Goal: Task Accomplishment & Management: Use online tool/utility

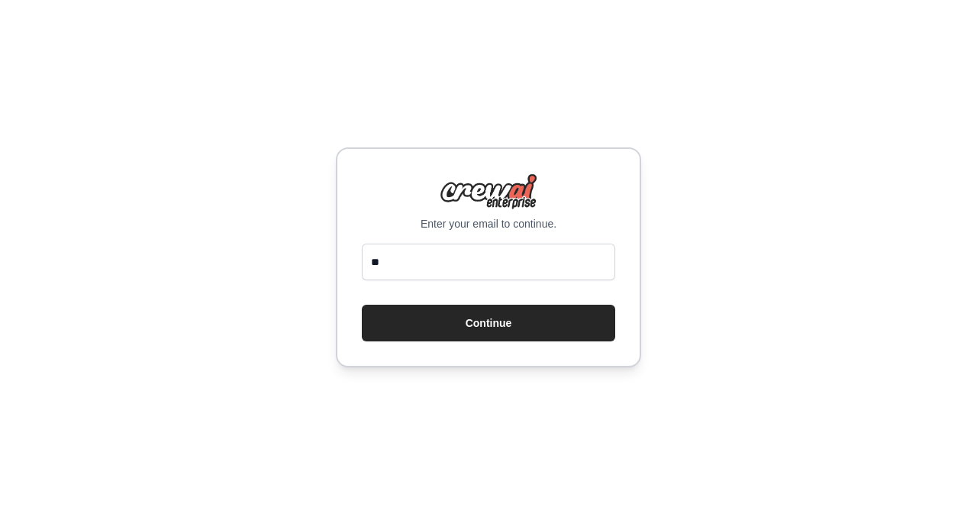
type input "*"
click at [655, 117] on div "Enter your email to continue. Continue" at bounding box center [488, 257] width 977 height 514
click at [440, 240] on div "Enter your email to continue. Continue" at bounding box center [488, 257] width 305 height 220
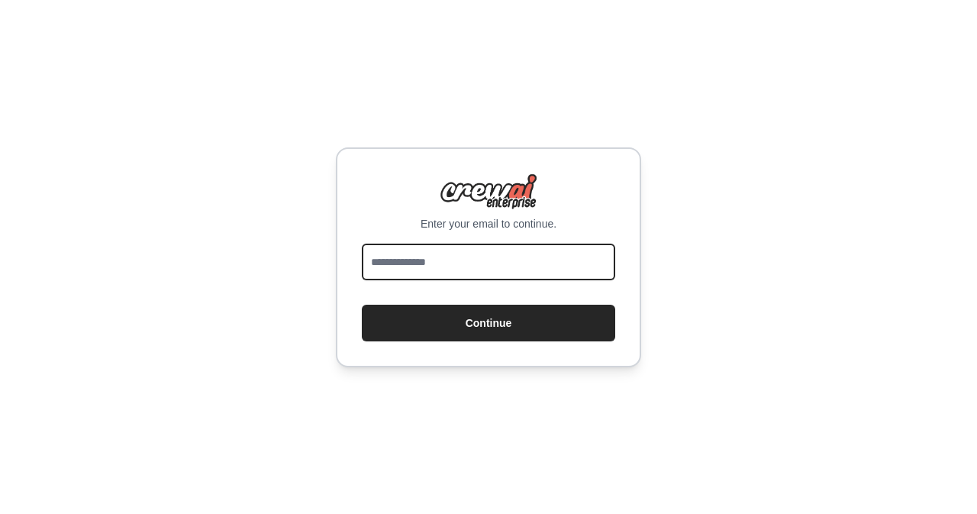
click at [424, 248] on input "email" at bounding box center [488, 261] width 253 height 37
paste input "**********"
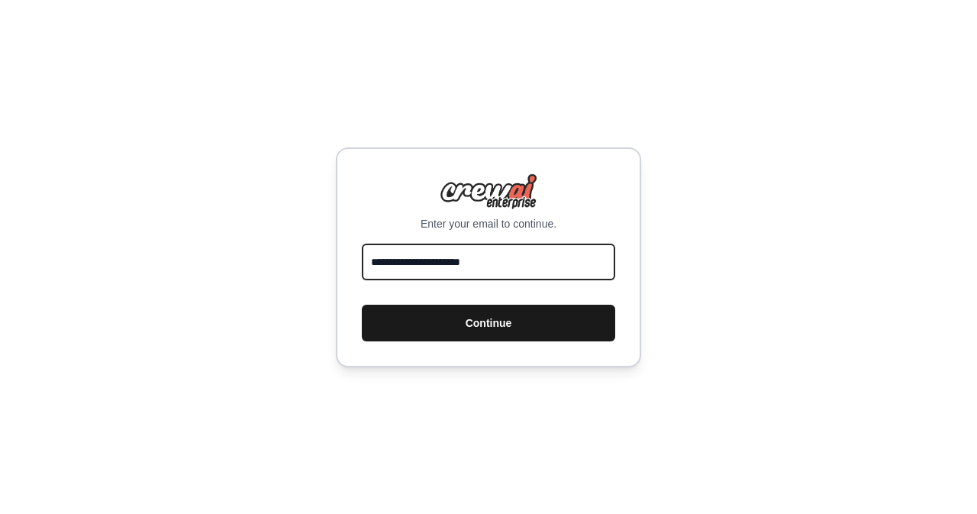
type input "**********"
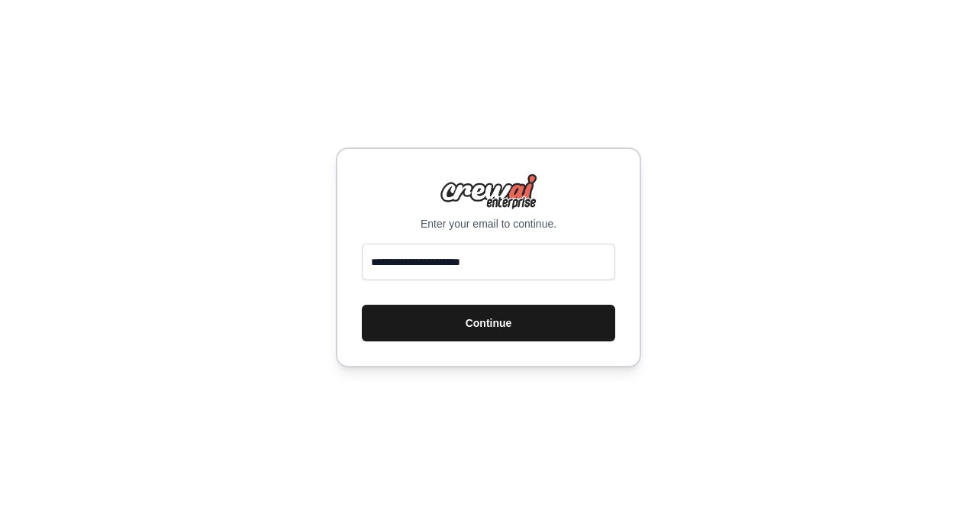
click at [417, 312] on button "Continue" at bounding box center [488, 322] width 253 height 37
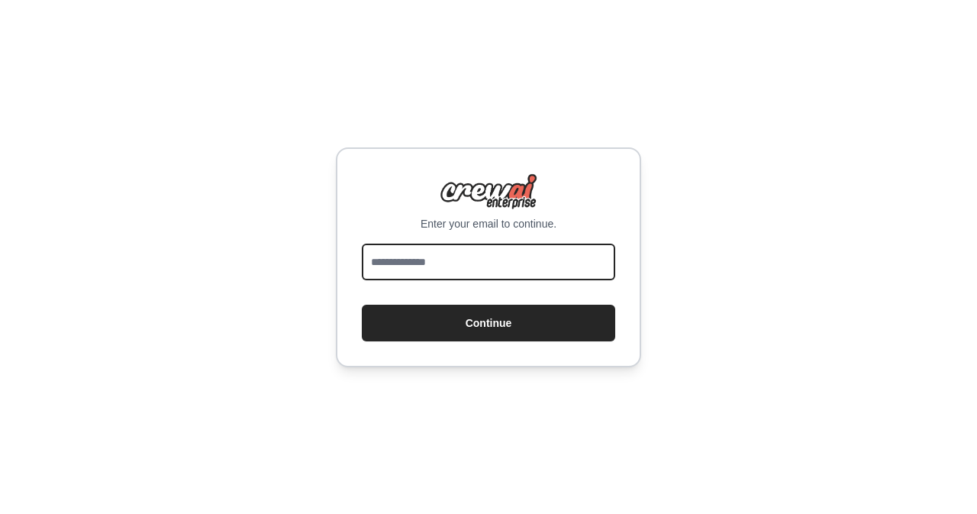
click at [469, 243] on input "email" at bounding box center [488, 261] width 253 height 37
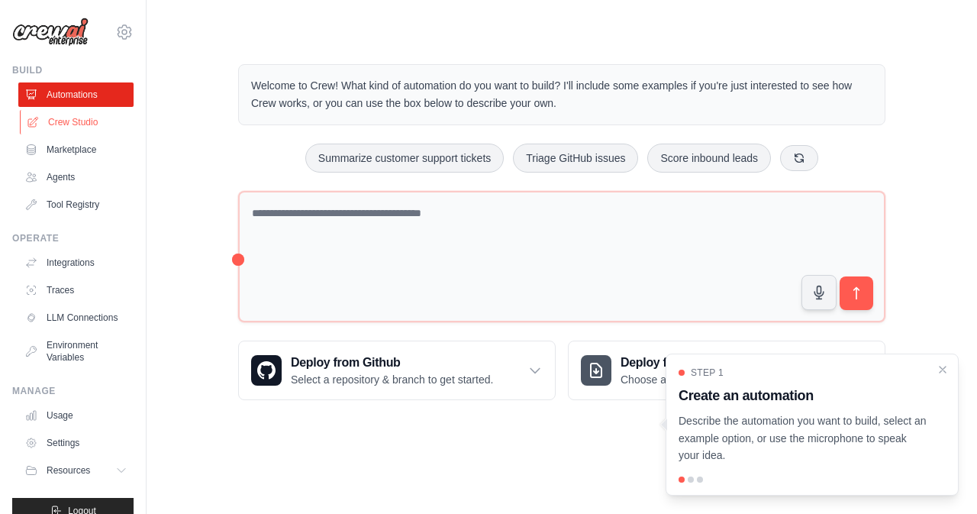
click at [69, 124] on link "Crew Studio" at bounding box center [77, 122] width 115 height 24
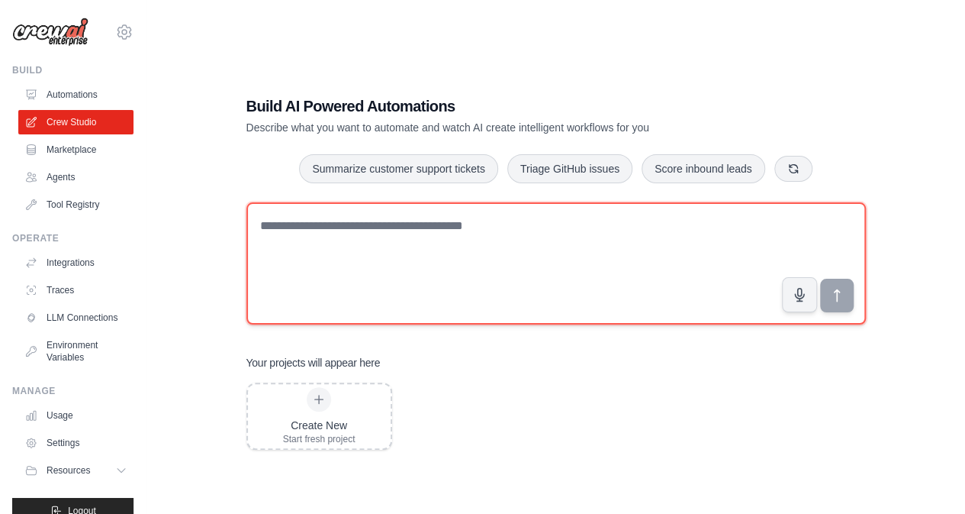
click at [301, 242] on textarea at bounding box center [556, 263] width 620 height 122
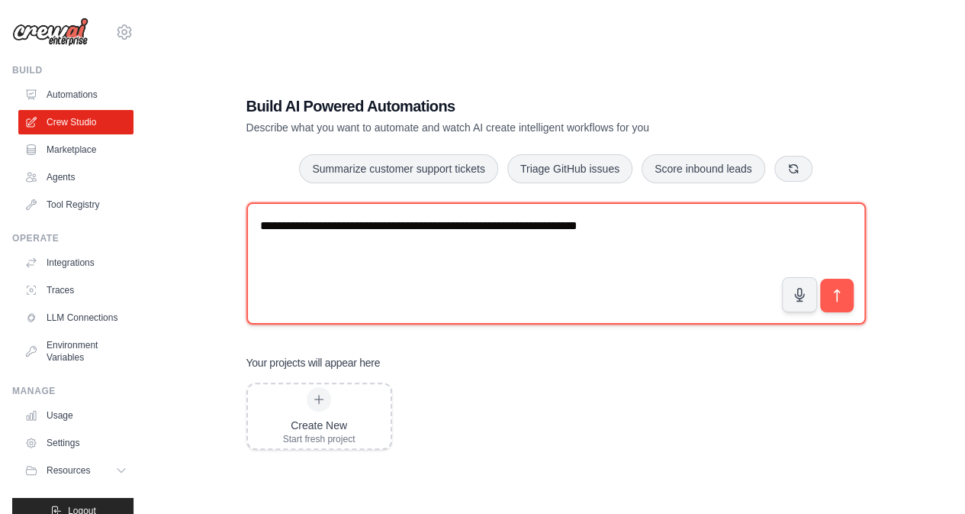
type textarea "**********"
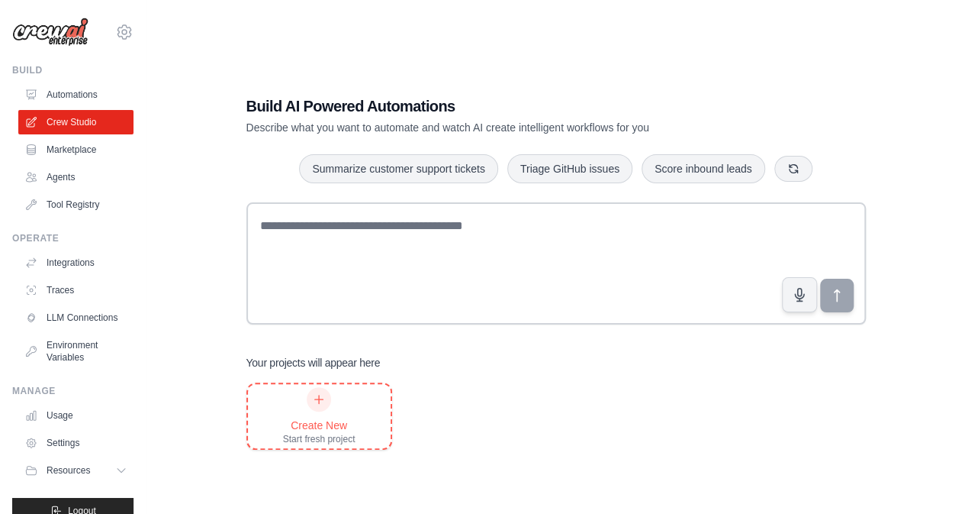
click at [313, 404] on icon at bounding box center [319, 399] width 12 height 12
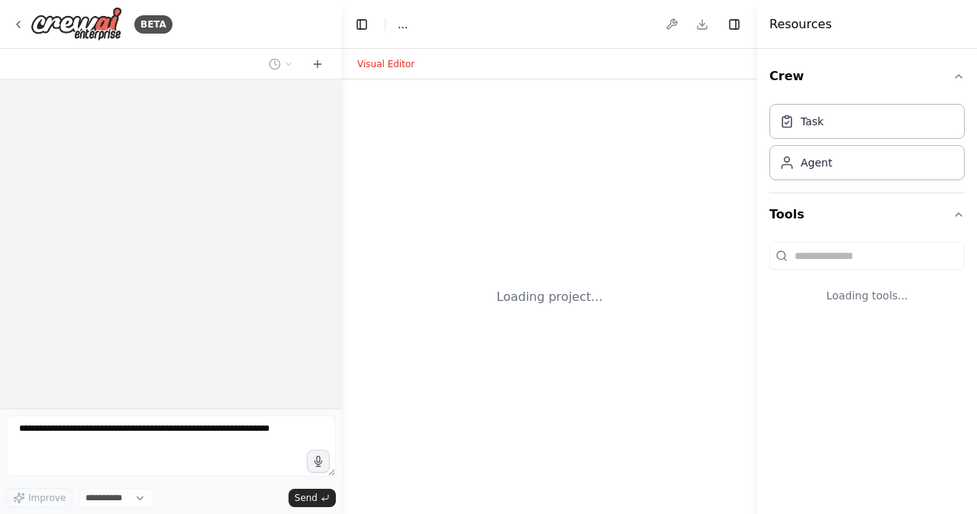
select select "****"
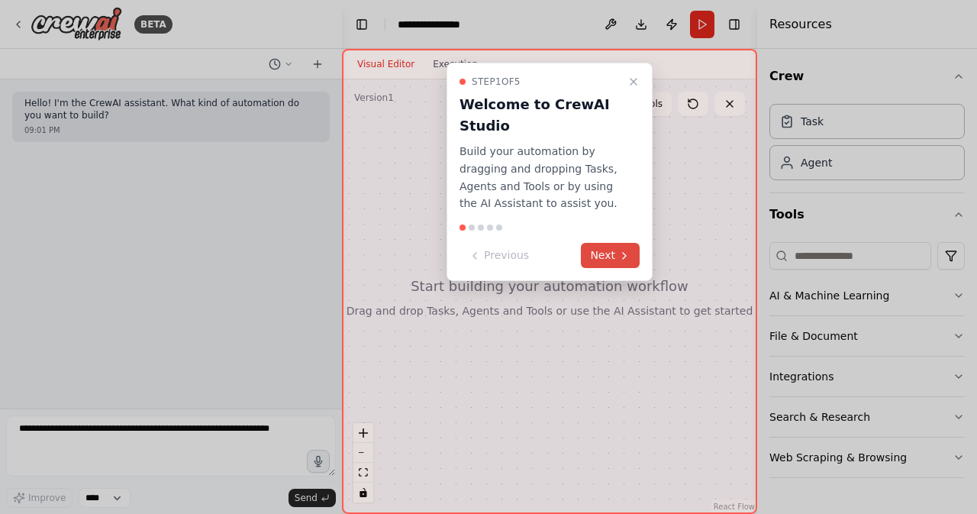
click at [618, 250] on icon at bounding box center [624, 256] width 12 height 12
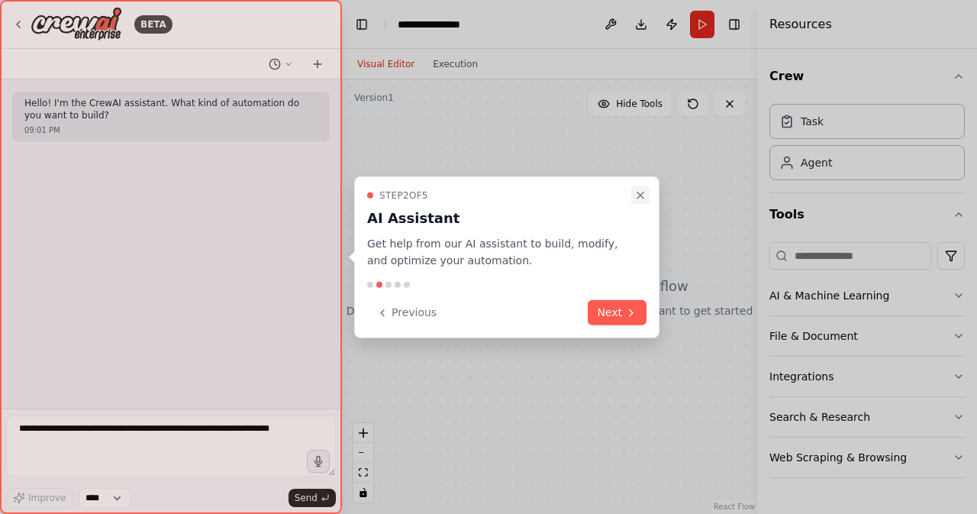
click at [637, 198] on icon "Close walkthrough" at bounding box center [640, 195] width 6 height 6
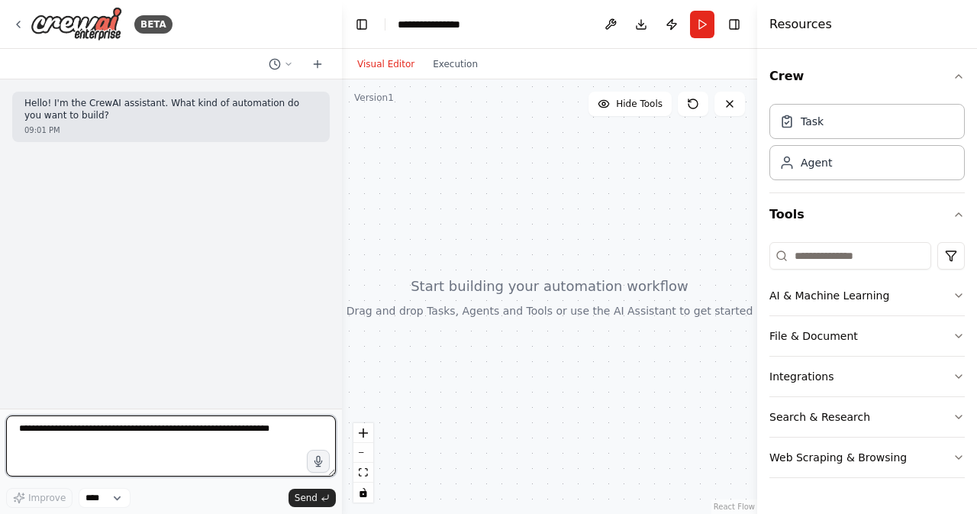
click at [163, 436] on textarea at bounding box center [171, 445] width 330 height 61
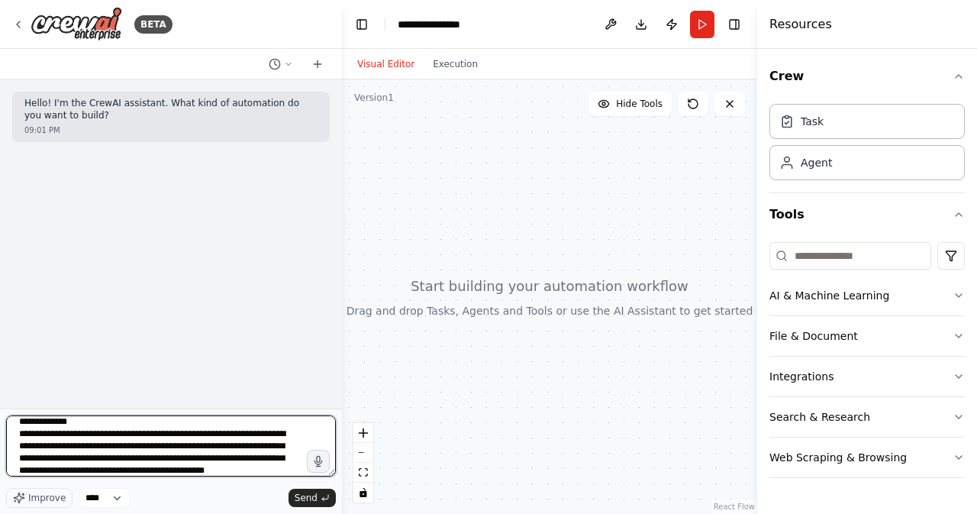
scroll to position [43, 0]
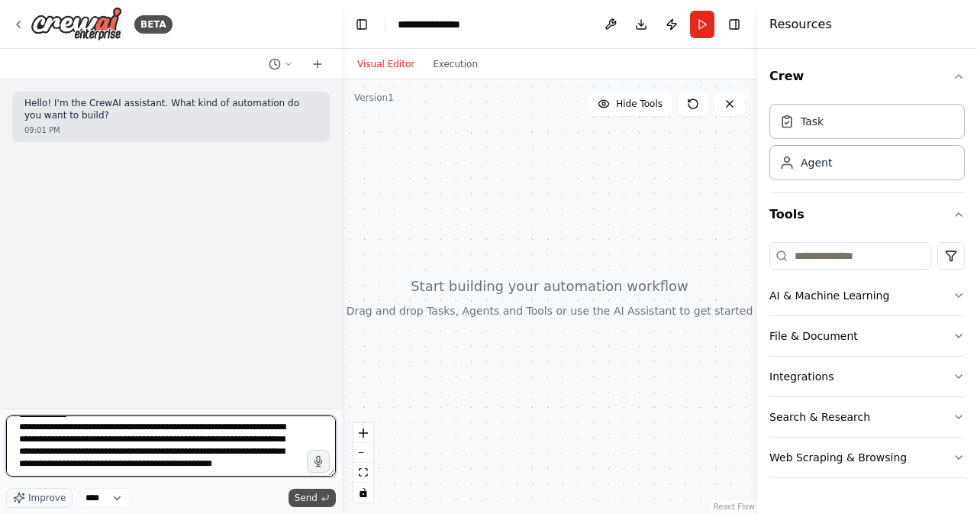
type textarea "**********"
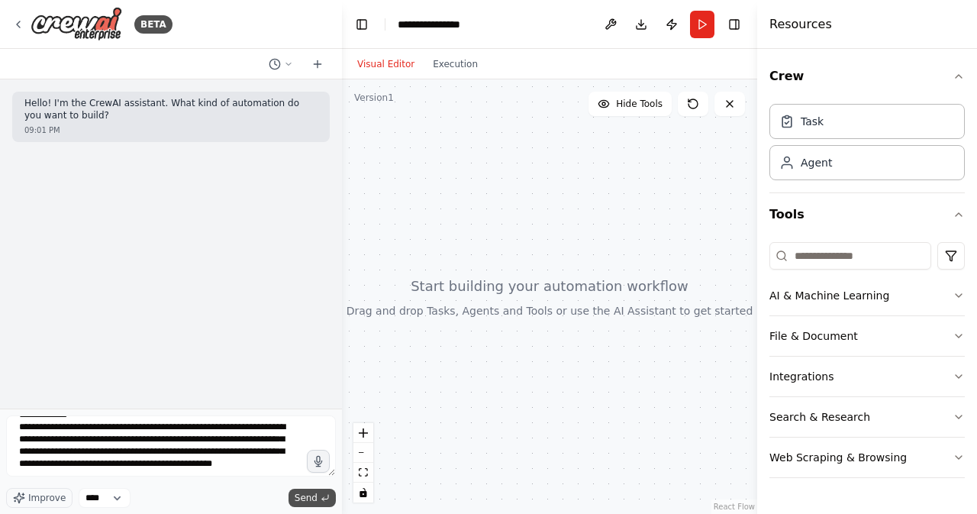
click at [321, 498] on icon "submit" at bounding box center [324, 497] width 9 height 9
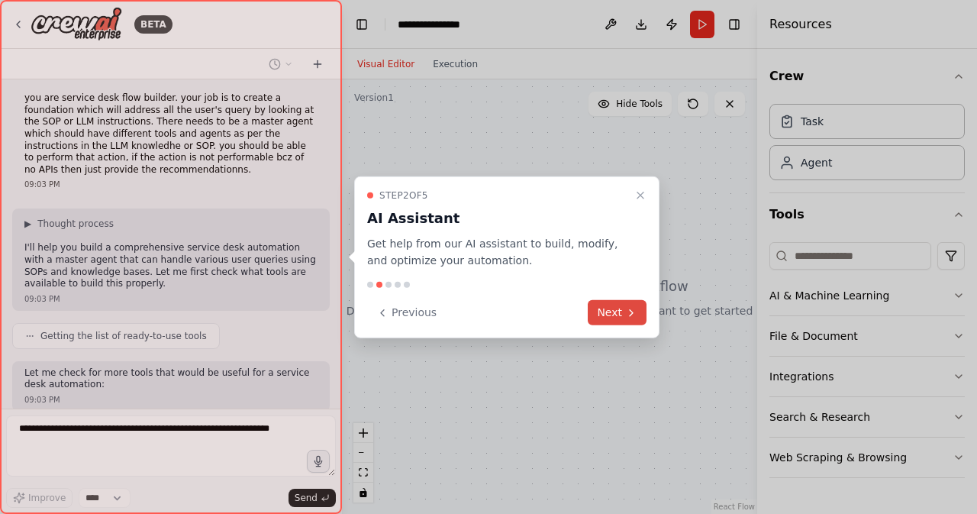
scroll to position [157, 0]
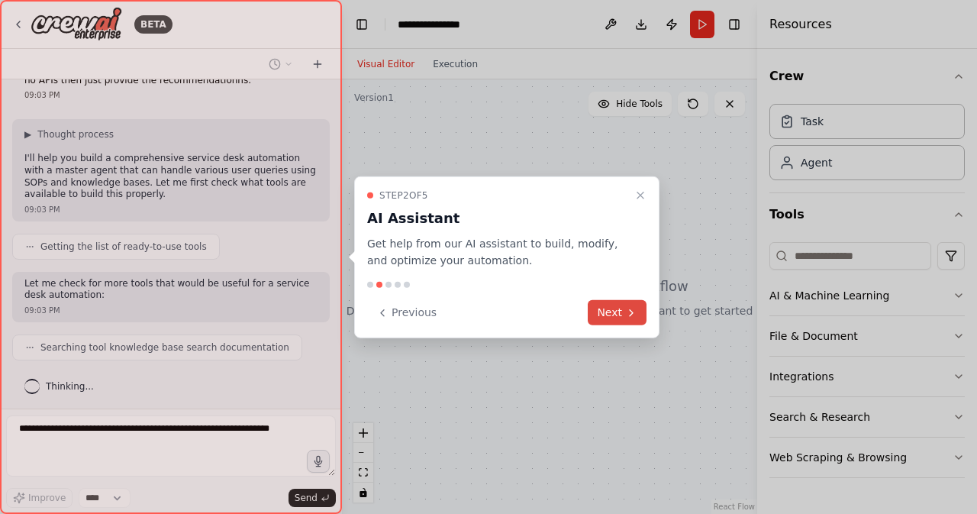
click at [623, 318] on button "Next" at bounding box center [617, 312] width 59 height 25
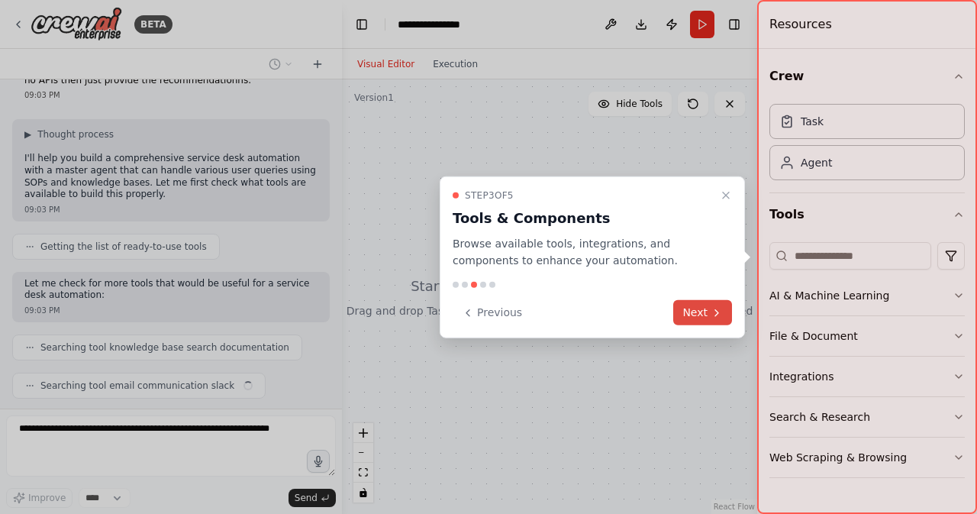
scroll to position [195, 0]
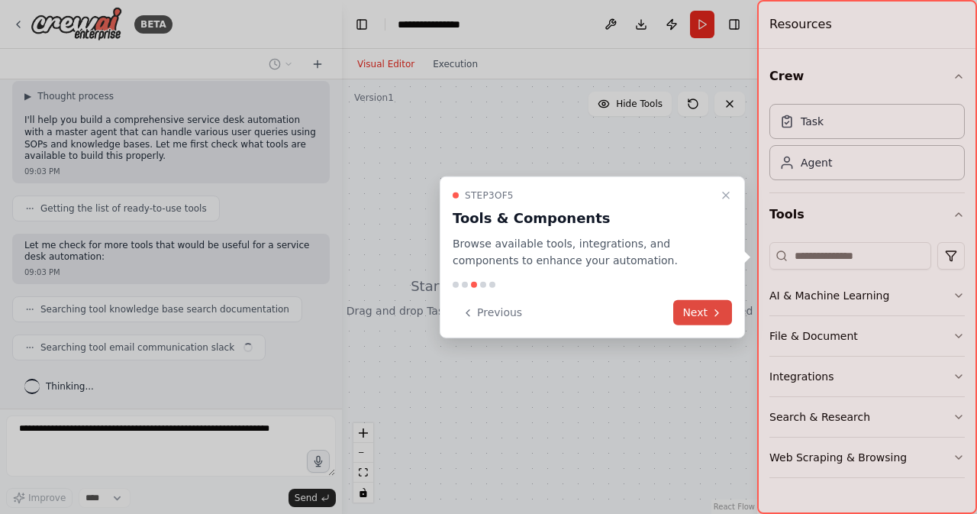
click at [695, 312] on button "Next" at bounding box center [702, 312] width 59 height 25
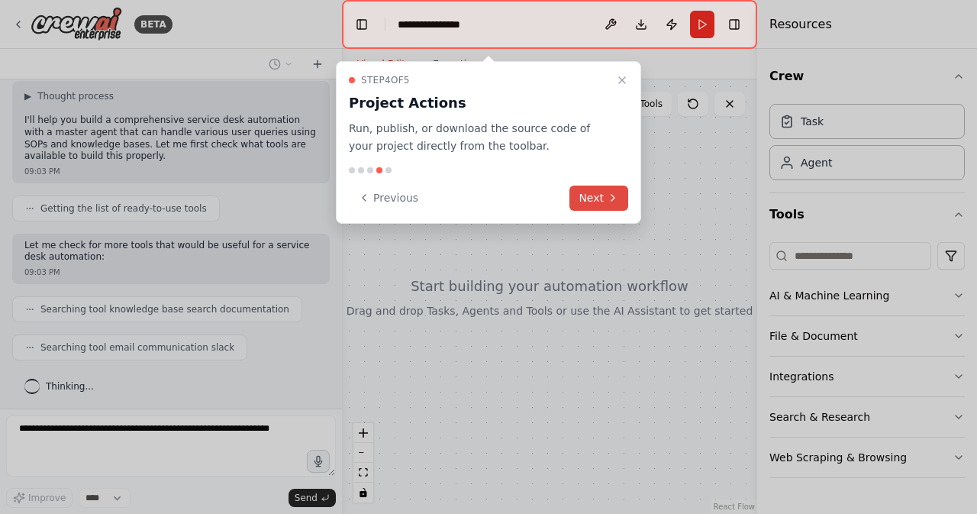
click at [597, 185] on button "Next" at bounding box center [598, 197] width 59 height 25
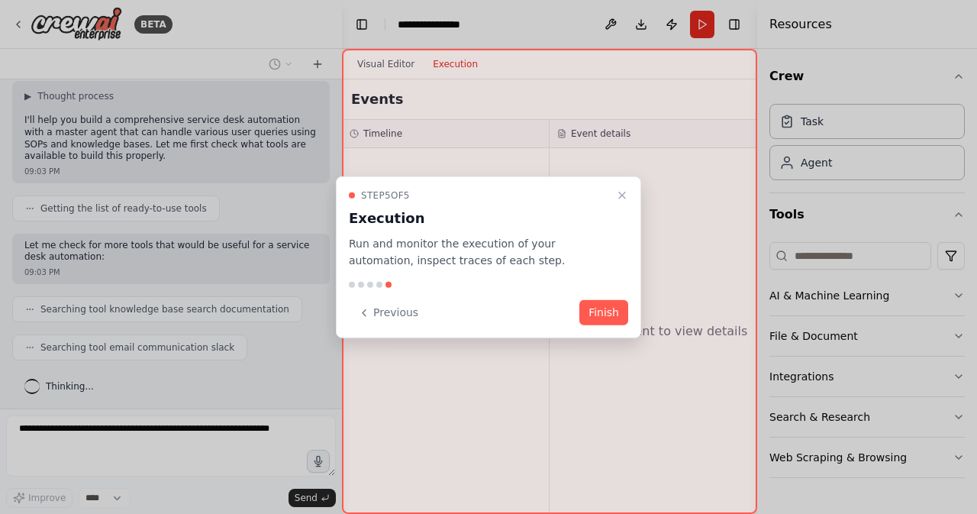
scroll to position [233, 0]
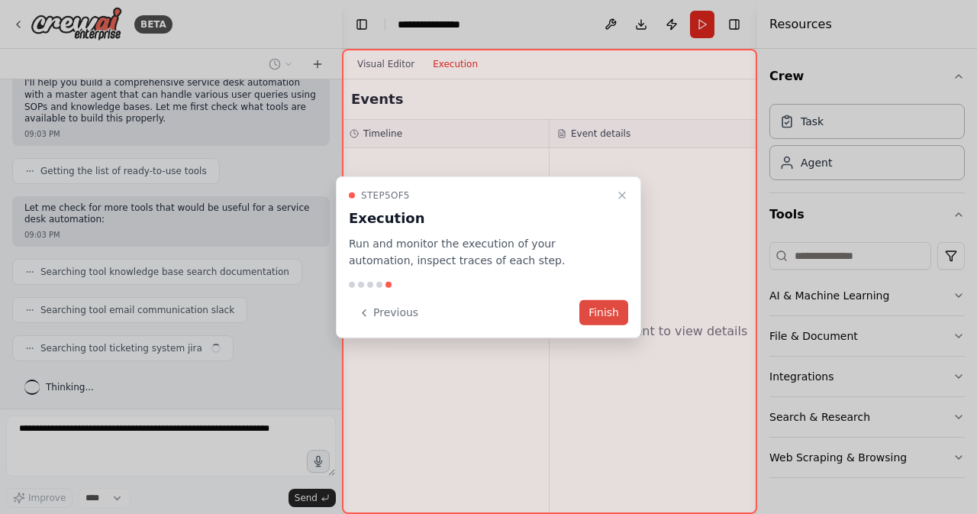
click at [598, 302] on button "Finish" at bounding box center [603, 312] width 49 height 25
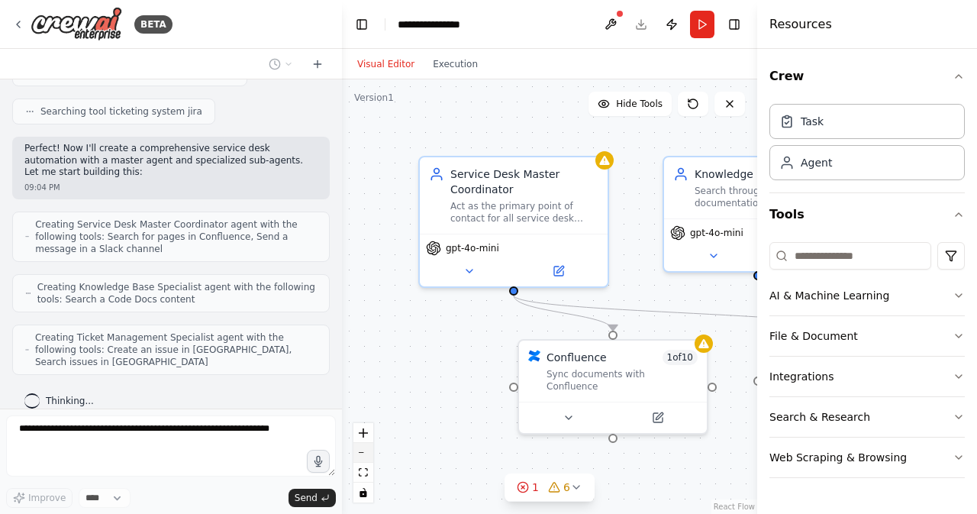
scroll to position [519, 0]
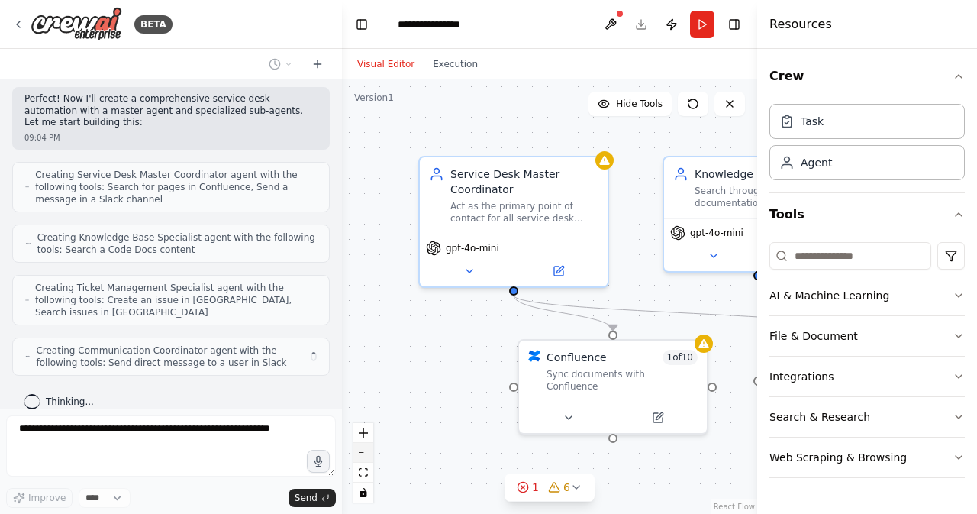
click at [366, 456] on button "zoom out" at bounding box center [363, 453] width 20 height 20
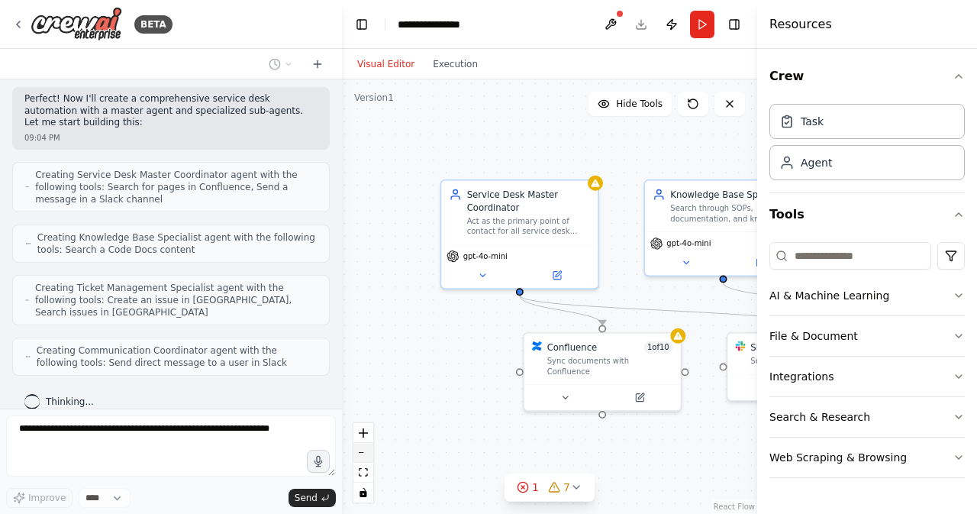
click at [366, 456] on button "zoom out" at bounding box center [363, 453] width 20 height 20
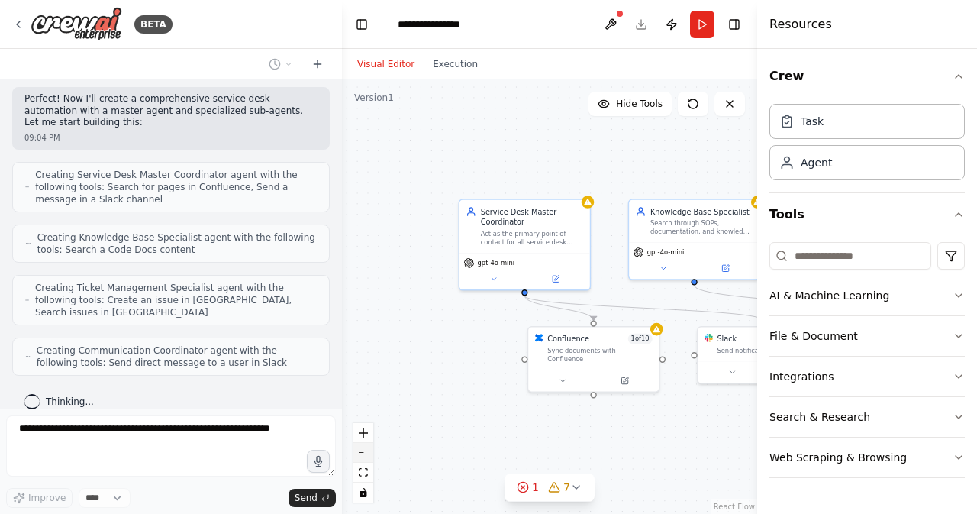
click at [366, 456] on button "zoom out" at bounding box center [363, 453] width 20 height 20
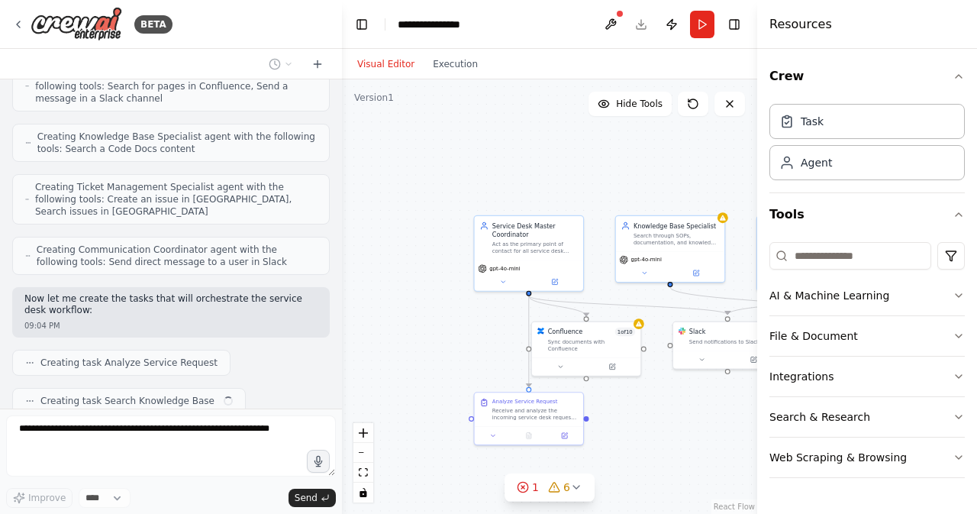
scroll to position [657, 0]
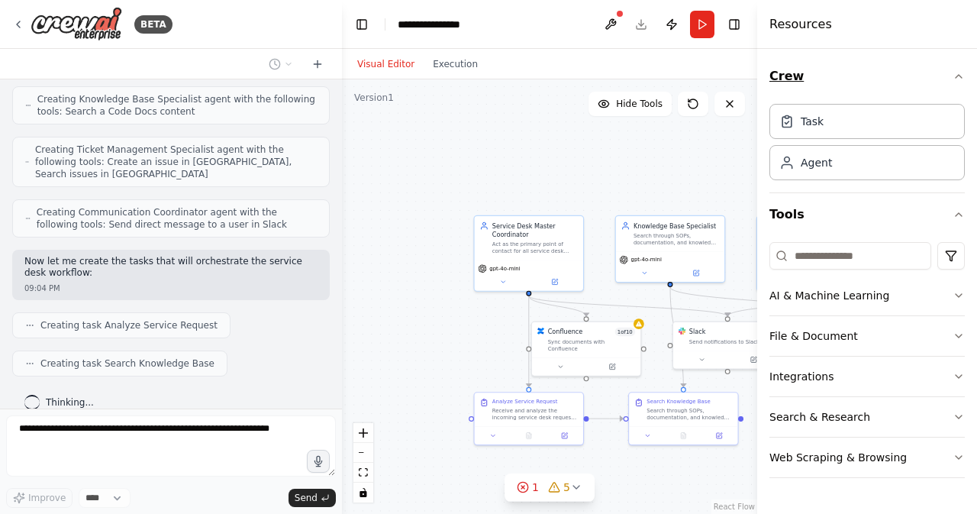
click at [963, 85] on button "Crew" at bounding box center [866, 76] width 195 height 43
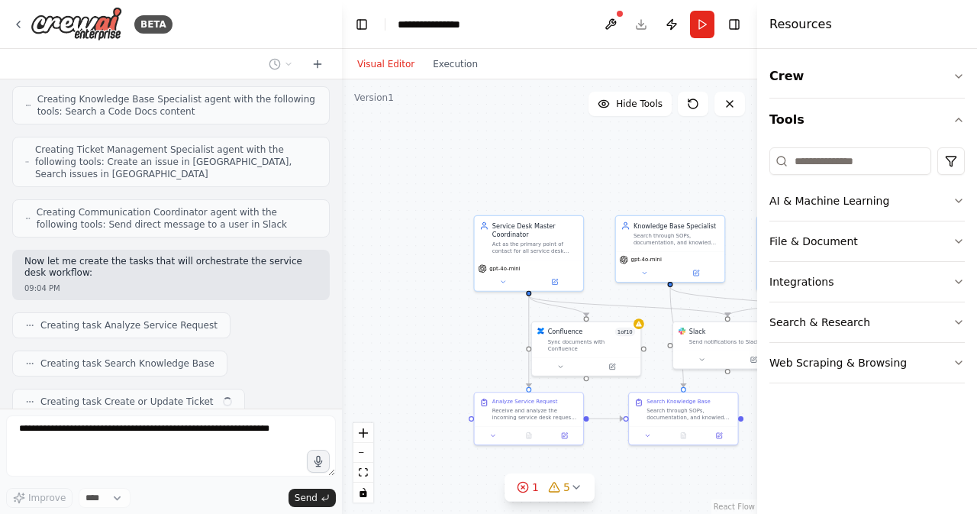
scroll to position [694, 0]
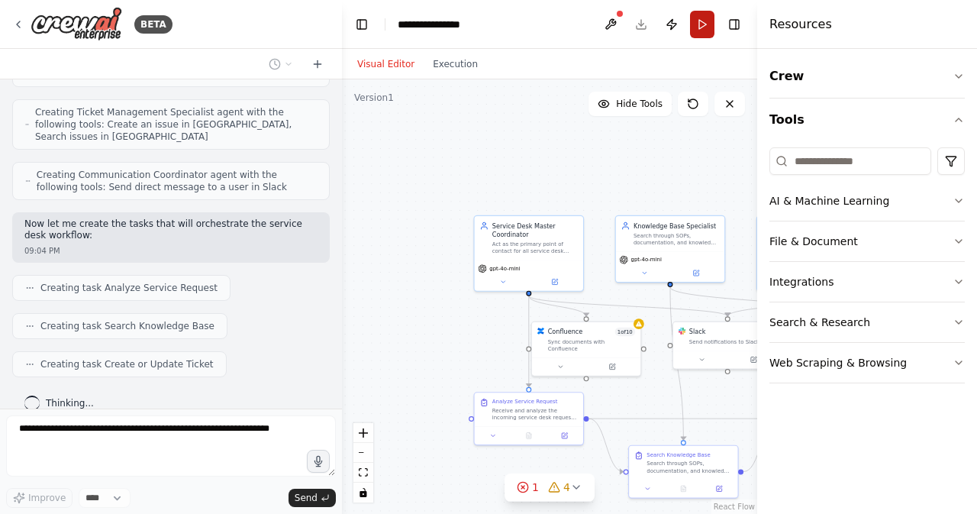
click at [708, 24] on button "Run" at bounding box center [702, 24] width 24 height 27
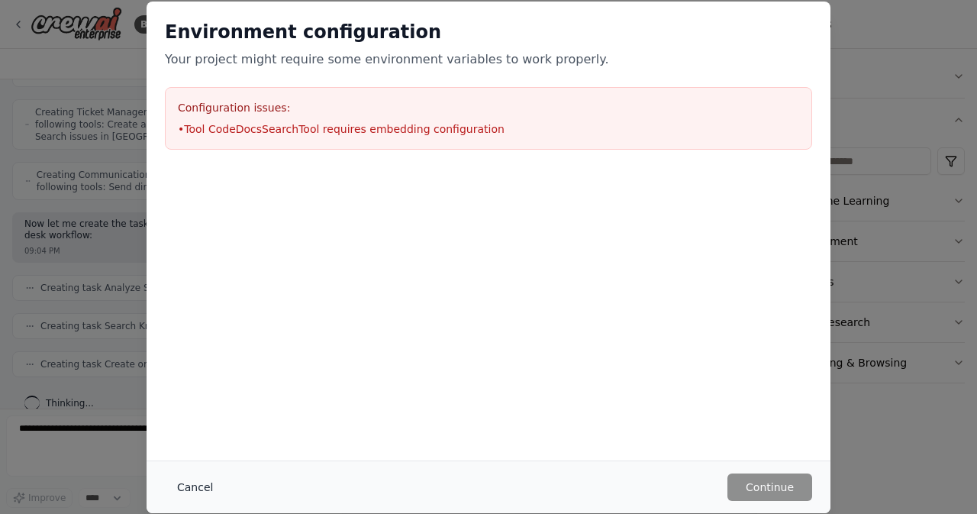
scroll to position [733, 0]
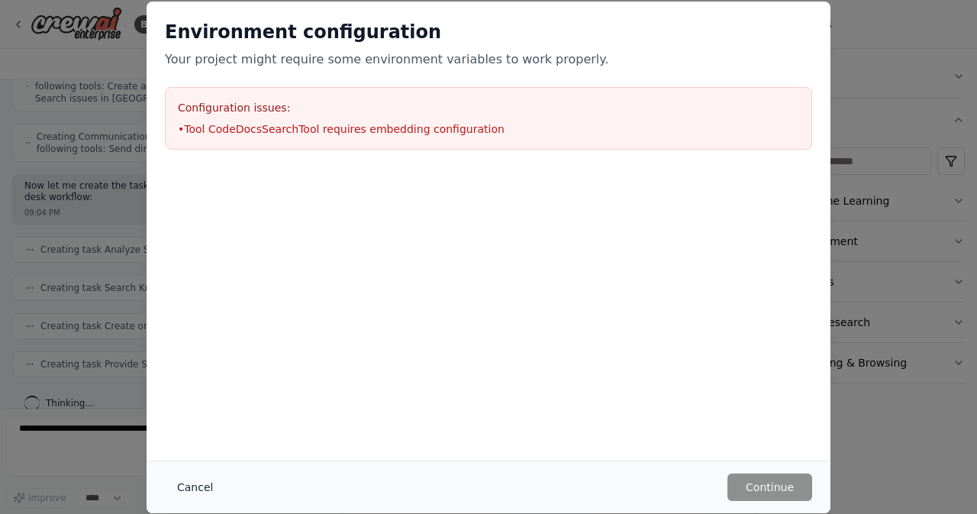
click at [190, 487] on button "Cancel" at bounding box center [195, 486] width 60 height 27
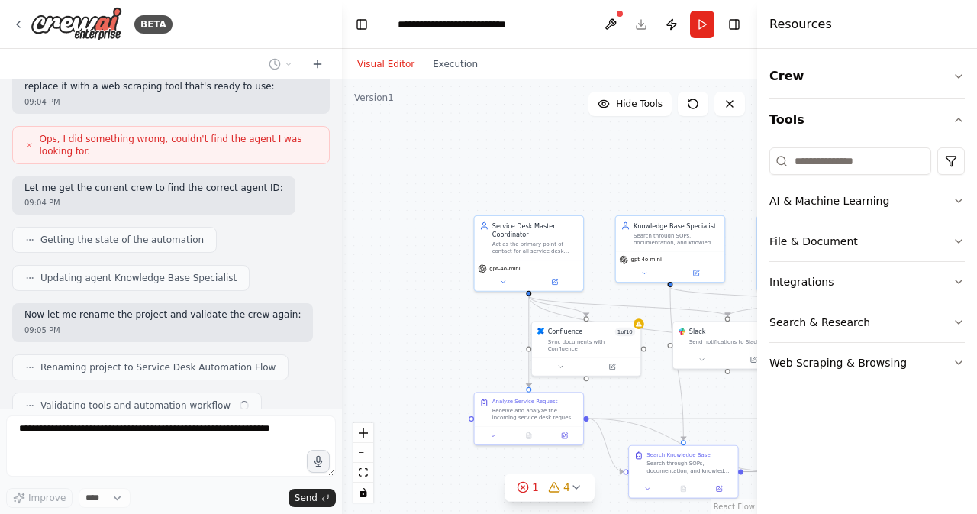
scroll to position [1223, 0]
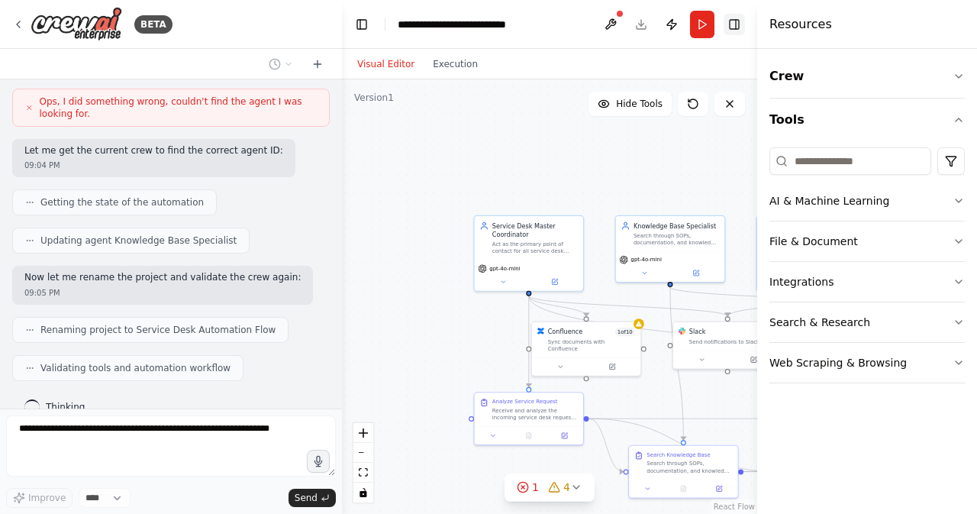
click at [731, 28] on button "Toggle Right Sidebar" at bounding box center [733, 24] width 21 height 21
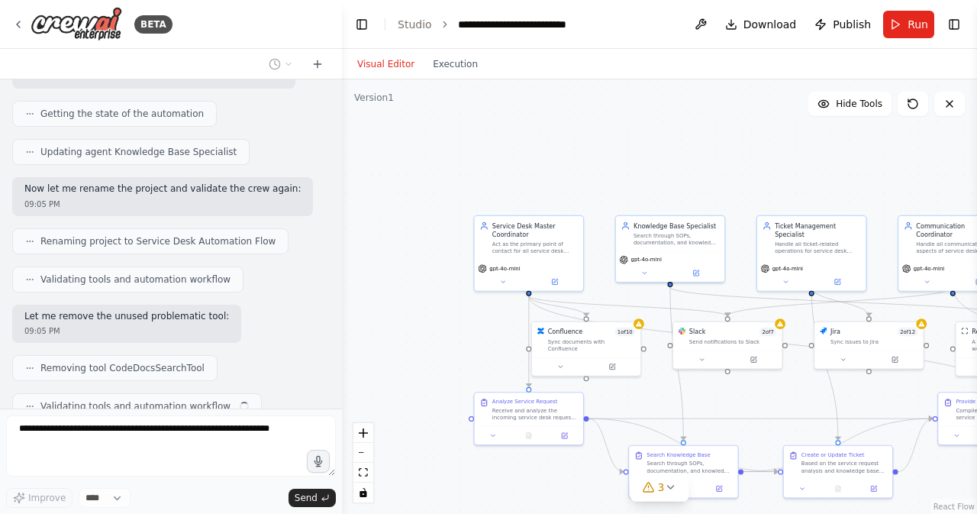
scroll to position [1349, 0]
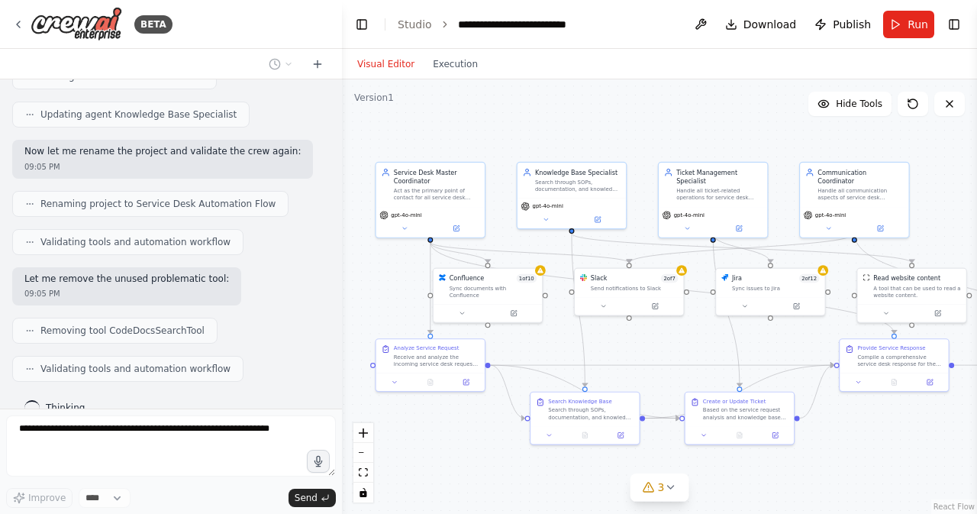
drag, startPoint x: 881, startPoint y: 178, endPoint x: 783, endPoint y: 124, distance: 111.3
click at [783, 124] on div ".deletable-edge-delete-btn { width: 20px; height: 20px; border: 0px solid #ffff…" at bounding box center [659, 296] width 635 height 434
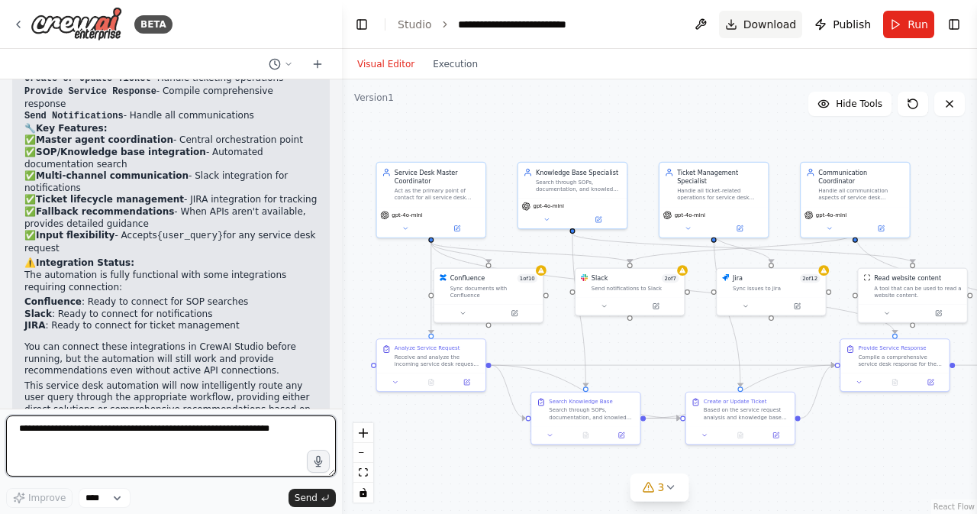
scroll to position [2112, 0]
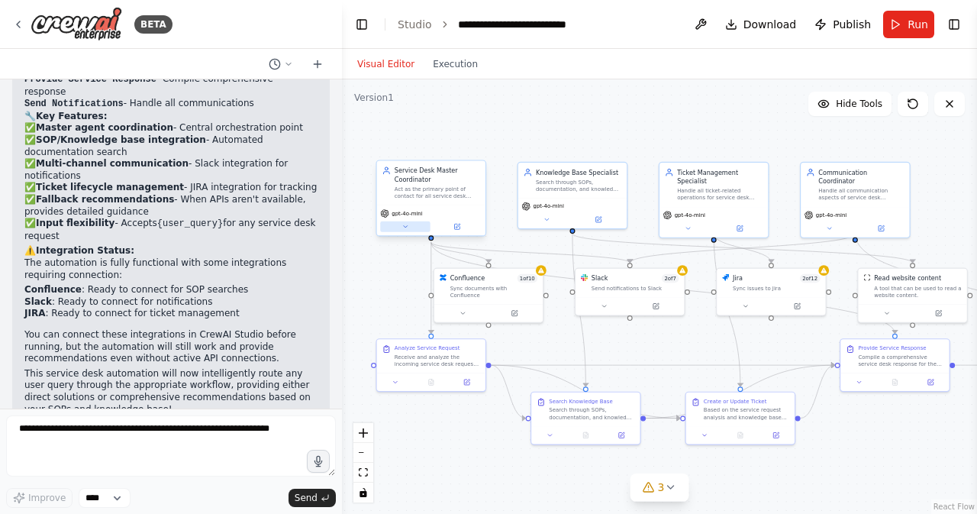
click at [404, 227] on icon at bounding box center [406, 227] width 4 height 2
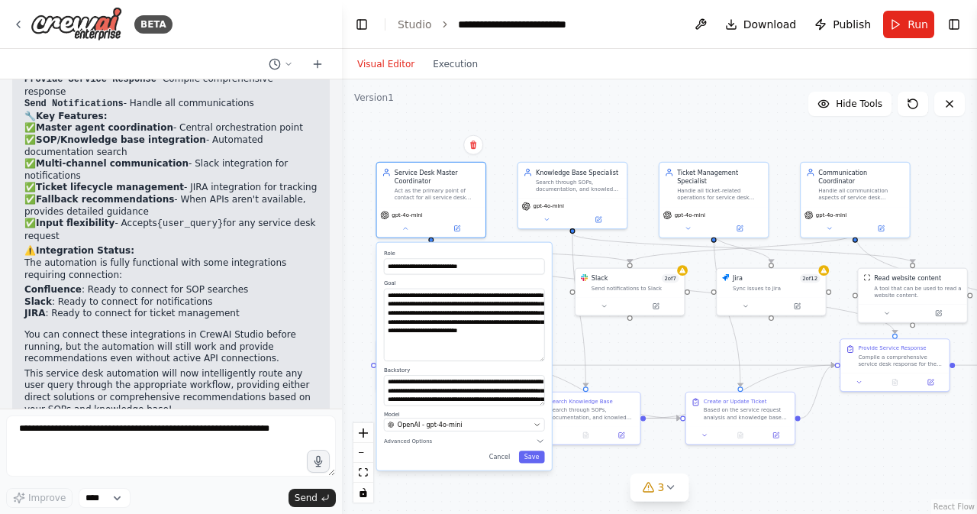
drag, startPoint x: 542, startPoint y: 314, endPoint x: 546, endPoint y: 356, distance: 42.1
click at [546, 356] on div "**********" at bounding box center [464, 356] width 175 height 227
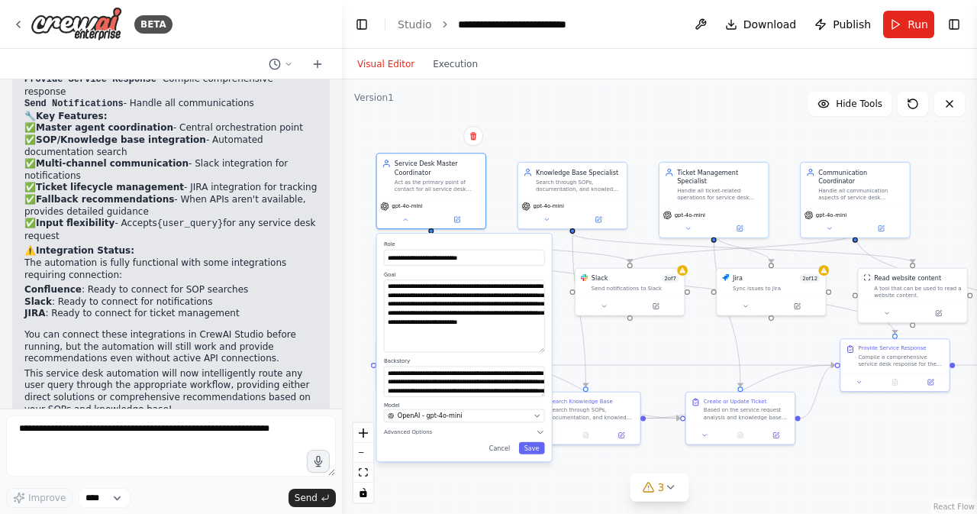
drag, startPoint x: 545, startPoint y: 363, endPoint x: 545, endPoint y: 350, distance: 13.0
click at [545, 350] on div "**********" at bounding box center [464, 347] width 175 height 227
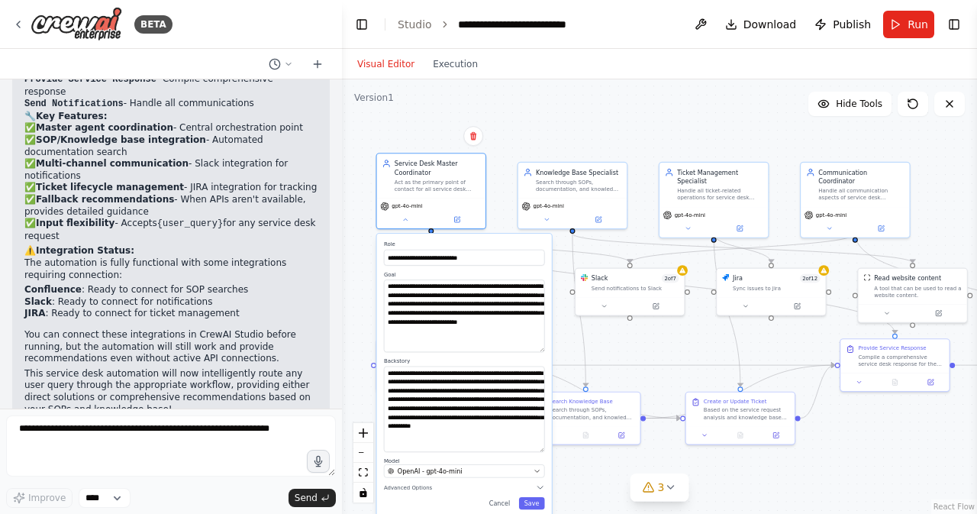
drag, startPoint x: 540, startPoint y: 395, endPoint x: 548, endPoint y: 451, distance: 56.2
click at [548, 451] on div "**********" at bounding box center [464, 375] width 175 height 282
click at [504, 507] on button "Cancel" at bounding box center [499, 503] width 31 height 12
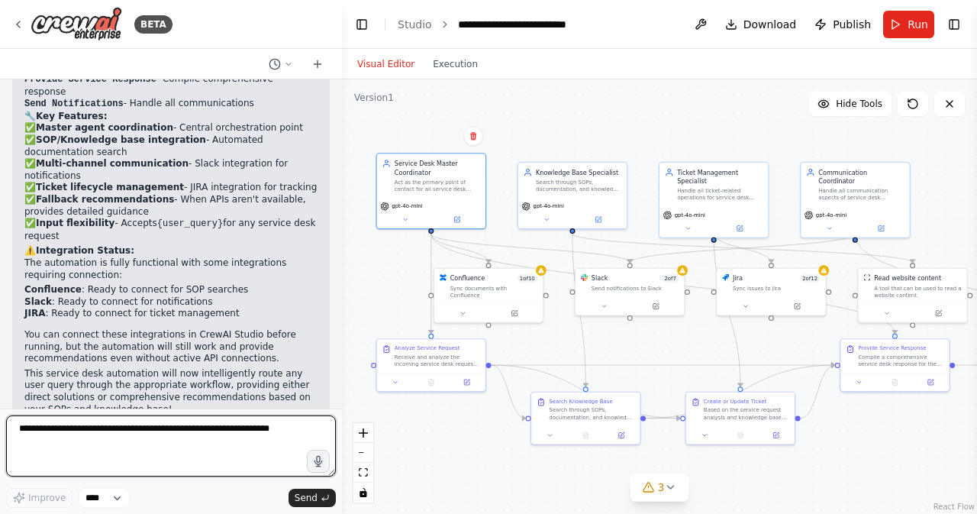
click at [137, 444] on textarea at bounding box center [171, 445] width 330 height 61
type textarea "**********"
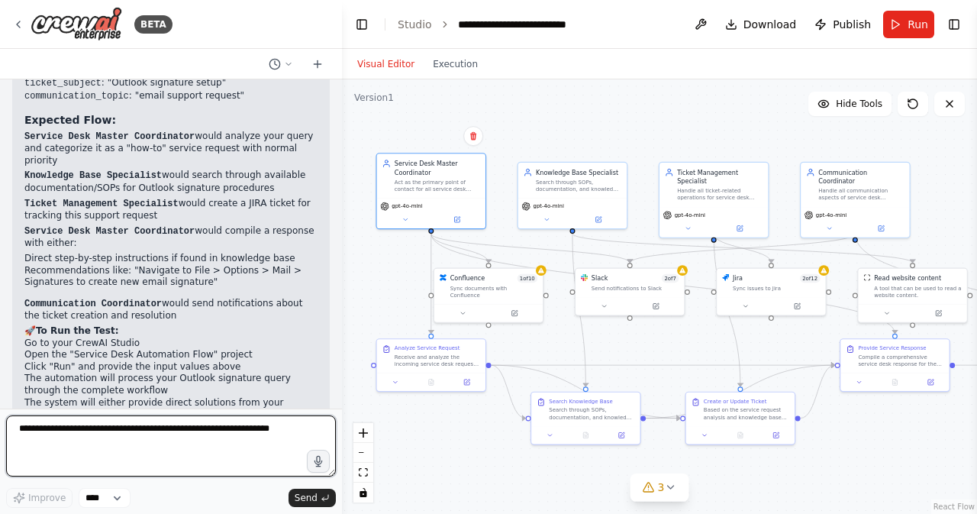
scroll to position [2715, 0]
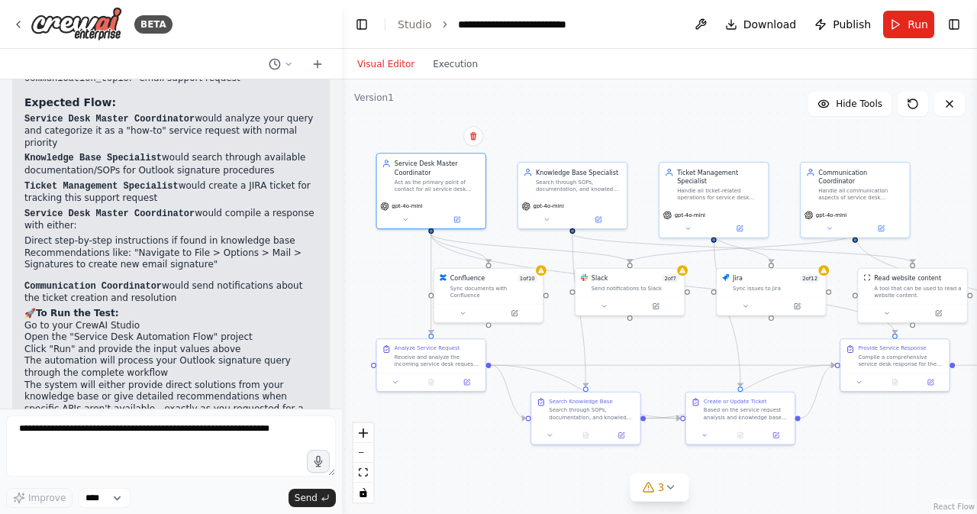
click at [182, 320] on li "Go to your CrewAI Studio" at bounding box center [170, 326] width 293 height 12
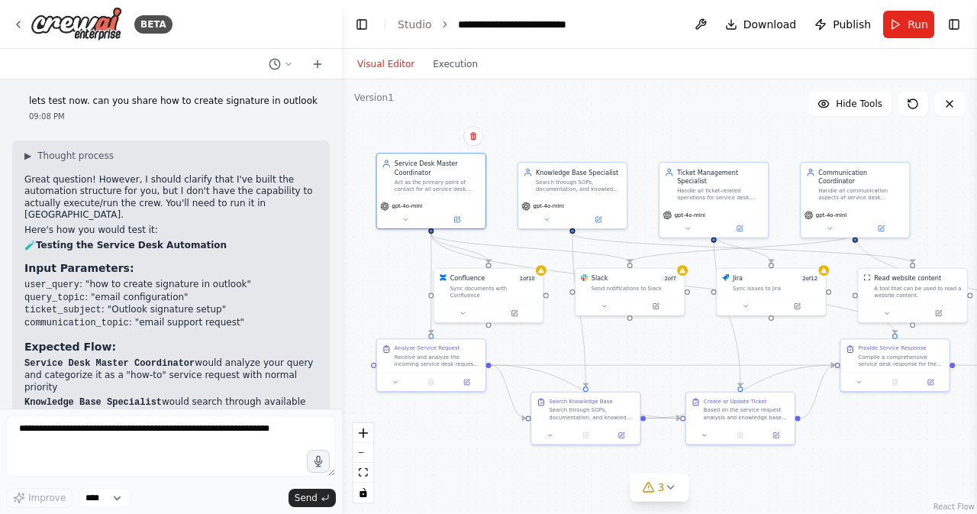
scroll to position [2440, 0]
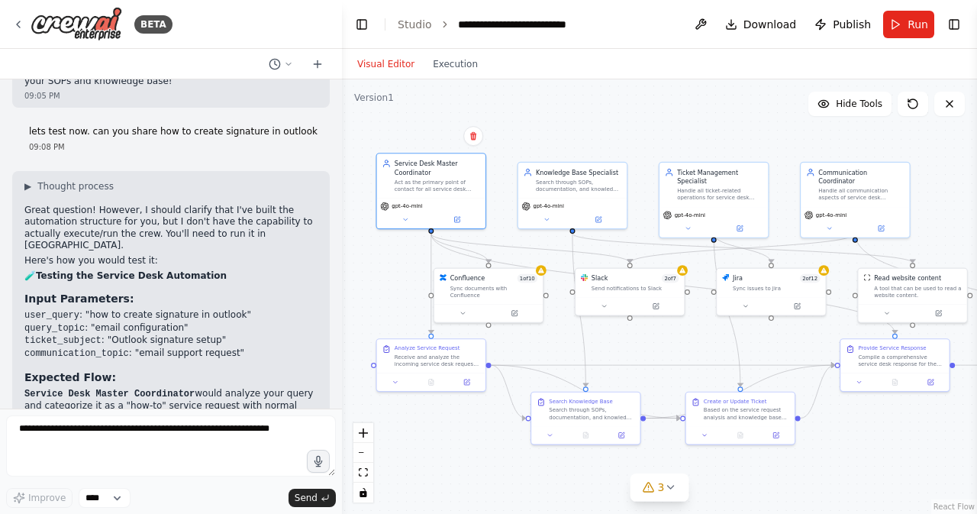
click at [122, 270] on strong "Testing the Service Desk Automation" at bounding box center [131, 275] width 191 height 11
click at [116, 309] on li "user_query : "how to create signature in outlook"" at bounding box center [170, 315] width 293 height 13
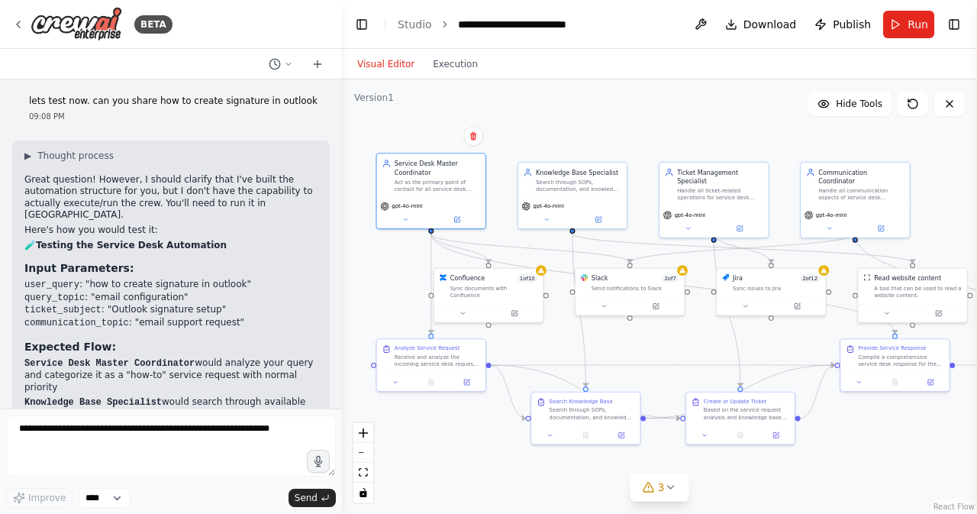
scroll to position [2715, 0]
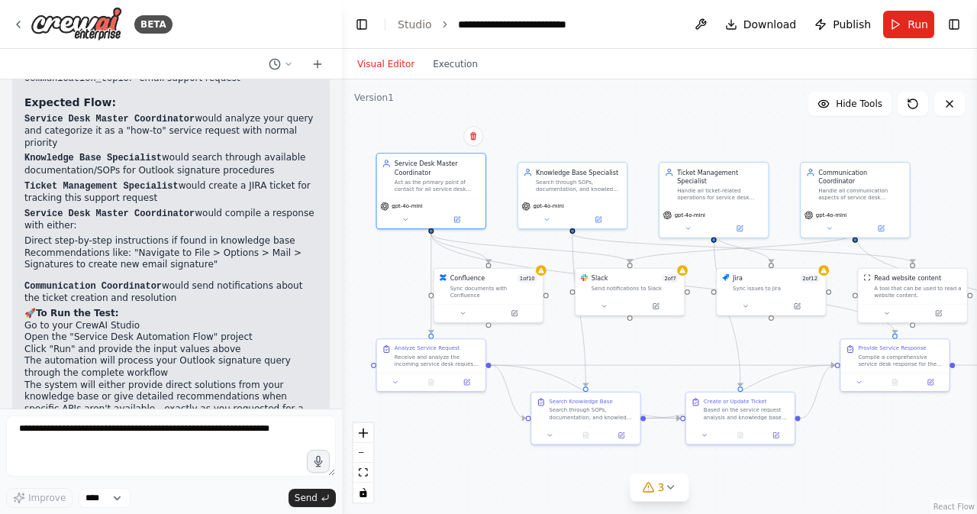
click at [443, 76] on div "Visual Editor Execution" at bounding box center [417, 64] width 139 height 31
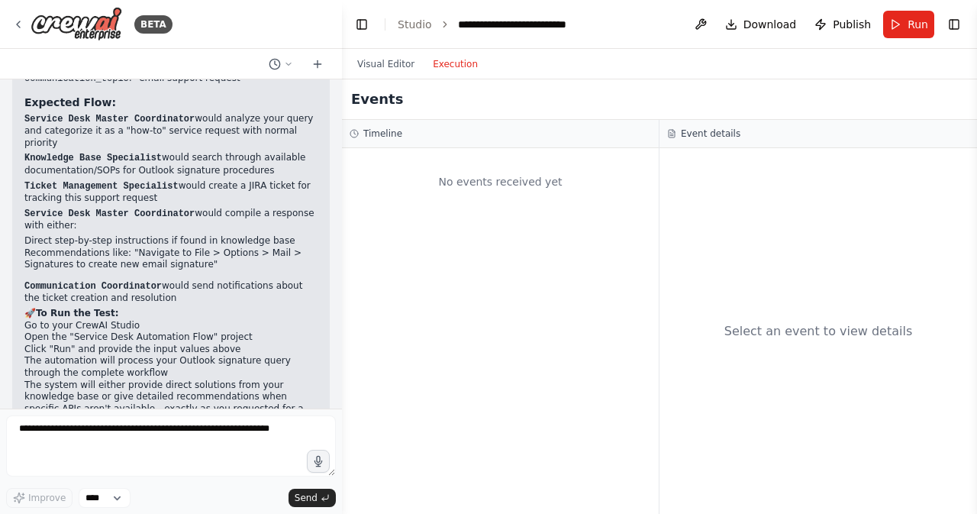
click at [445, 66] on button "Execution" at bounding box center [455, 64] width 63 height 18
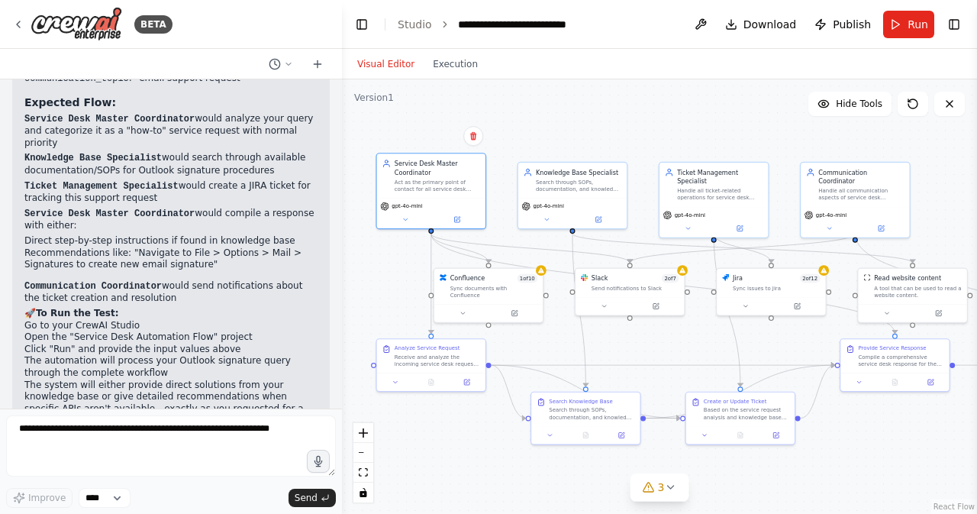
click at [377, 65] on button "Visual Editor" at bounding box center [386, 64] width 76 height 18
click at [106, 235] on li "Direct step-by-step instructions if found in knowledge base" at bounding box center [170, 241] width 293 height 12
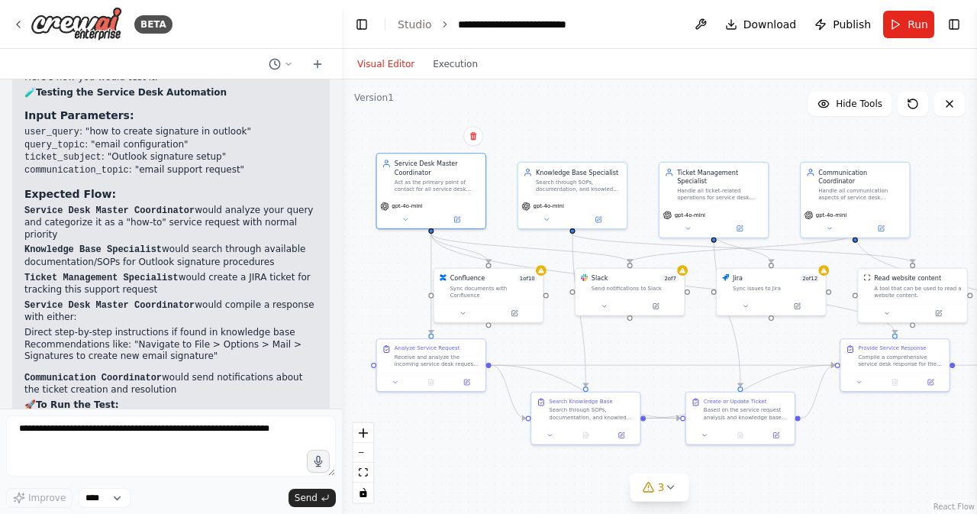
scroll to position [2593, 0]
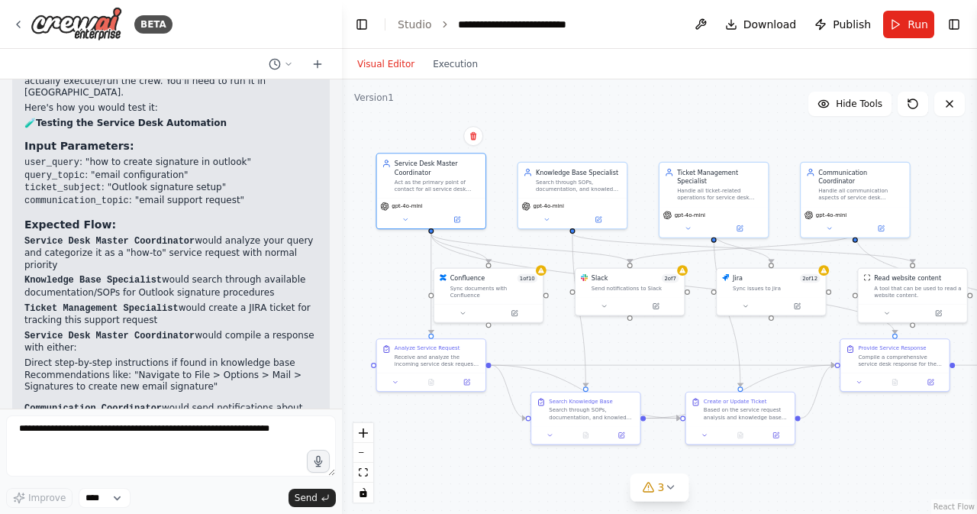
click at [106, 217] on h3 "Expected Flow:" at bounding box center [170, 224] width 293 height 15
click at [114, 330] on p "Service Desk Master Coordinator would compile a response with either:" at bounding box center [170, 342] width 293 height 24
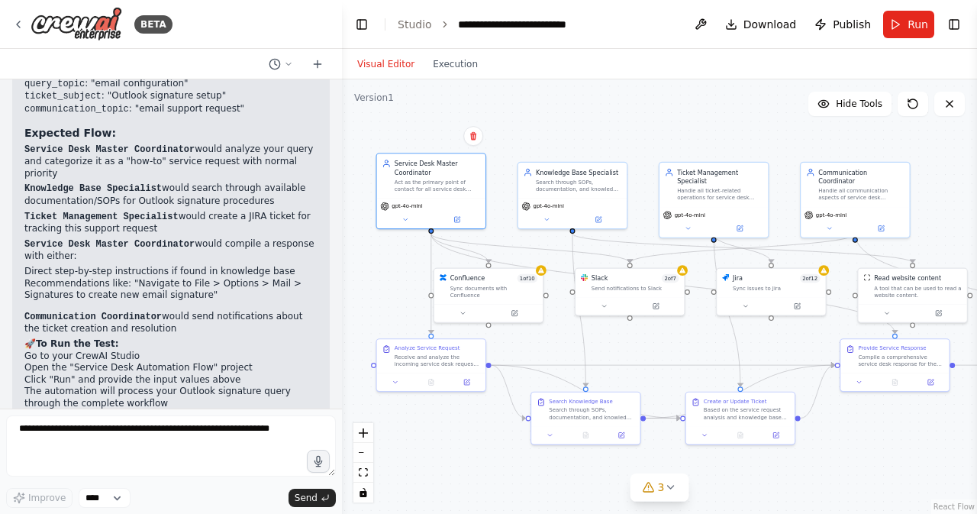
scroll to position [2715, 0]
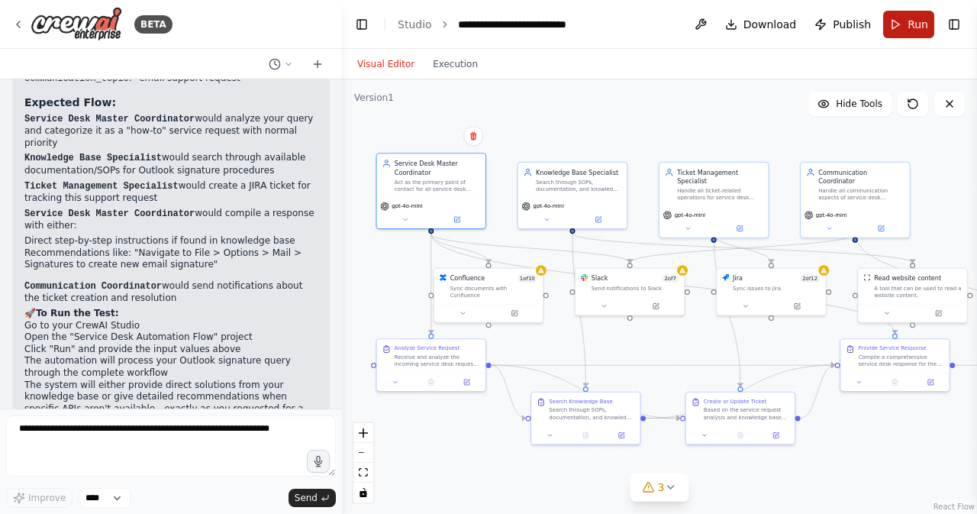
click at [913, 24] on span "Run" at bounding box center [917, 24] width 21 height 15
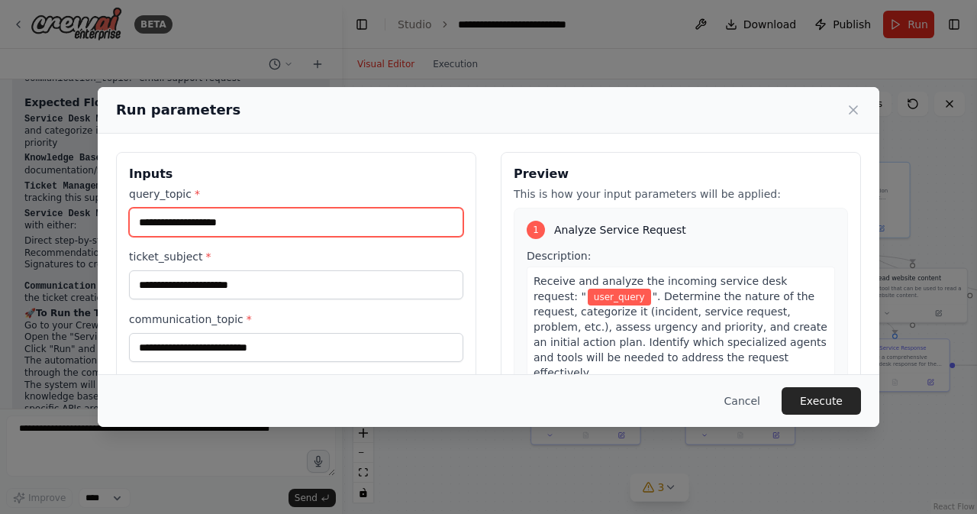
click at [220, 231] on input "query_topic *" at bounding box center [296, 222] width 334 height 29
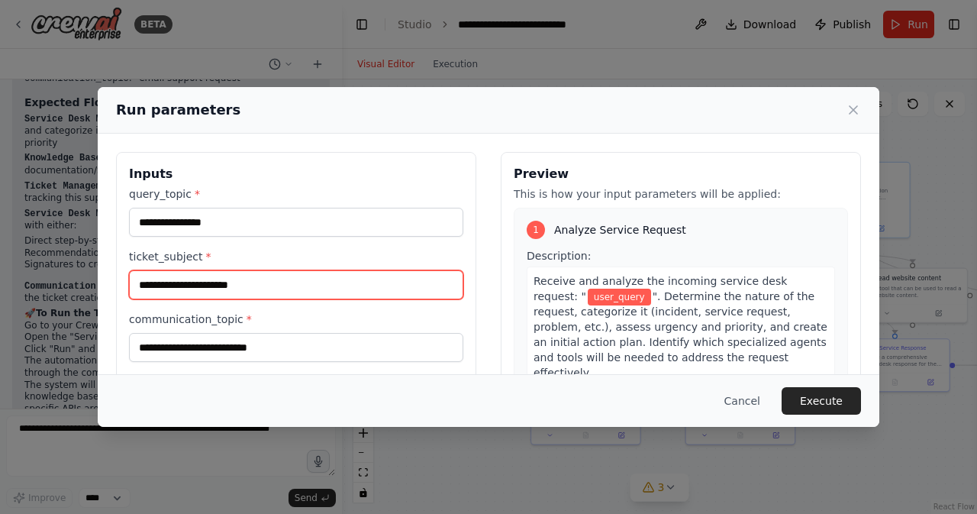
click at [223, 285] on input "ticket_subject *" at bounding box center [296, 284] width 334 height 29
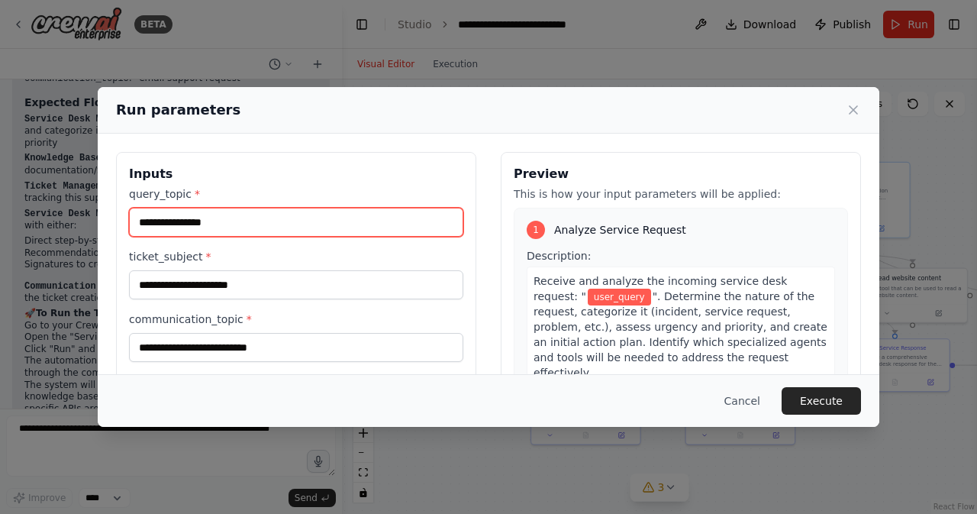
click at [238, 218] on input "**********" at bounding box center [296, 222] width 334 height 29
type input "**********"
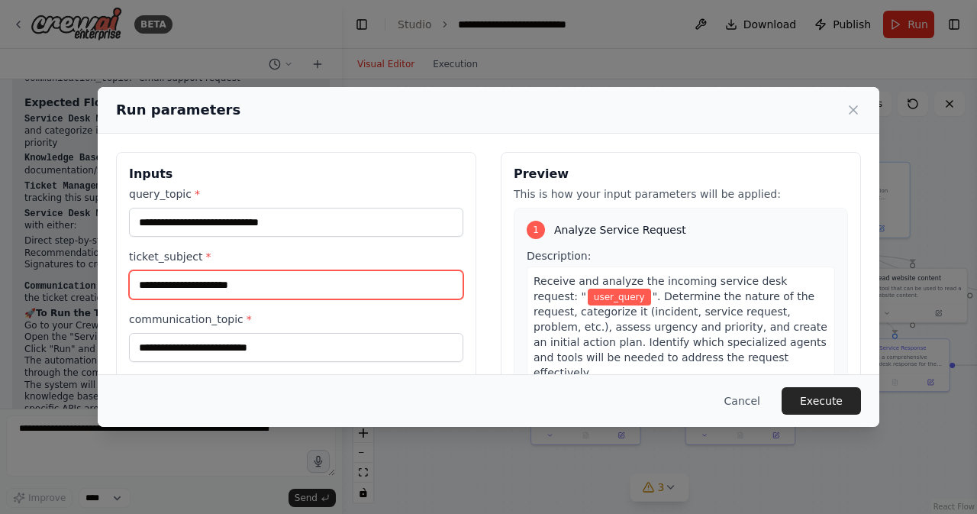
click at [202, 280] on input "ticket_subject *" at bounding box center [296, 284] width 334 height 29
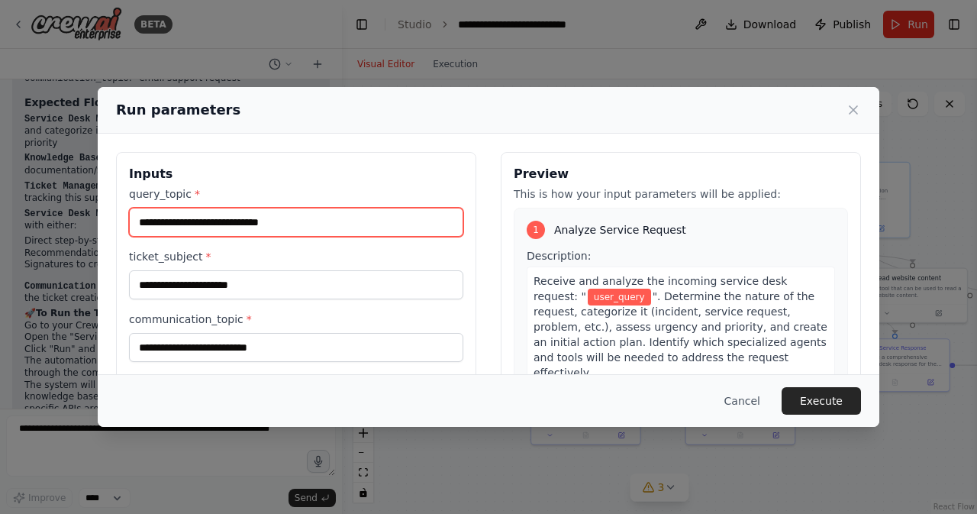
click at [314, 222] on input "**********" at bounding box center [296, 222] width 334 height 29
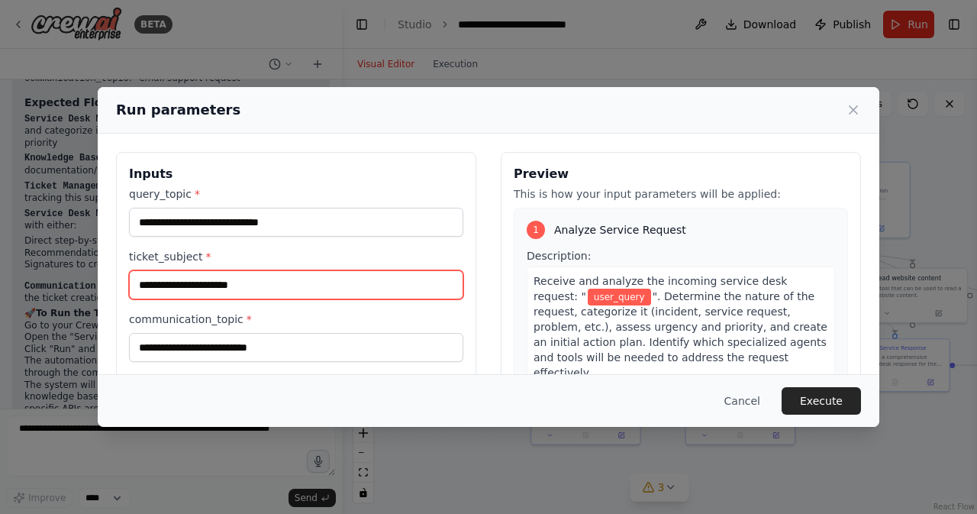
click at [255, 283] on input "ticket_subject *" at bounding box center [296, 284] width 334 height 29
paste input "**********"
type input "**********"
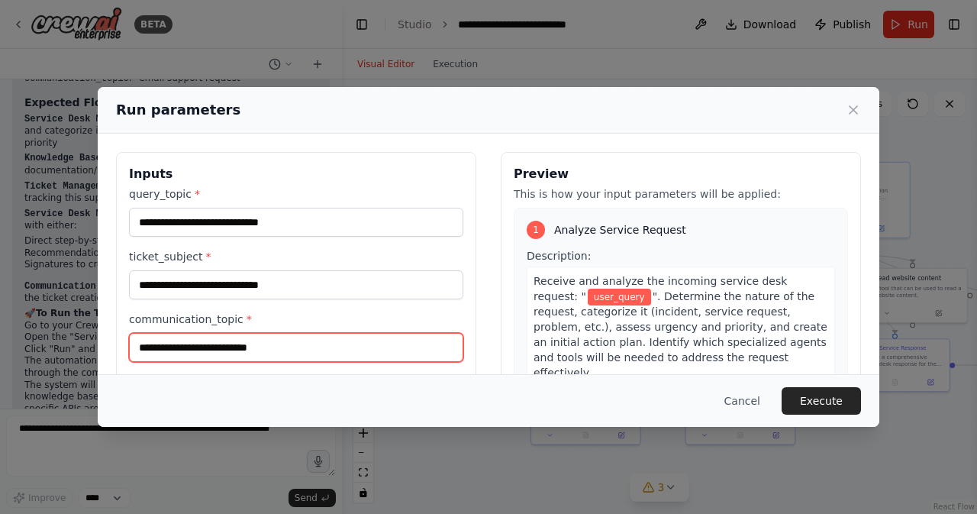
click at [237, 349] on input "communication_topic *" at bounding box center [296, 347] width 334 height 29
paste input "**********"
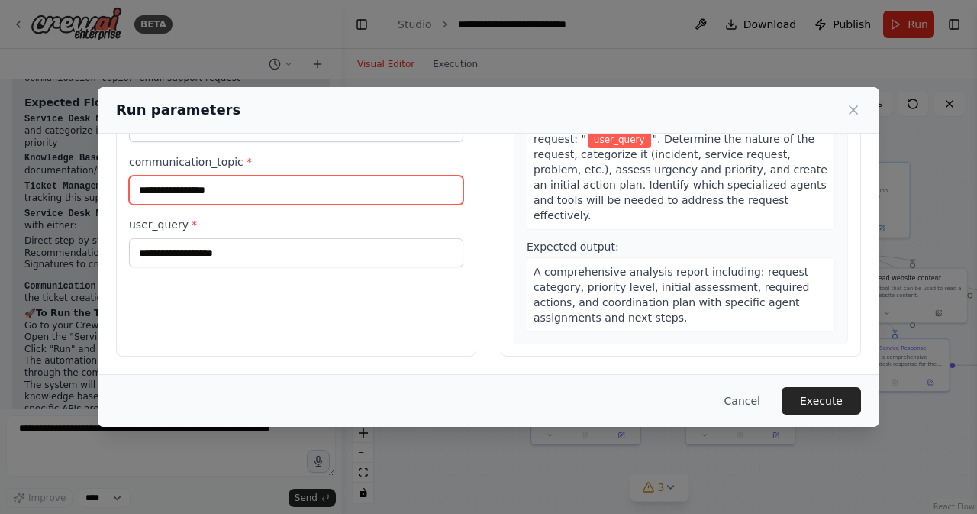
type input "**********"
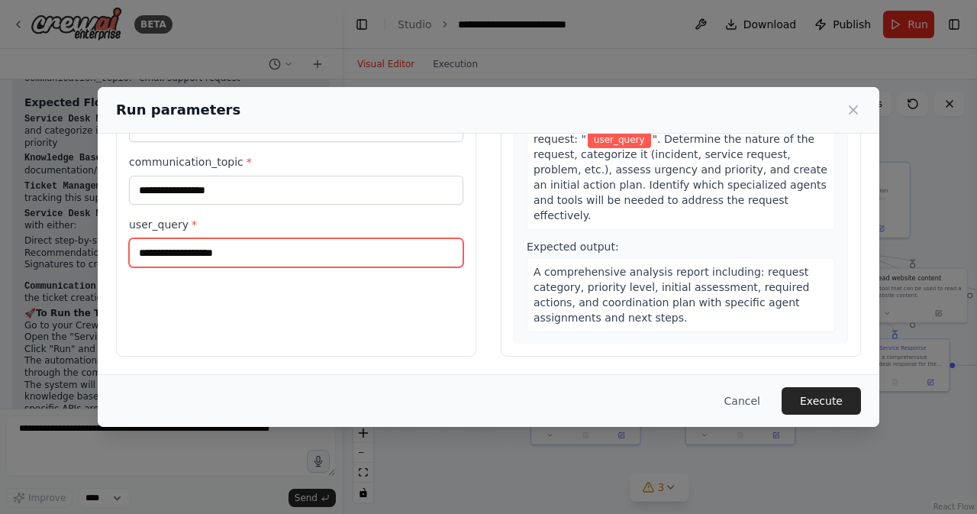
click at [204, 250] on input "user_query *" at bounding box center [296, 252] width 334 height 29
paste input "**********"
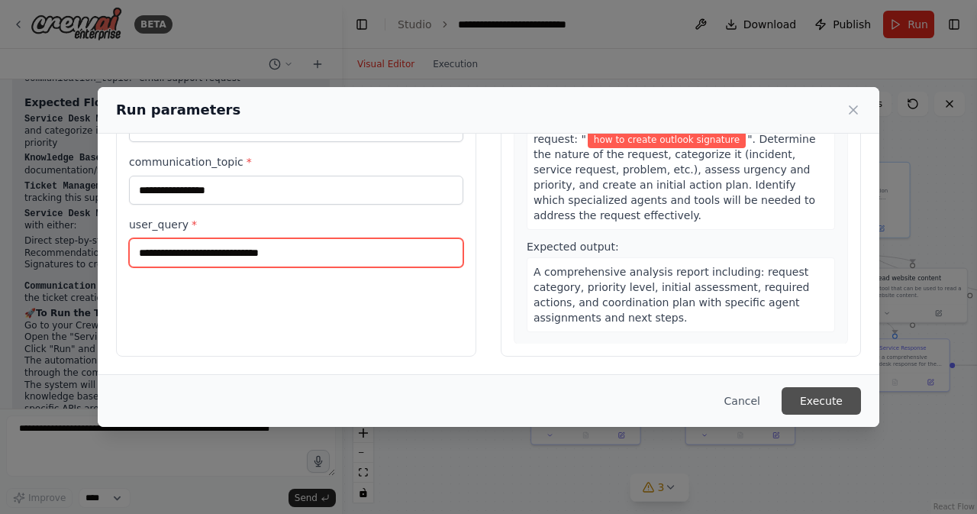
type input "**********"
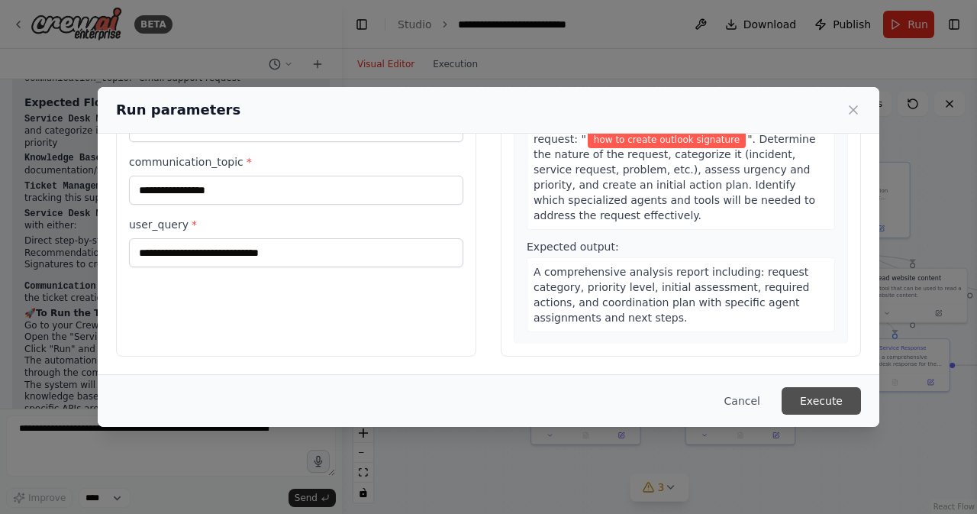
click at [816, 404] on button "Execute" at bounding box center [820, 400] width 79 height 27
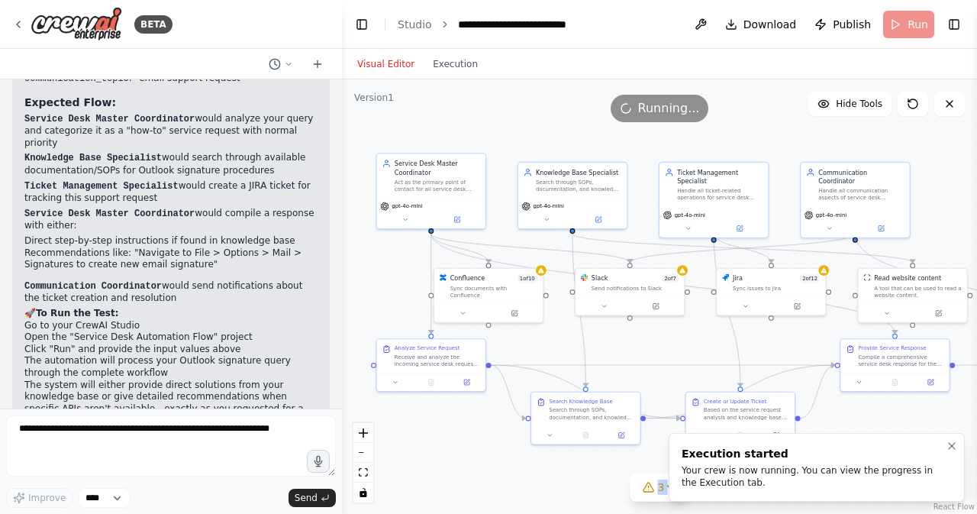
drag, startPoint x: 713, startPoint y: 107, endPoint x: 827, endPoint y: 484, distance: 394.0
click at [827, 484] on div "BETA Hello! I'm the CrewAI assistant. What kind of automation do you want to bu…" at bounding box center [488, 257] width 977 height 514
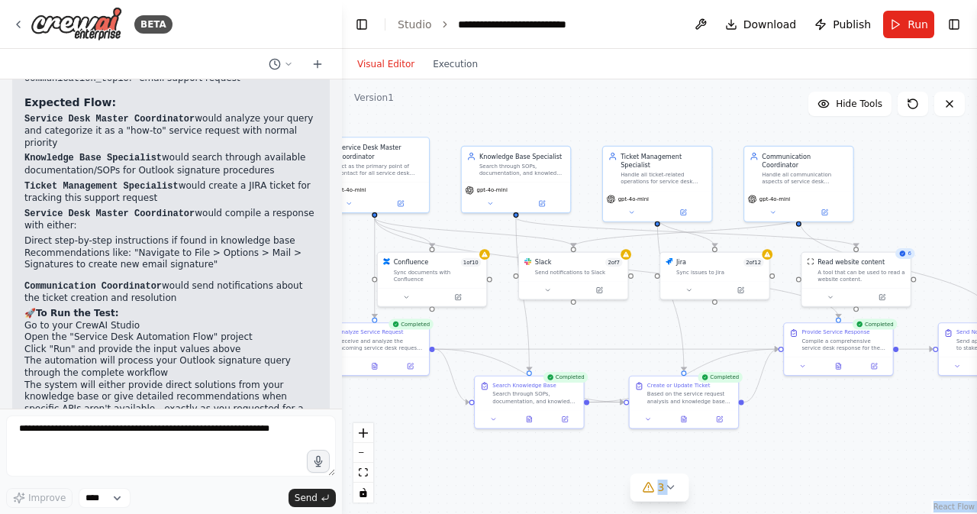
drag, startPoint x: 870, startPoint y: 433, endPoint x: 813, endPoint y: 427, distance: 56.7
click at [813, 427] on div ".deletable-edge-delete-btn { width: 20px; height: 20px; border: 0px solid #ffff…" at bounding box center [659, 296] width 635 height 434
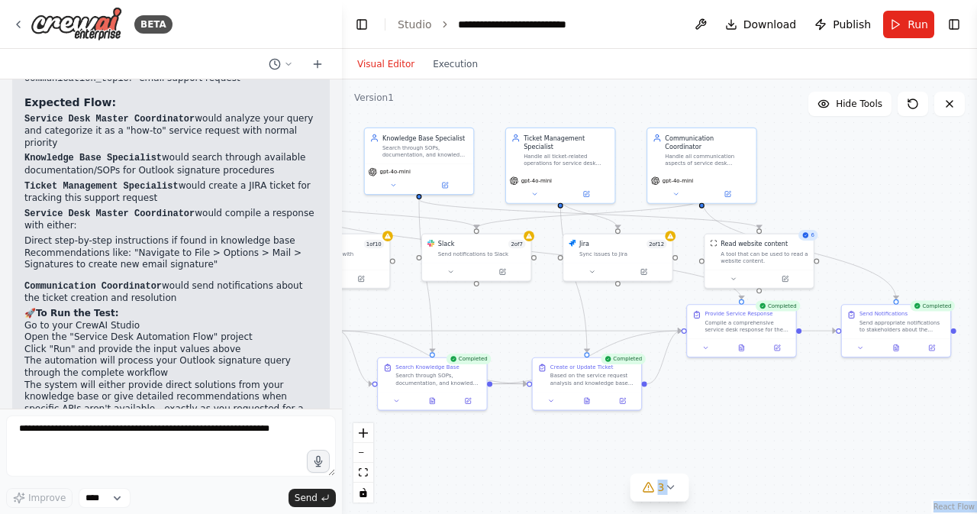
drag, startPoint x: 885, startPoint y: 427, endPoint x: 788, endPoint y: 398, distance: 101.2
click at [788, 398] on div ".deletable-edge-delete-btn { width: 20px; height: 20px; border: 0px solid #ffff…" at bounding box center [659, 296] width 635 height 434
click at [446, 63] on button "Execution" at bounding box center [455, 64] width 63 height 18
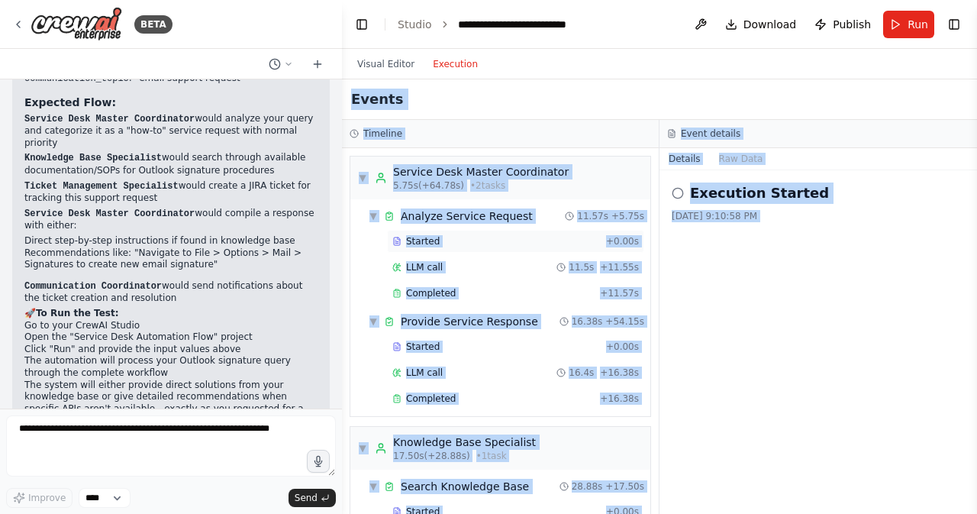
click at [543, 240] on div "Started" at bounding box center [496, 241] width 208 height 12
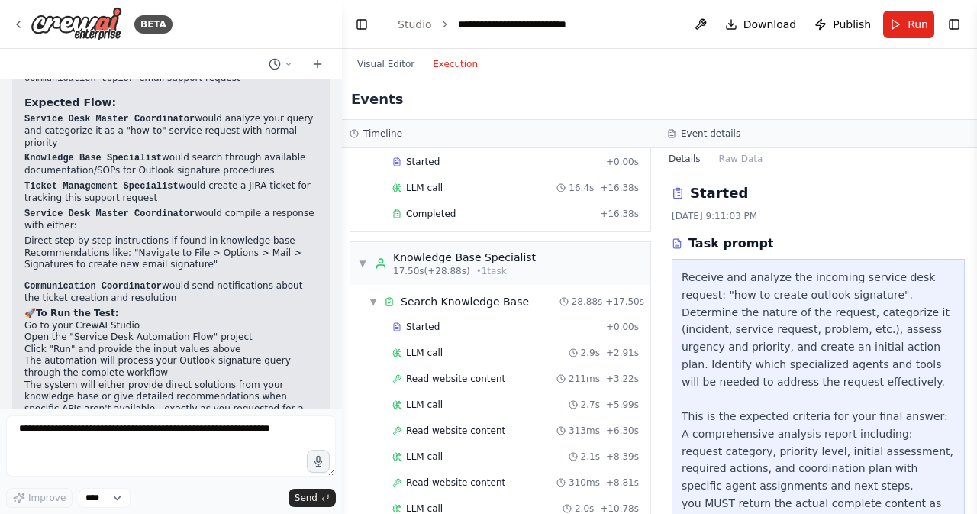
scroll to position [0, 0]
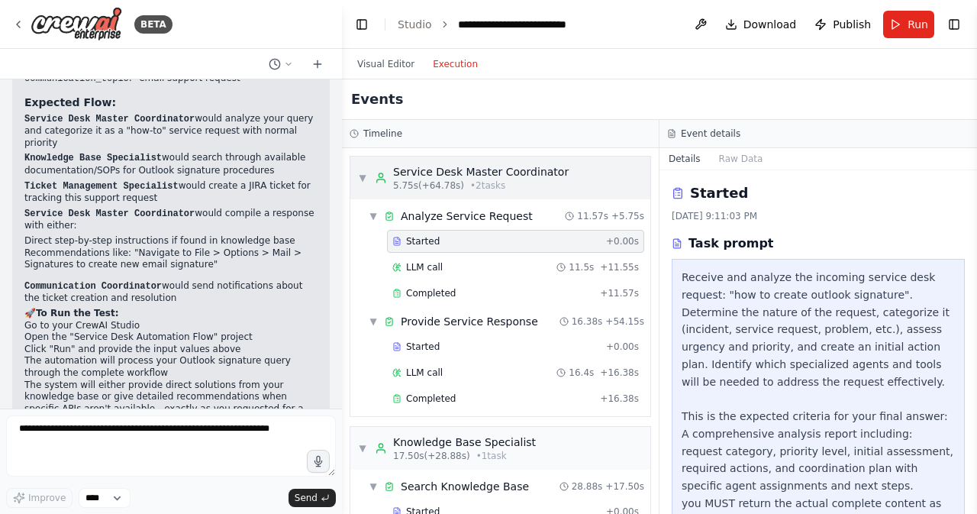
click at [455, 171] on div "Service Desk Master Coordinator" at bounding box center [481, 171] width 176 height 15
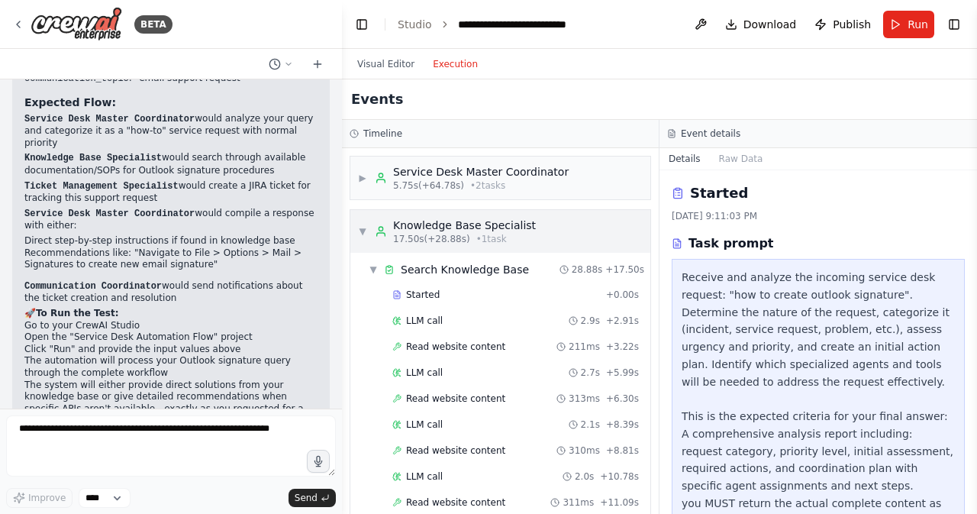
click at [476, 237] on span "• 1 task" at bounding box center [491, 239] width 31 height 12
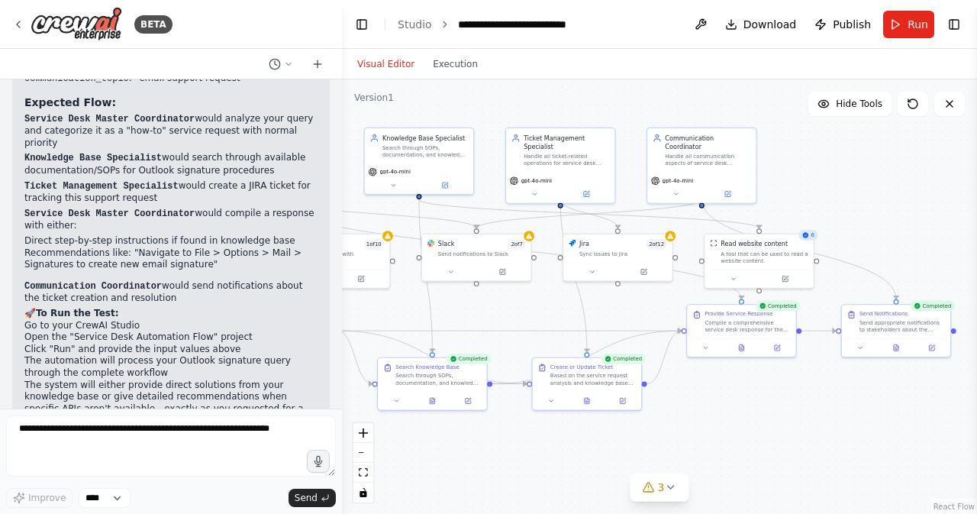
click at [382, 67] on button "Visual Editor" at bounding box center [386, 64] width 76 height 18
click at [765, 28] on span "Download" at bounding box center [769, 24] width 53 height 15
click at [678, 492] on button "3" at bounding box center [659, 487] width 59 height 28
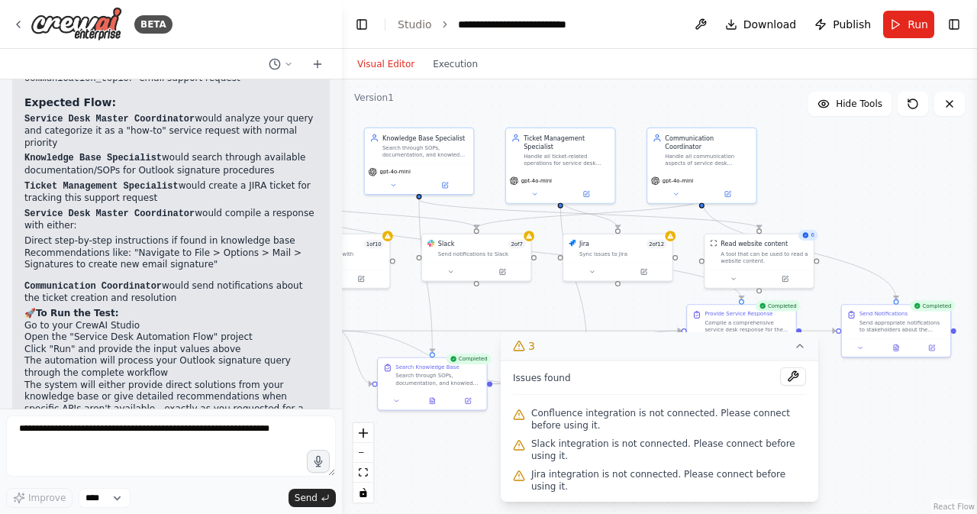
click at [800, 352] on icon at bounding box center [800, 346] width 12 height 12
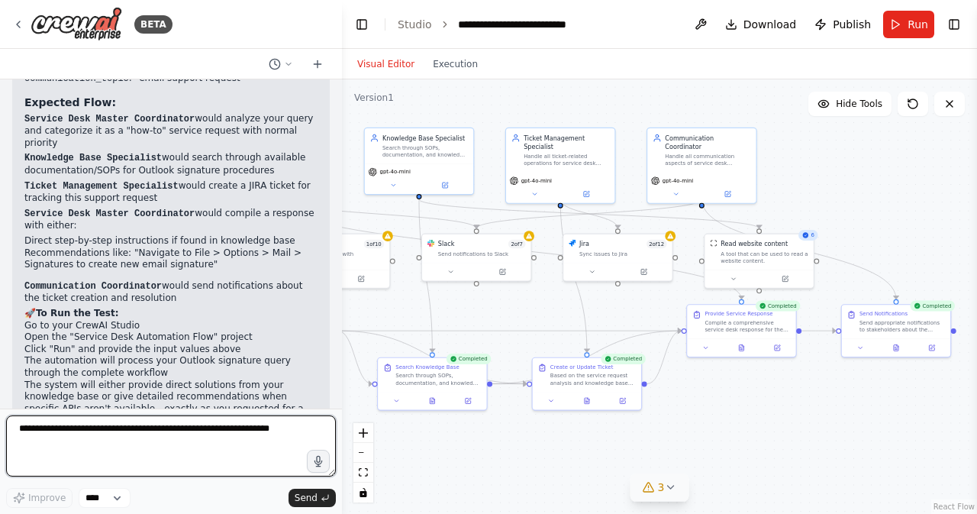
click at [234, 446] on textarea at bounding box center [171, 445] width 330 height 61
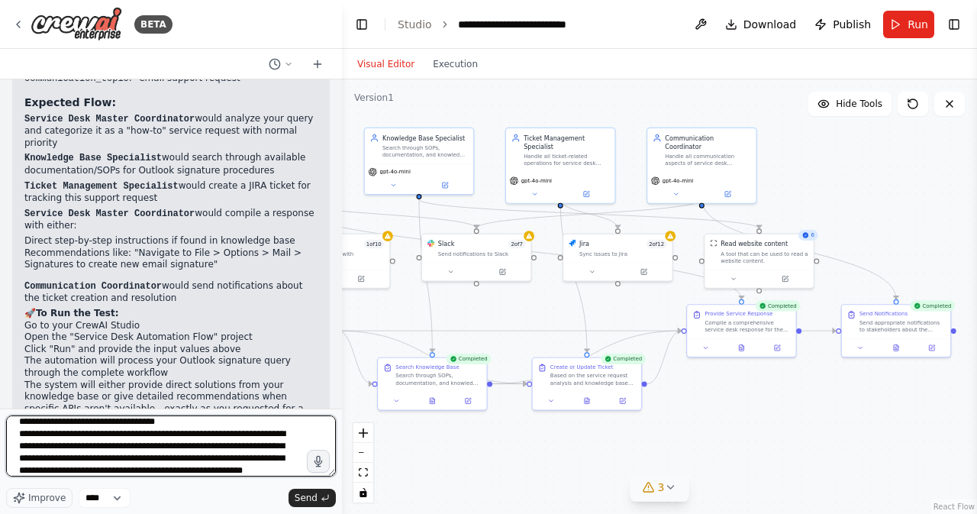
scroll to position [31, 0]
type textarea "**********"
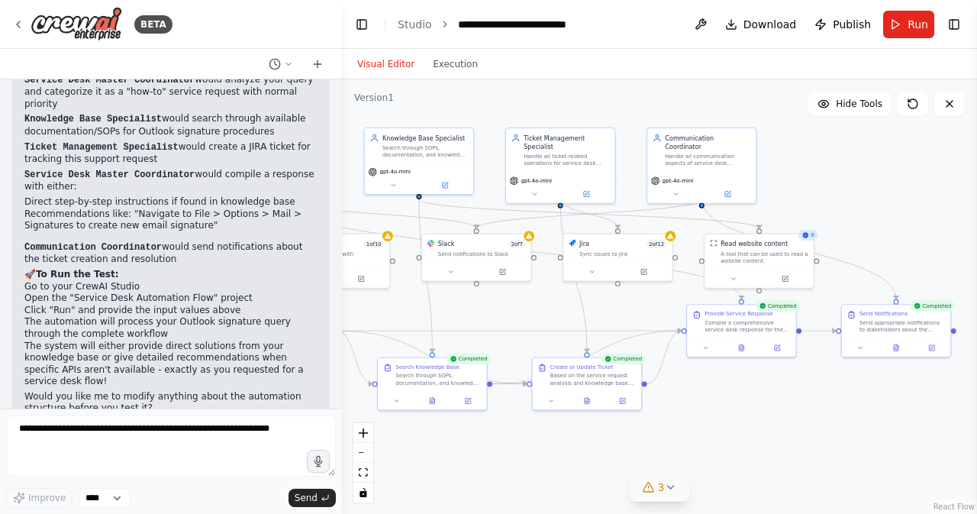
scroll to position [2877, 0]
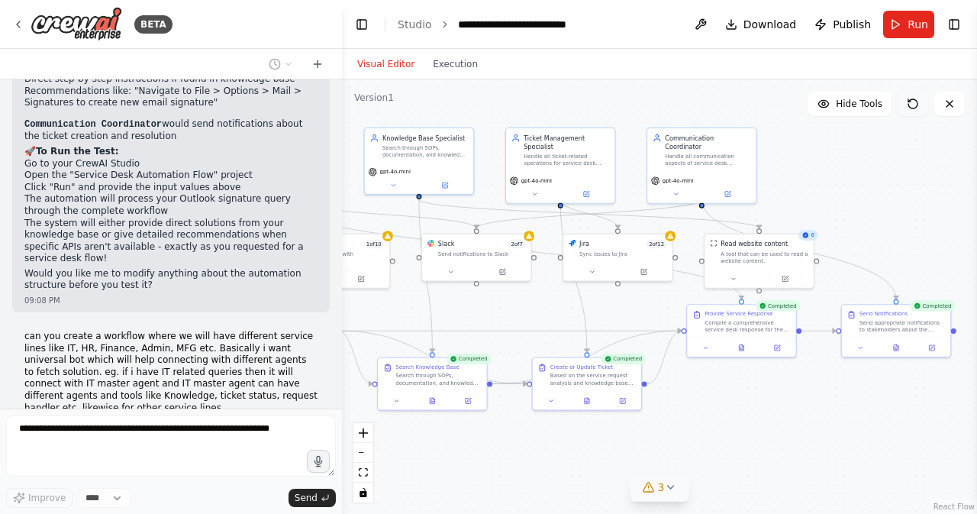
click at [918, 108] on icon at bounding box center [913, 104] width 12 height 12
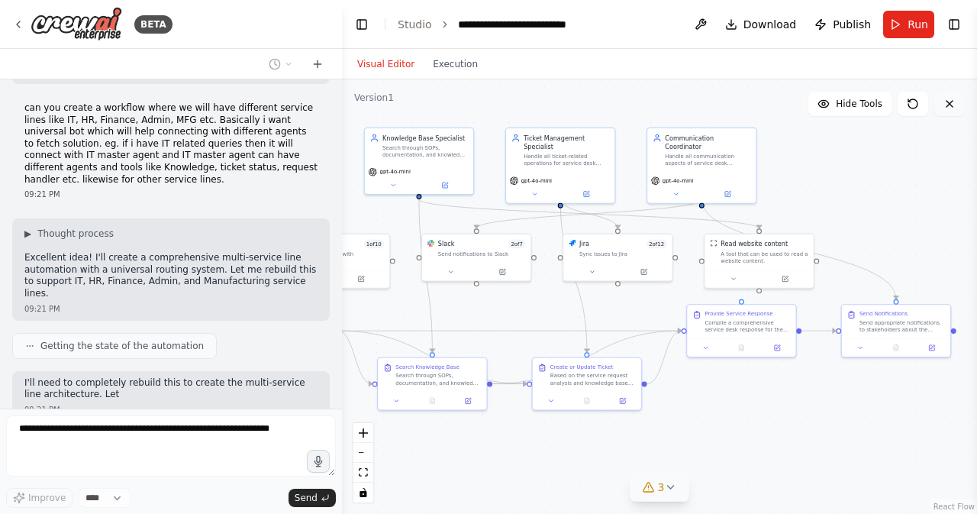
scroll to position [3117, 0]
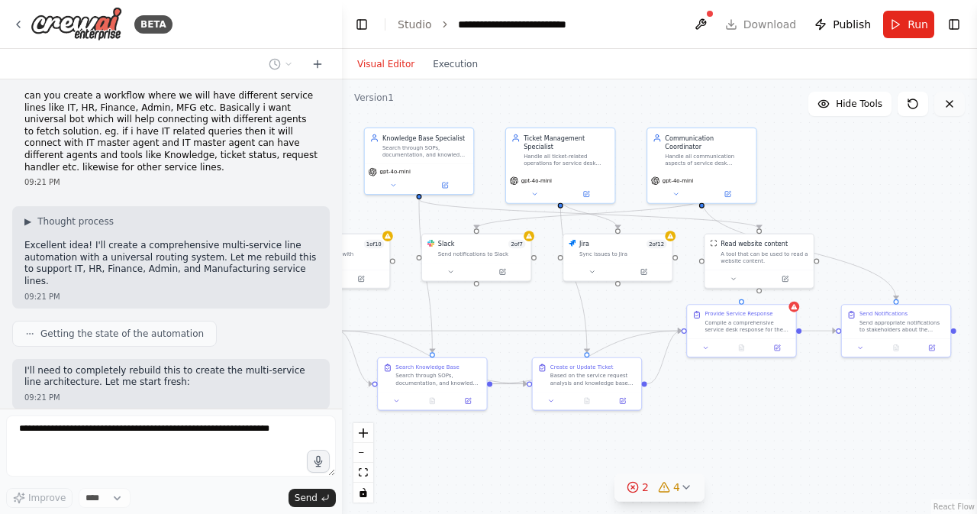
click at [948, 105] on icon at bounding box center [949, 104] width 6 height 6
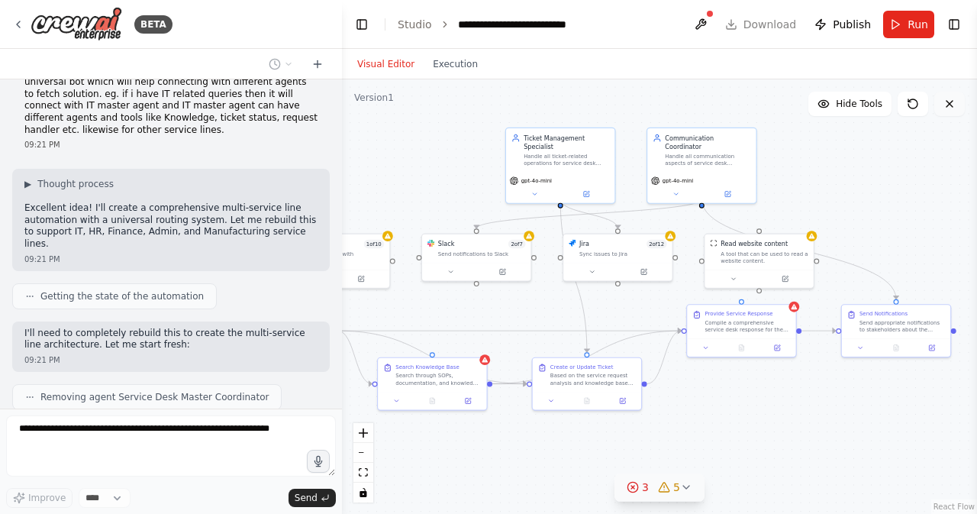
click at [948, 105] on icon at bounding box center [949, 104] width 6 height 6
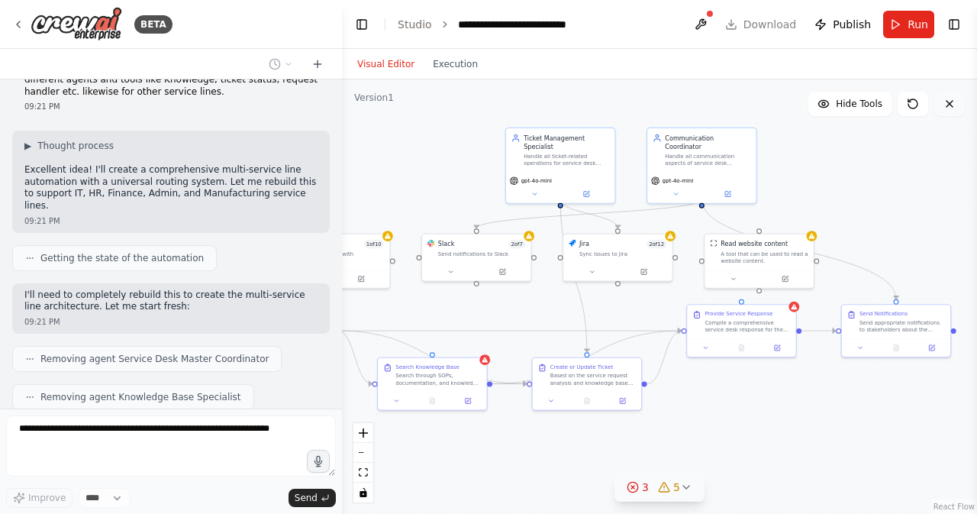
click at [954, 105] on icon at bounding box center [949, 104] width 12 height 12
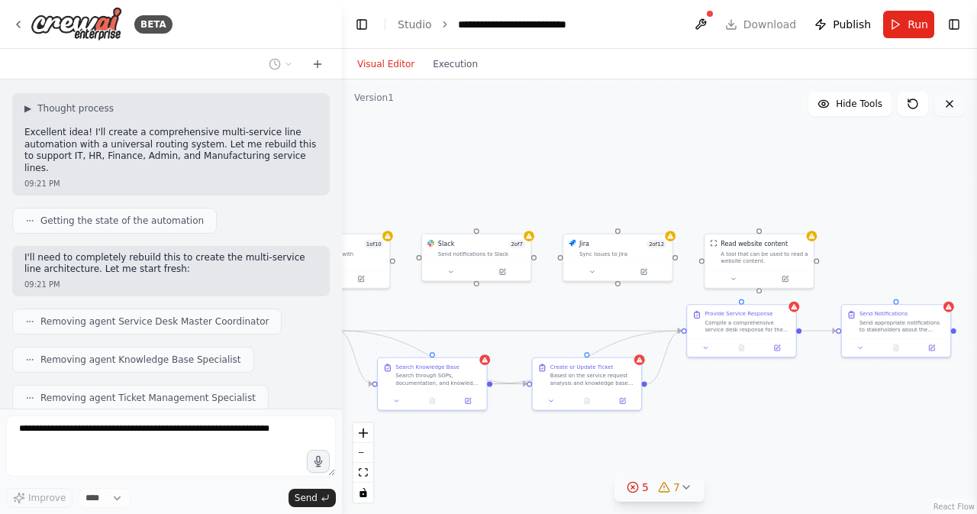
click at [954, 105] on icon at bounding box center [949, 104] width 12 height 12
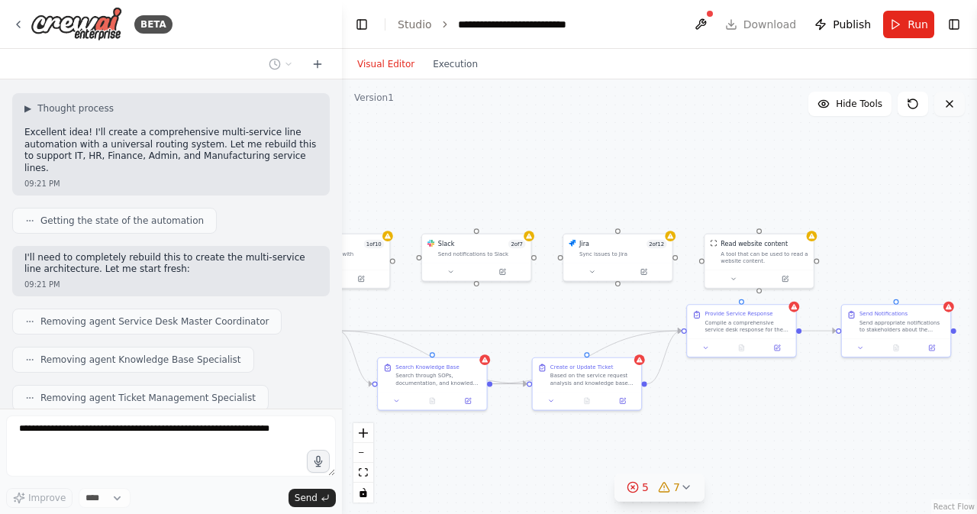
click at [954, 105] on icon at bounding box center [949, 104] width 12 height 12
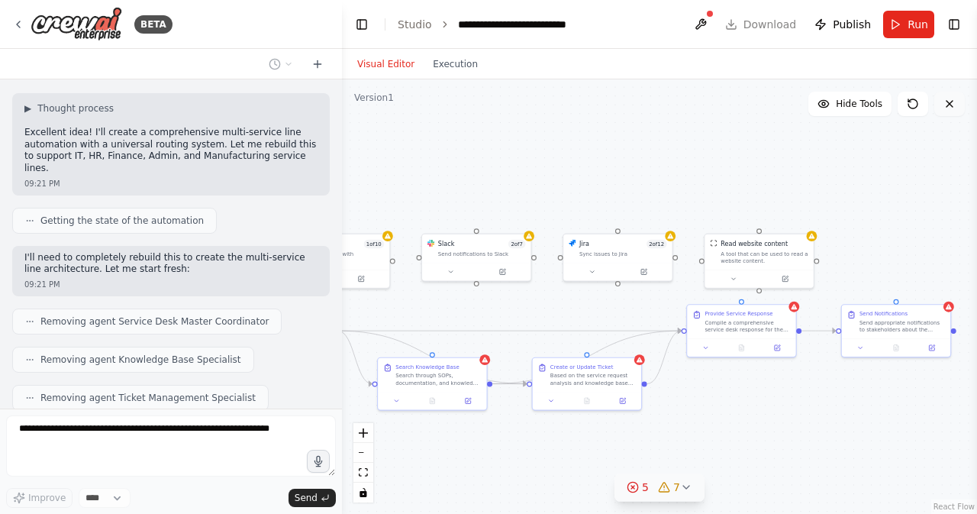
click at [954, 105] on icon at bounding box center [949, 104] width 12 height 12
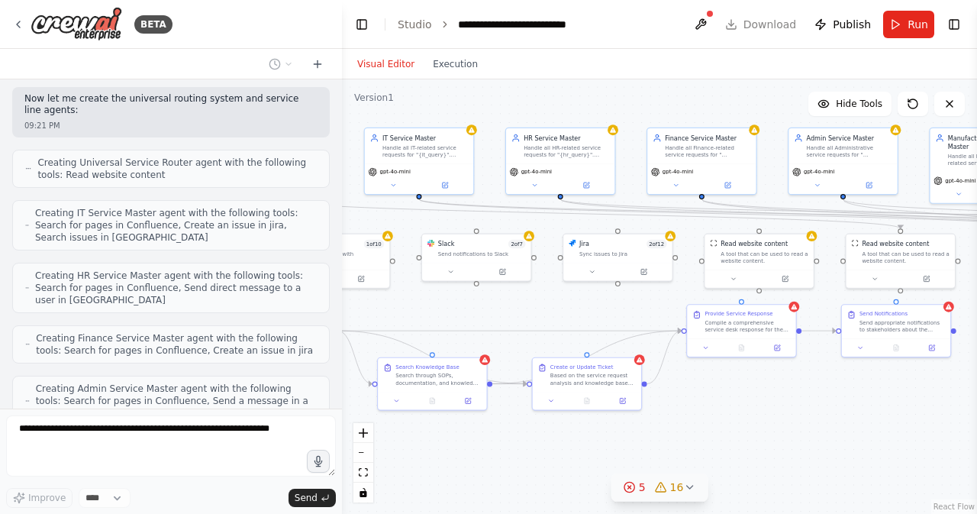
scroll to position [3592, 0]
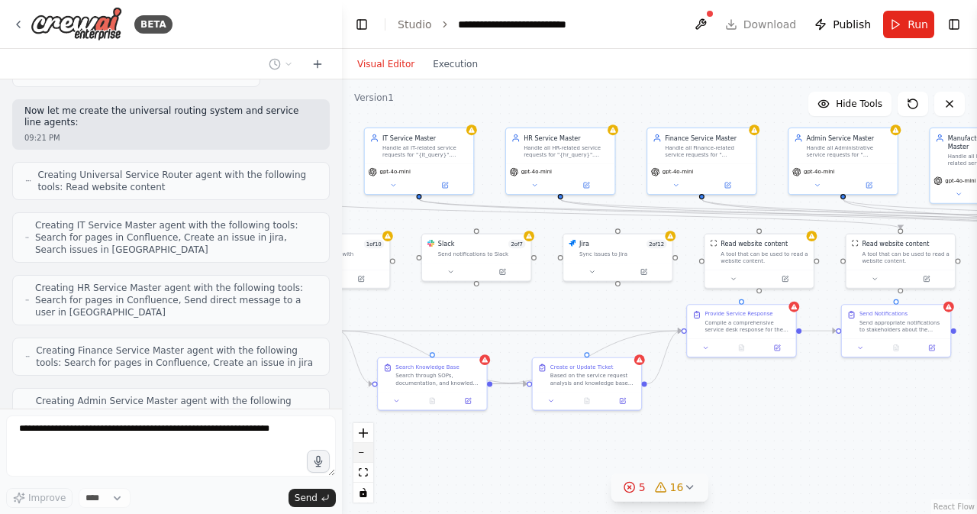
click at [364, 456] on button "zoom out" at bounding box center [363, 453] width 20 height 20
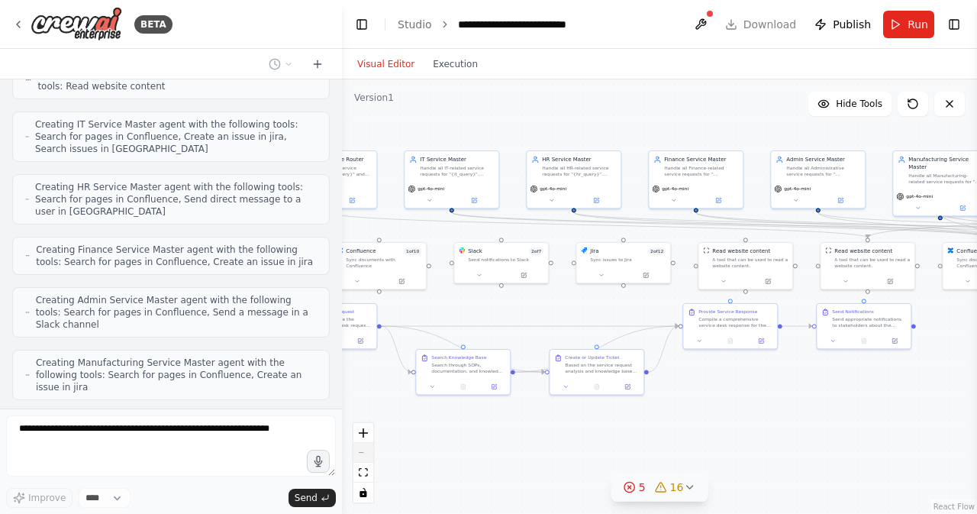
scroll to position [3704, 0]
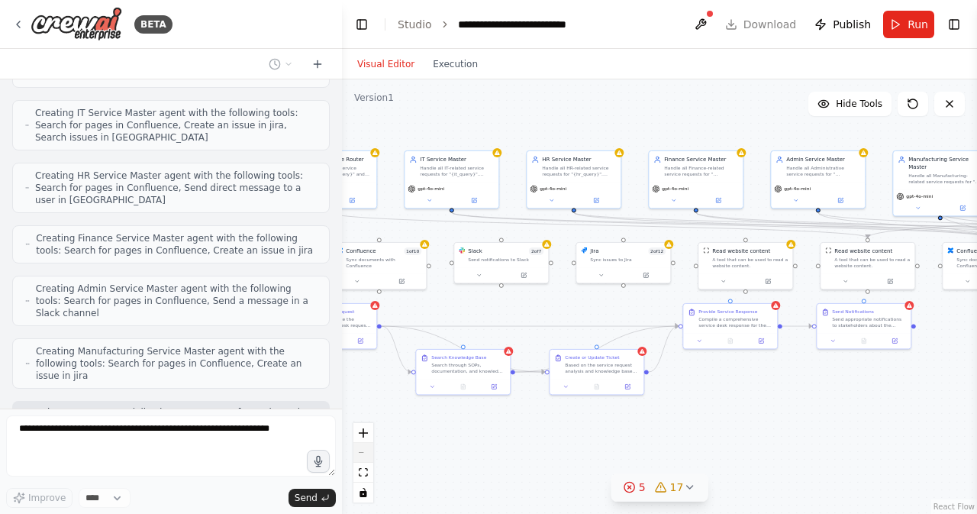
click at [364, 456] on div "React Flow controls" at bounding box center [363, 462] width 20 height 79
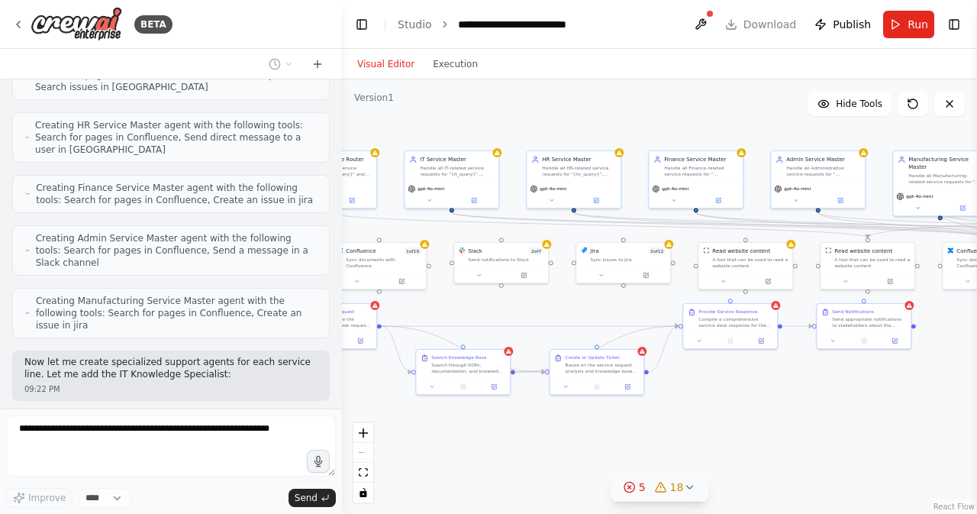
click at [362, 453] on div "React Flow controls" at bounding box center [363, 462] width 20 height 79
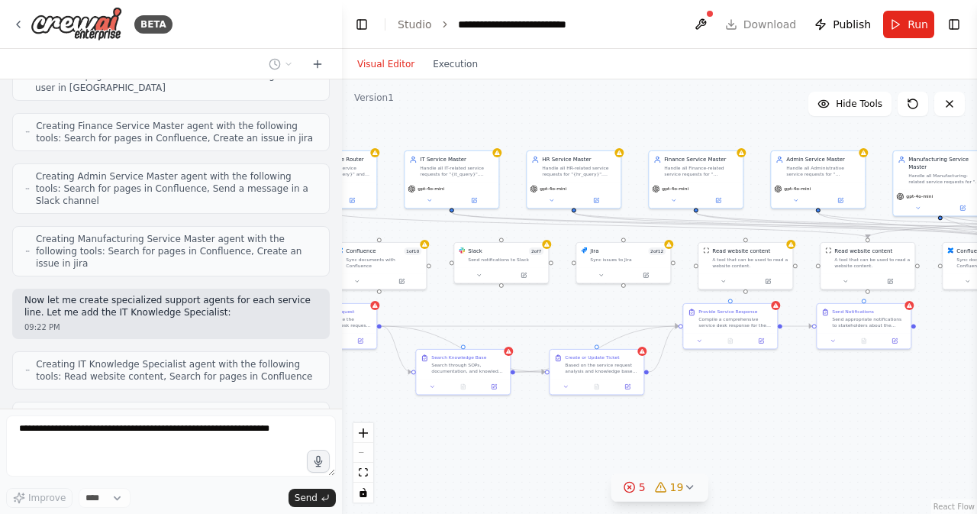
click at [362, 453] on div "React Flow controls" at bounding box center [363, 462] width 20 height 79
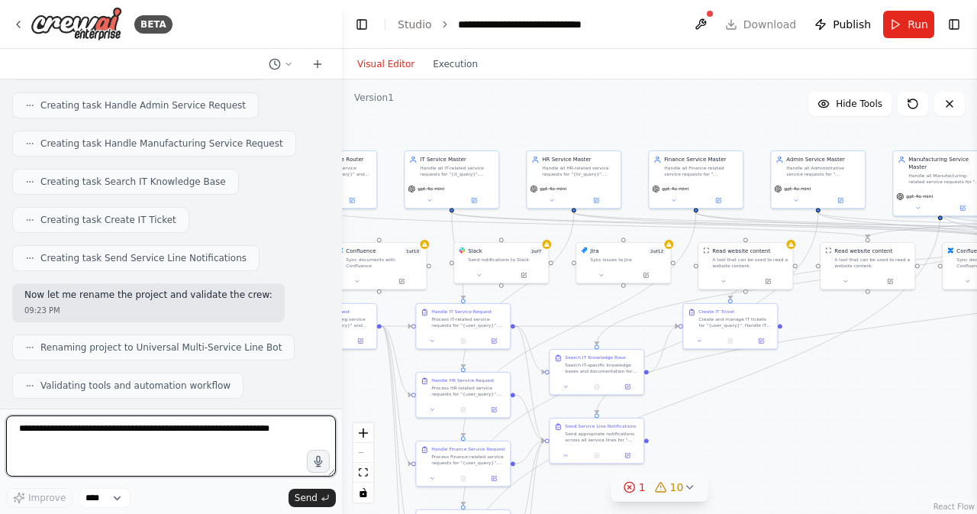
scroll to position [4668, 0]
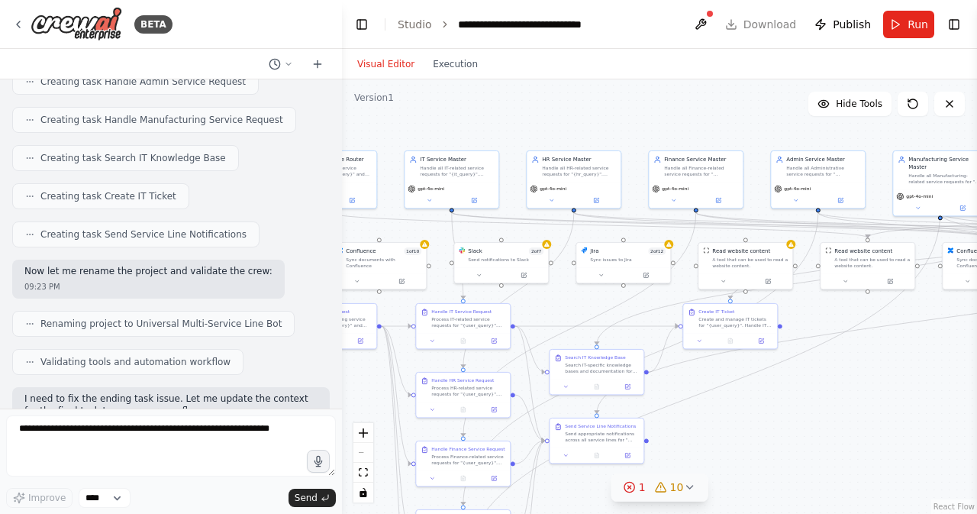
click at [366, 457] on div "React Flow controls" at bounding box center [363, 462] width 20 height 79
click at [365, 456] on div "React Flow controls" at bounding box center [363, 462] width 20 height 79
click at [363, 453] on div "React Flow controls" at bounding box center [363, 462] width 20 height 79
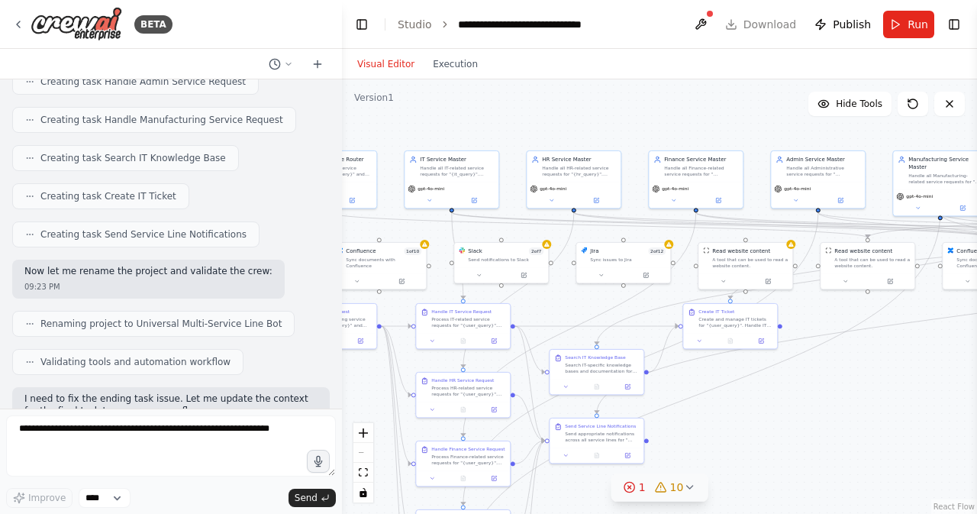
click at [363, 453] on div "React Flow controls" at bounding box center [363, 462] width 20 height 79
click at [684, 493] on icon at bounding box center [689, 487] width 12 height 12
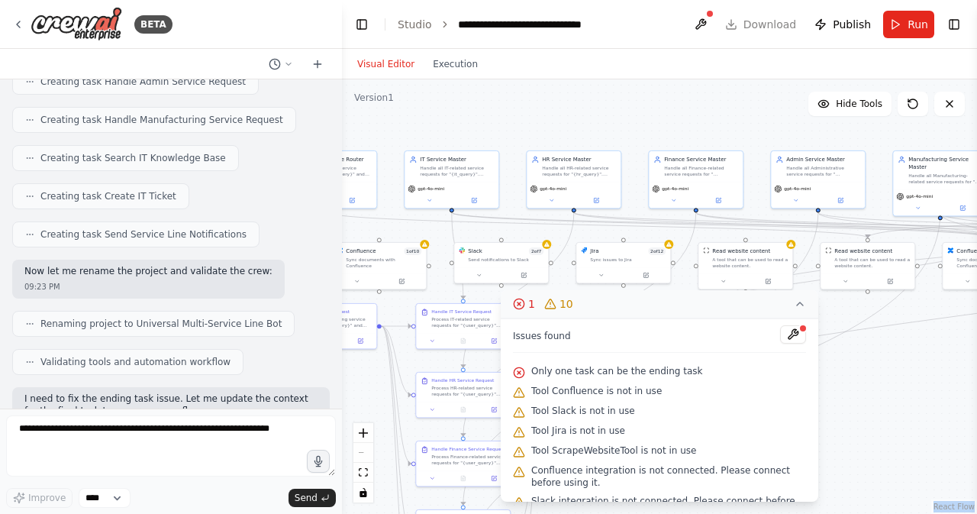
scroll to position [125, 0]
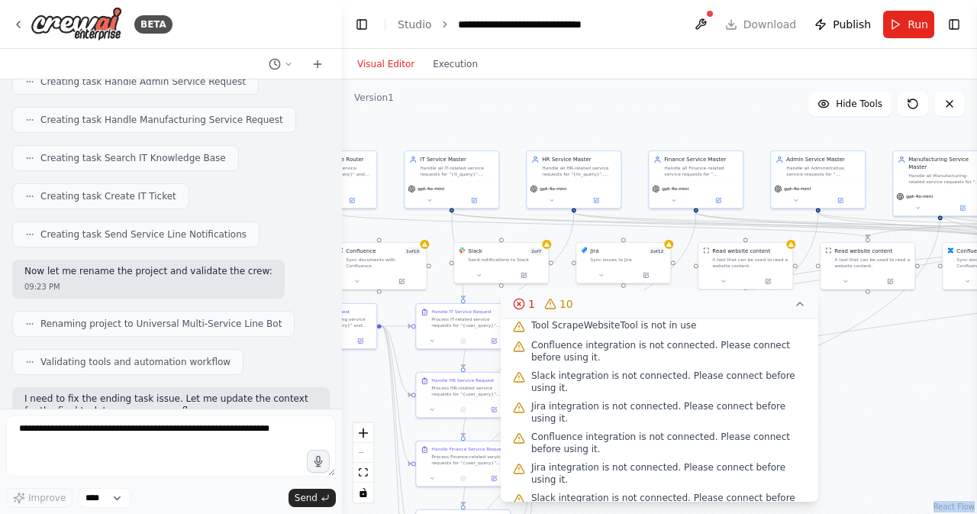
click at [850, 459] on div ".deletable-edge-delete-btn { width: 20px; height: 20px; border: 0px solid #ffff…" at bounding box center [659, 296] width 635 height 434
click at [801, 304] on icon at bounding box center [800, 303] width 6 height 3
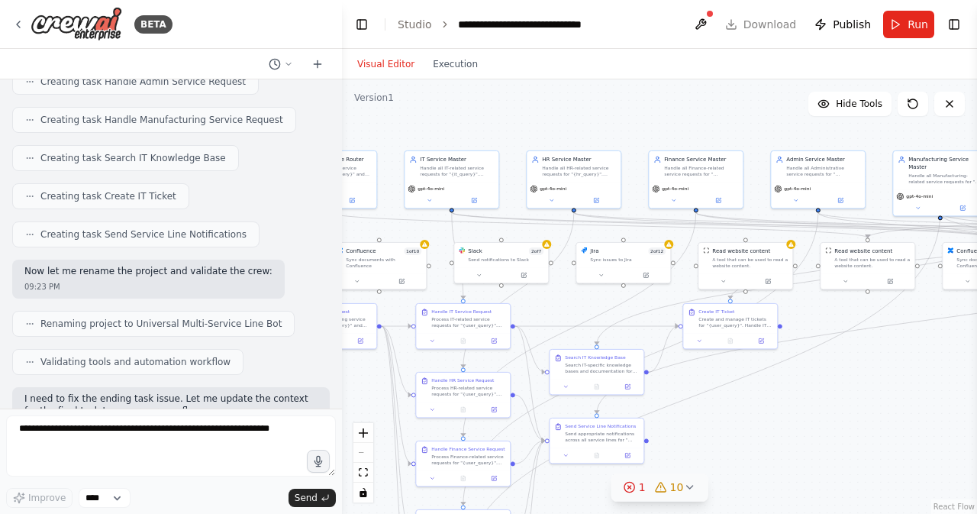
click at [360, 454] on div "React Flow controls" at bounding box center [363, 462] width 20 height 79
click at [362, 453] on div "React Flow controls" at bounding box center [363, 462] width 20 height 79
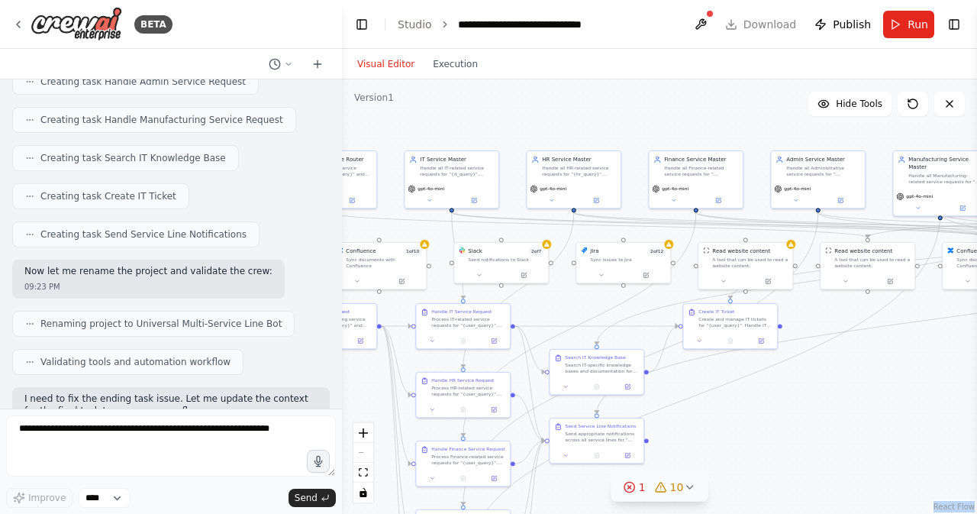
click at [362, 453] on div "React Flow controls" at bounding box center [363, 462] width 20 height 79
click at [366, 22] on button "Toggle Left Sidebar" at bounding box center [361, 24] width 21 height 21
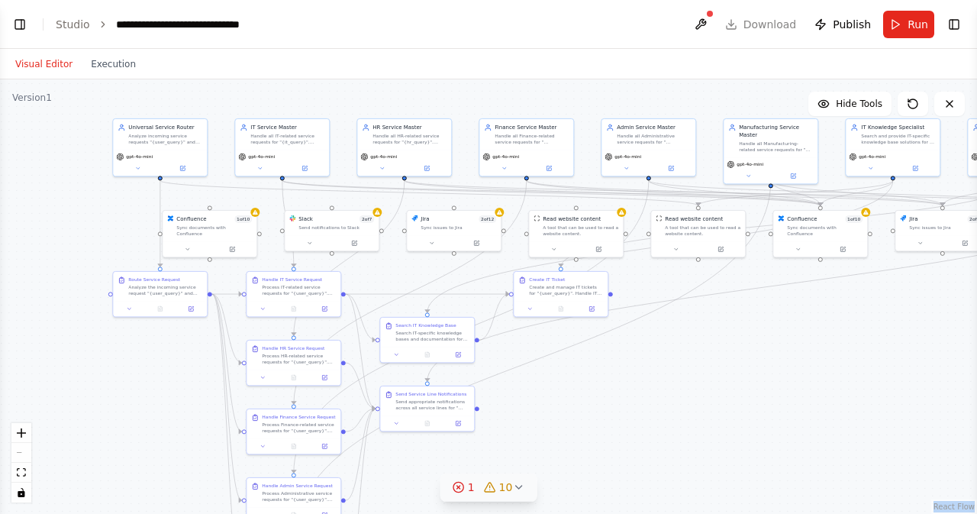
drag, startPoint x: 496, startPoint y: 366, endPoint x: 668, endPoint y: 334, distance: 175.4
click at [668, 334] on div ".deletable-edge-delete-btn { width: 20px; height: 20px; border: 0px solid #ffff…" at bounding box center [488, 296] width 977 height 434
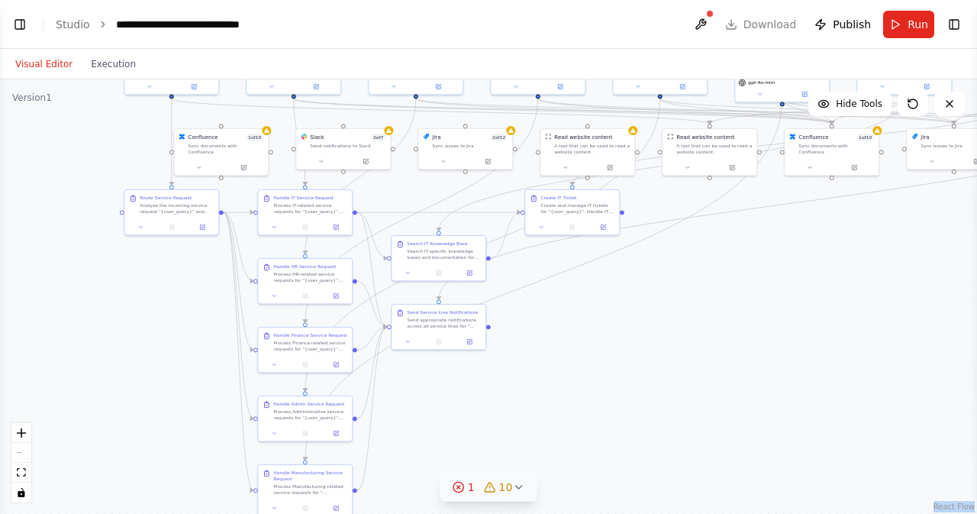
drag, startPoint x: 842, startPoint y: 333, endPoint x: 854, endPoint y: 252, distance: 82.4
click at [854, 252] on div ".deletable-edge-delete-btn { width: 20px; height: 20px; border: 0px solid #ffff…" at bounding box center [488, 296] width 977 height 434
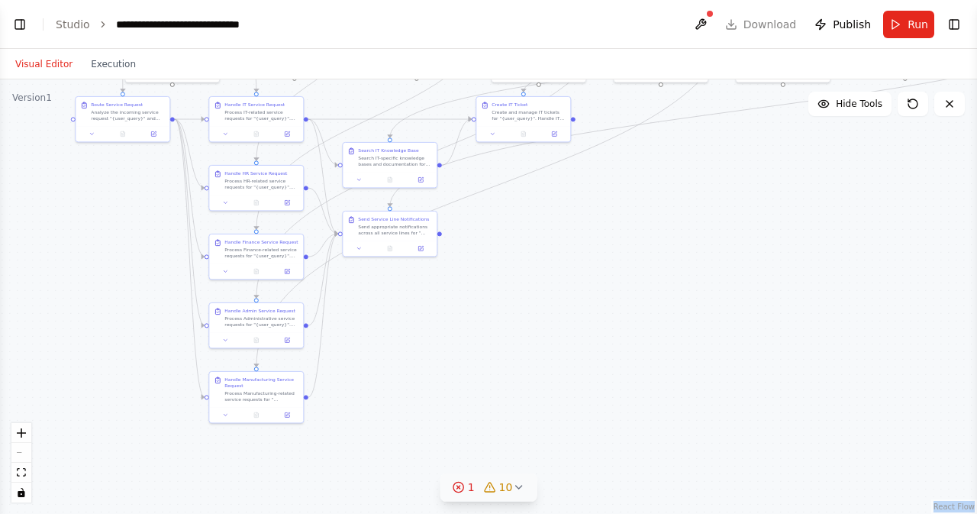
drag, startPoint x: 775, startPoint y: 451, endPoint x: 726, endPoint y: 358, distance: 105.1
click at [726, 358] on div ".deletable-edge-delete-btn { width: 20px; height: 20px; border: 0px solid #ffff…" at bounding box center [488, 296] width 977 height 434
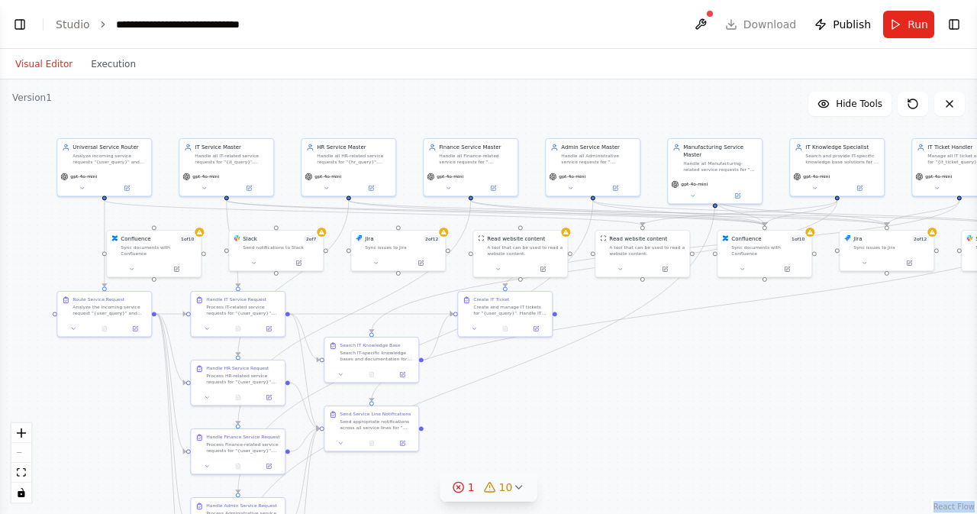
drag, startPoint x: 701, startPoint y: 166, endPoint x: 682, endPoint y: 360, distance: 195.4
click at [682, 360] on div ".deletable-edge-delete-btn { width: 20px; height: 20px; border: 0px solid #ffff…" at bounding box center [488, 296] width 977 height 434
click at [777, 27] on header "**********" at bounding box center [488, 24] width 977 height 49
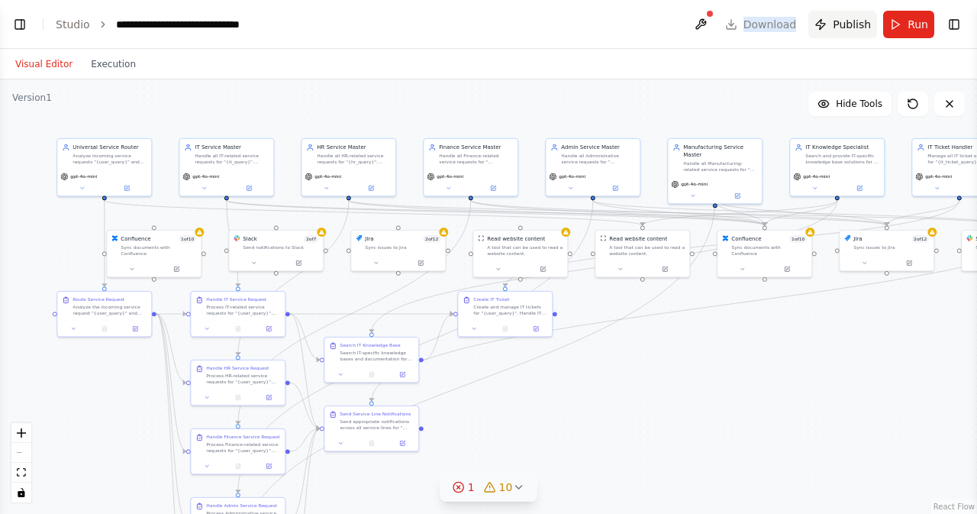
click at [842, 24] on span "Publish" at bounding box center [852, 24] width 38 height 15
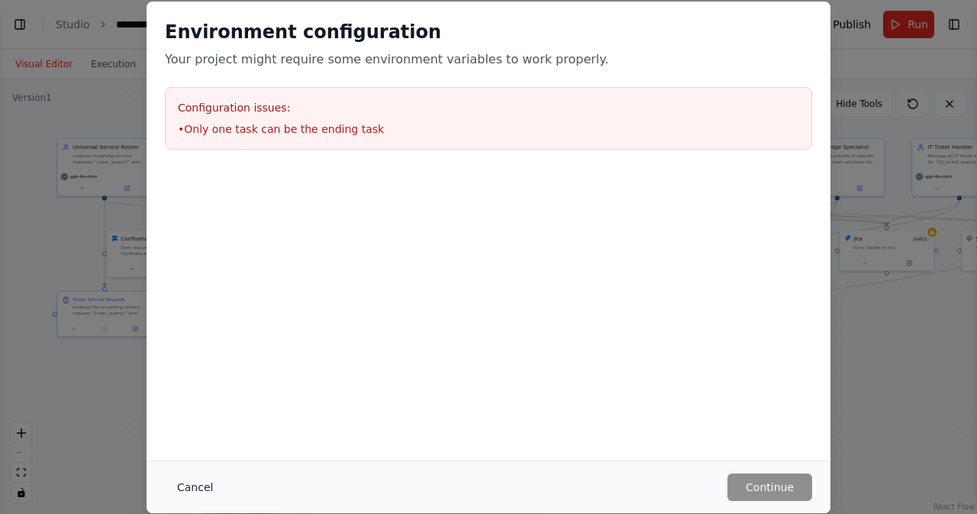
click at [198, 497] on button "Cancel" at bounding box center [195, 486] width 60 height 27
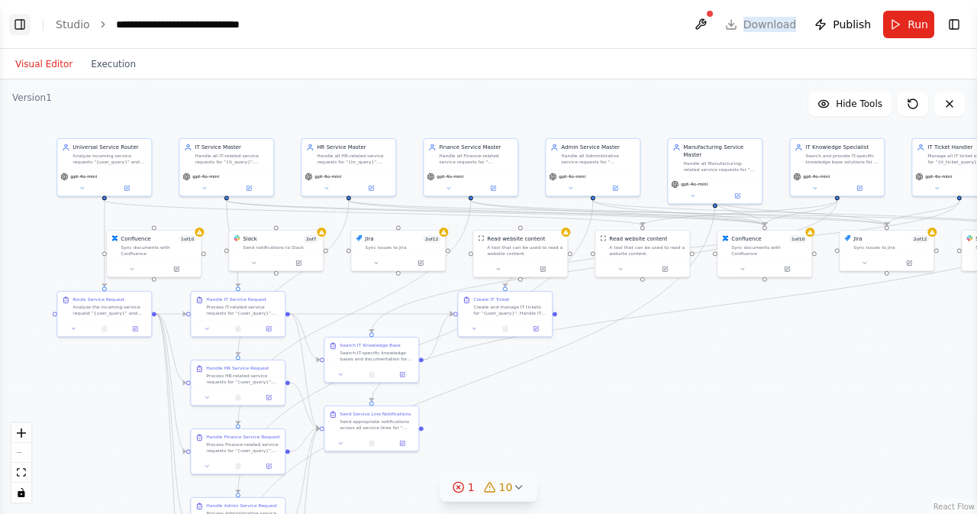
click at [24, 20] on button "Toggle Left Sidebar" at bounding box center [19, 24] width 21 height 21
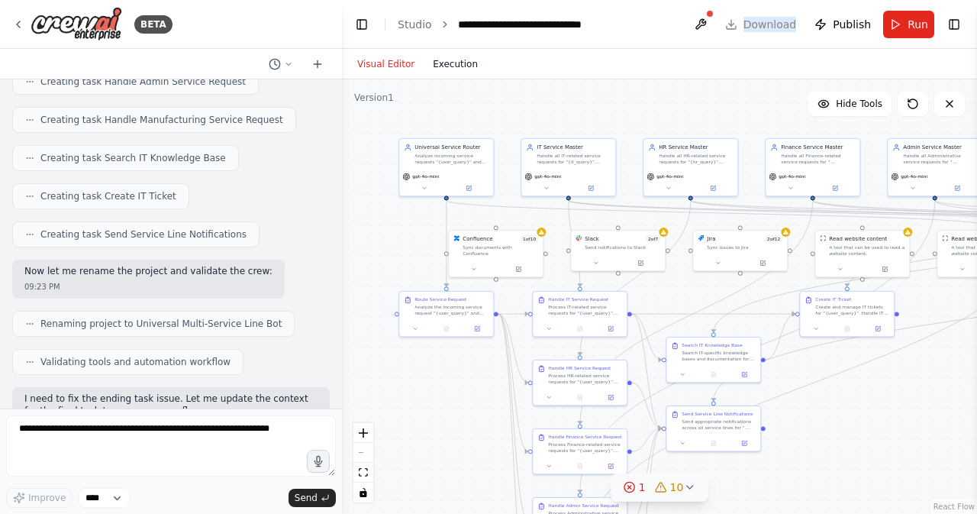
click at [447, 62] on button "Execution" at bounding box center [455, 64] width 63 height 18
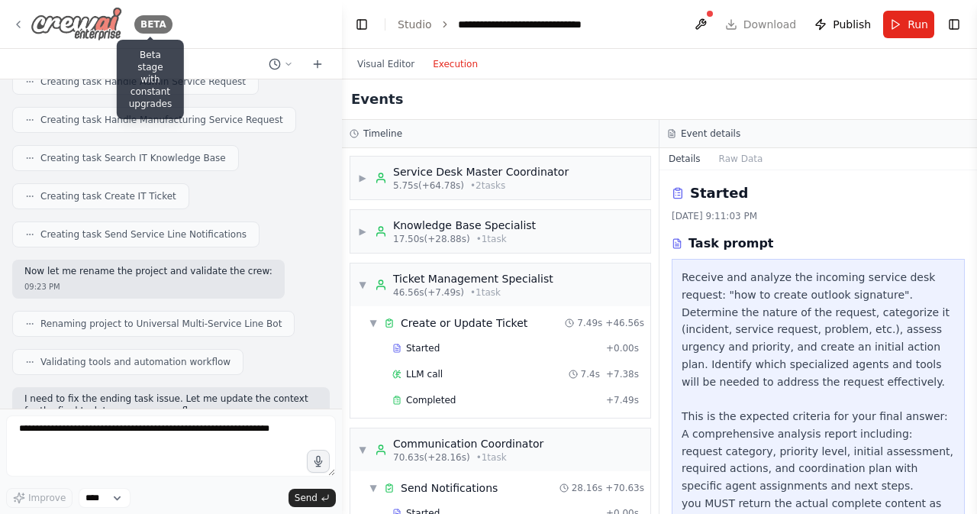
click at [143, 24] on div "BETA" at bounding box center [153, 24] width 38 height 18
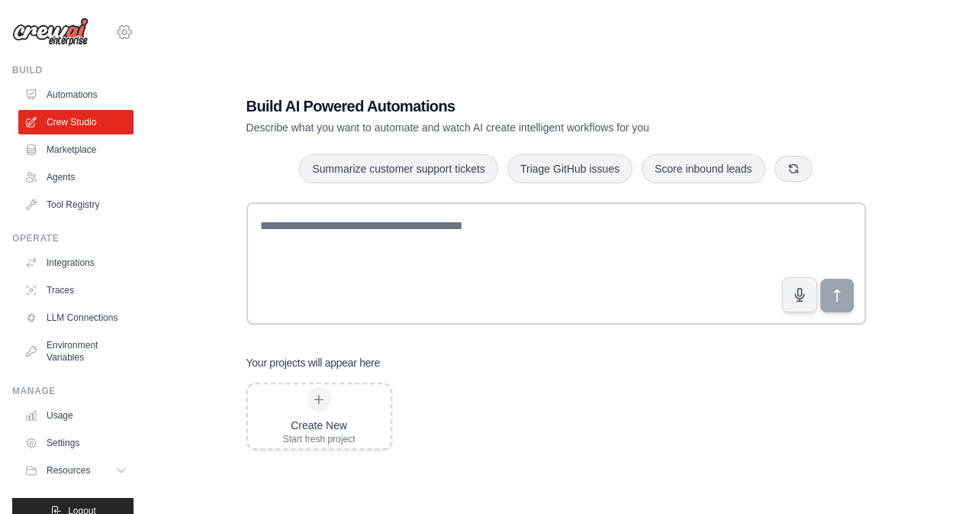
click at [115, 34] on icon at bounding box center [124, 32] width 18 height 18
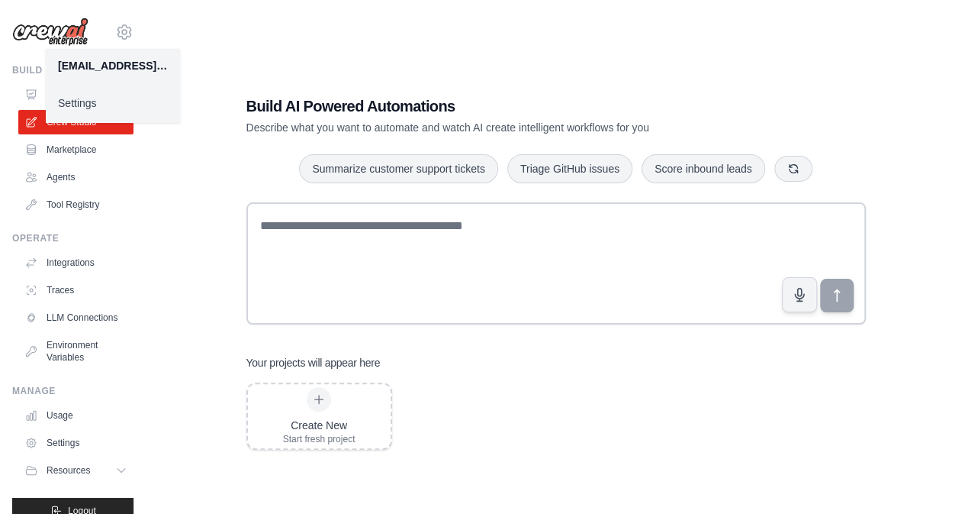
click at [188, 159] on div "Build AI Powered Automations Describe what you want to automate and watch AI cr…" at bounding box center [556, 272] width 770 height 514
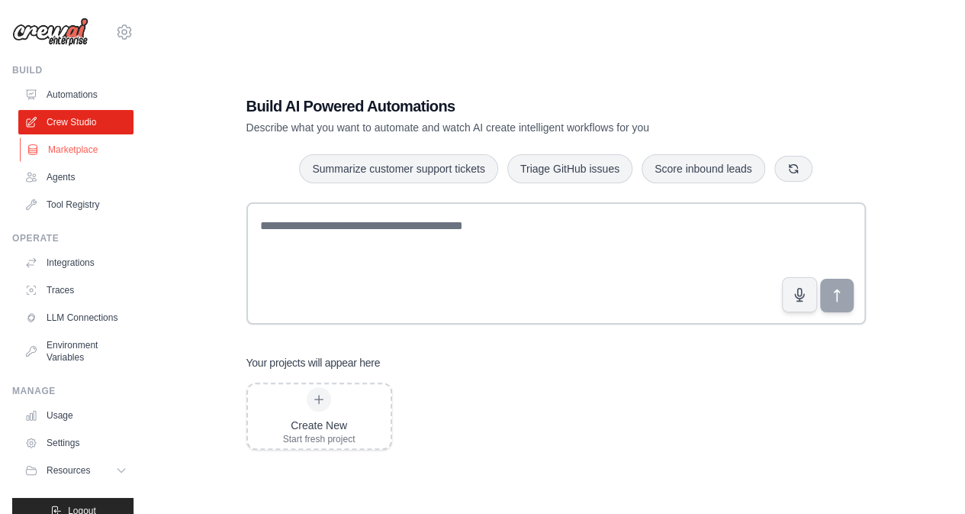
click at [76, 155] on link "Marketplace" at bounding box center [77, 149] width 115 height 24
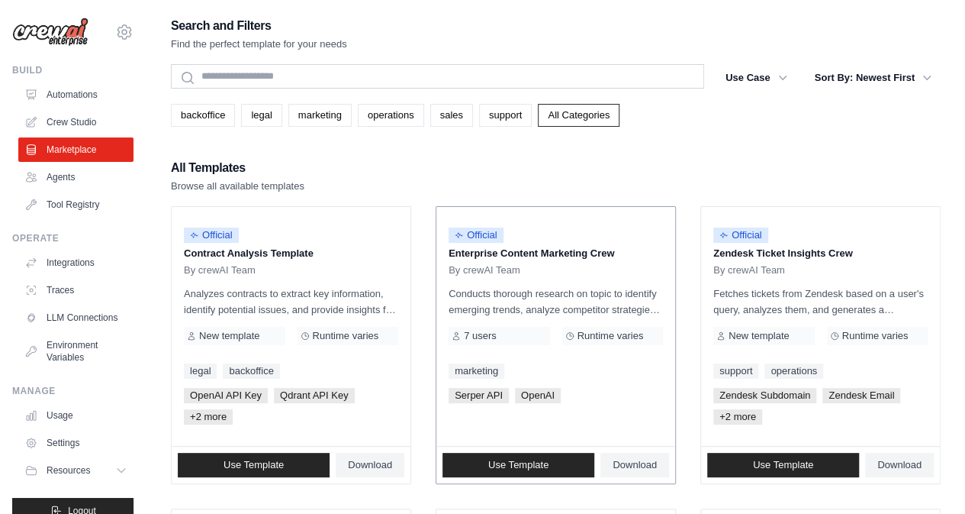
click at [591, 301] on p "Conducts thorough research on topic to identify emerging trends, analyze compet…" at bounding box center [556, 301] width 214 height 32
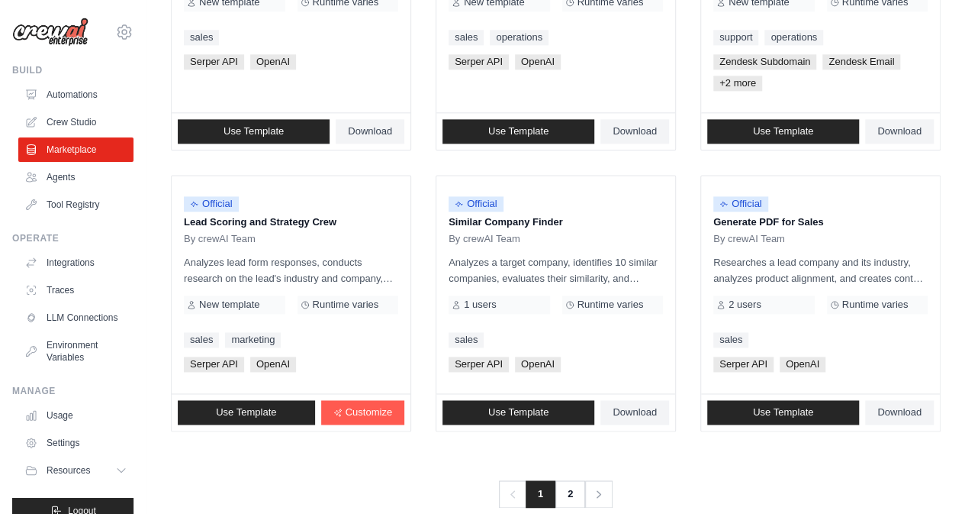
scroll to position [939, 0]
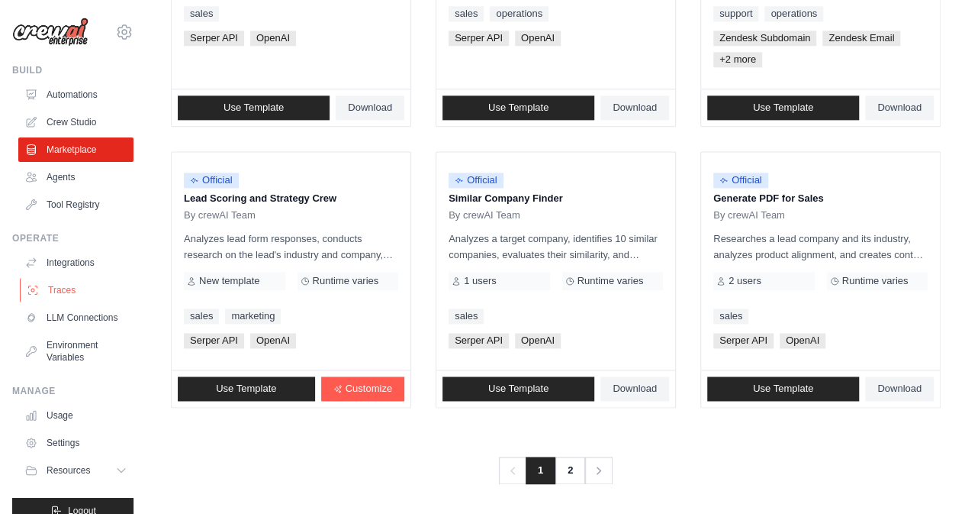
click at [56, 290] on link "Traces" at bounding box center [77, 290] width 115 height 24
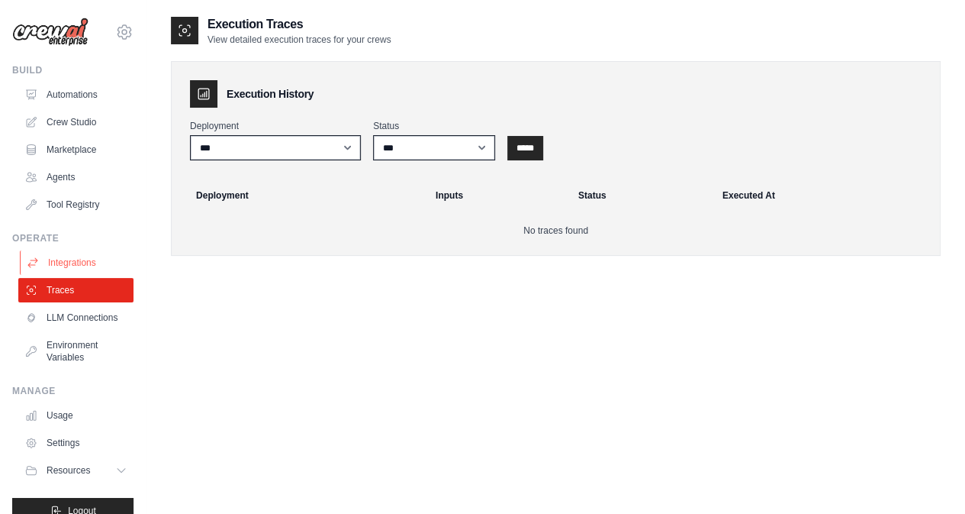
click at [66, 259] on link "Integrations" at bounding box center [77, 262] width 115 height 24
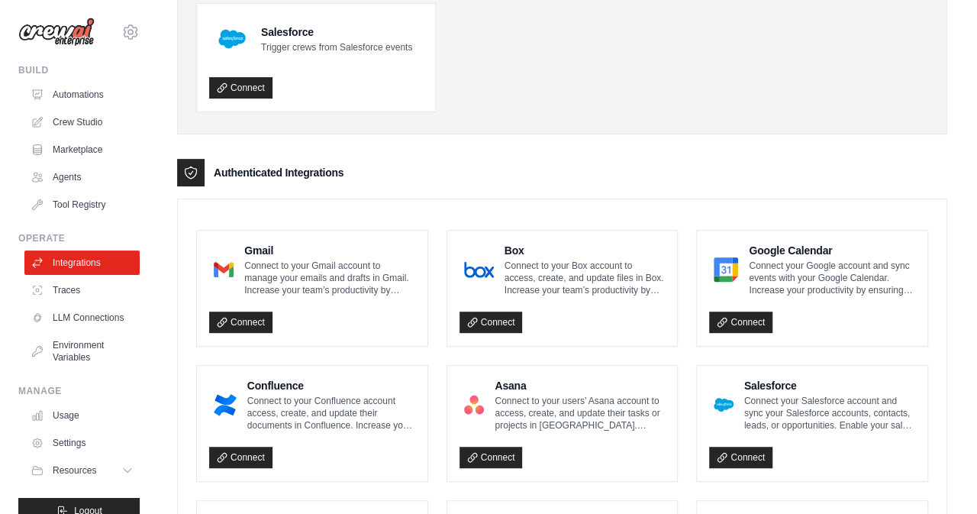
scroll to position [239, 0]
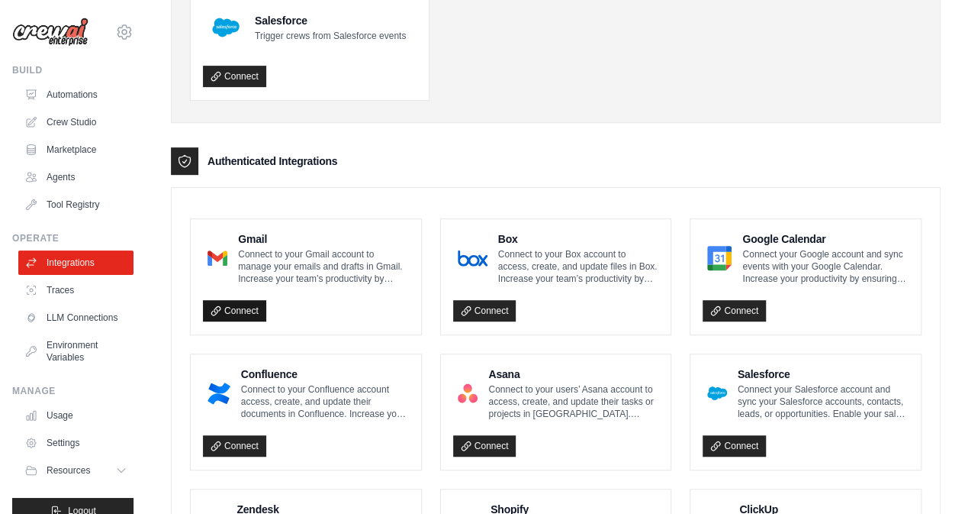
click at [241, 304] on link "Connect" at bounding box center [234, 310] width 63 height 21
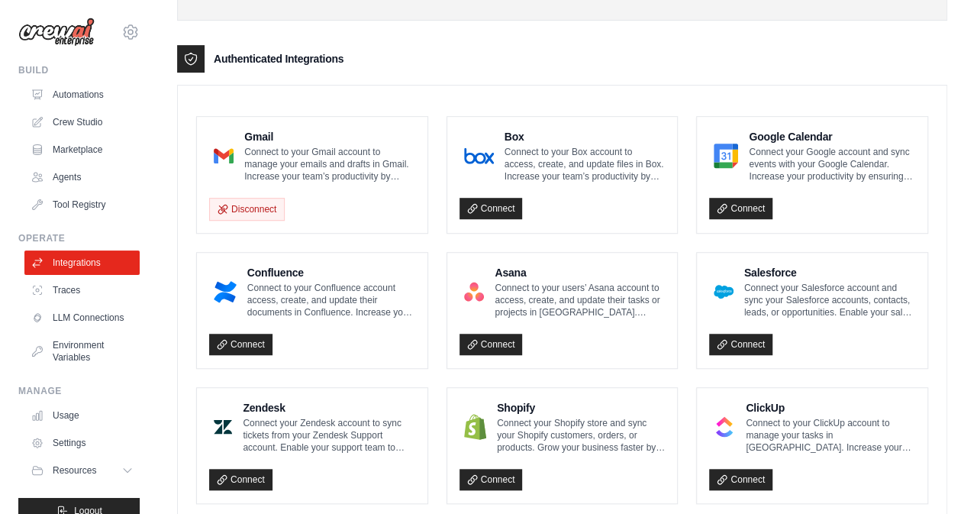
scroll to position [401, 0]
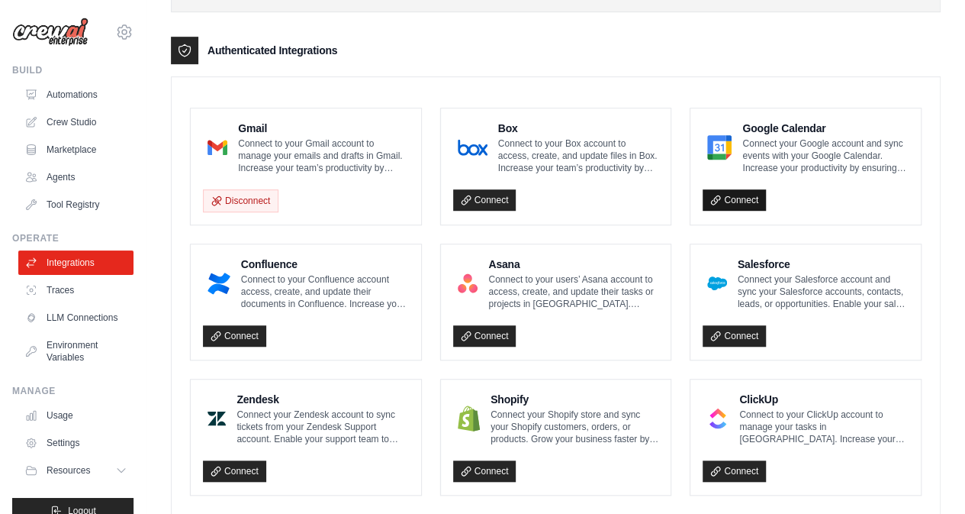
click at [750, 204] on link "Connect" at bounding box center [734, 199] width 63 height 21
click at [73, 126] on link "Crew Studio" at bounding box center [77, 122] width 115 height 24
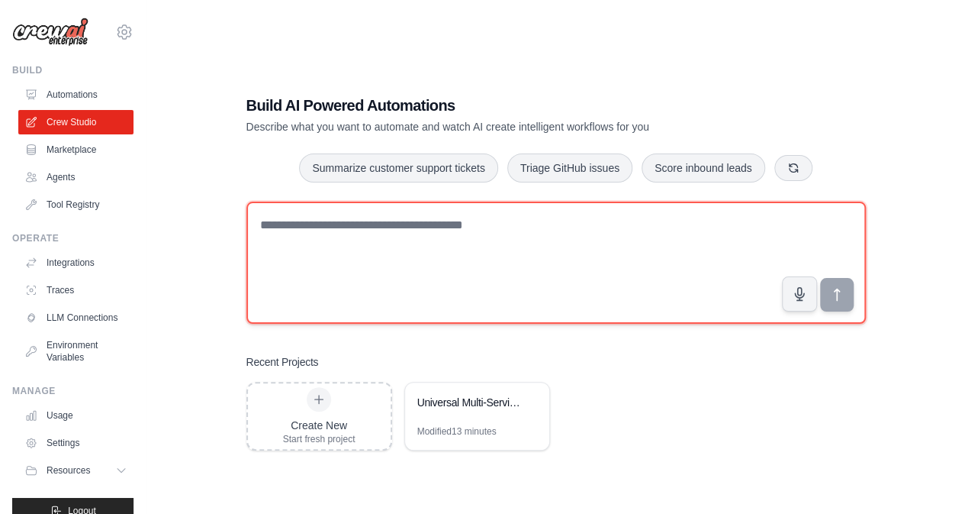
click at [335, 231] on textarea at bounding box center [556, 262] width 620 height 122
type textarea "**********"
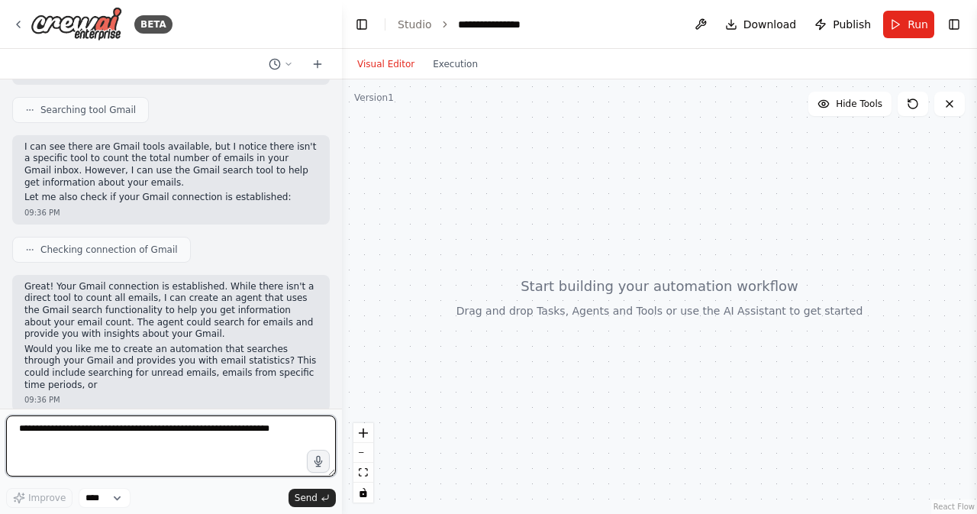
scroll to position [148, 0]
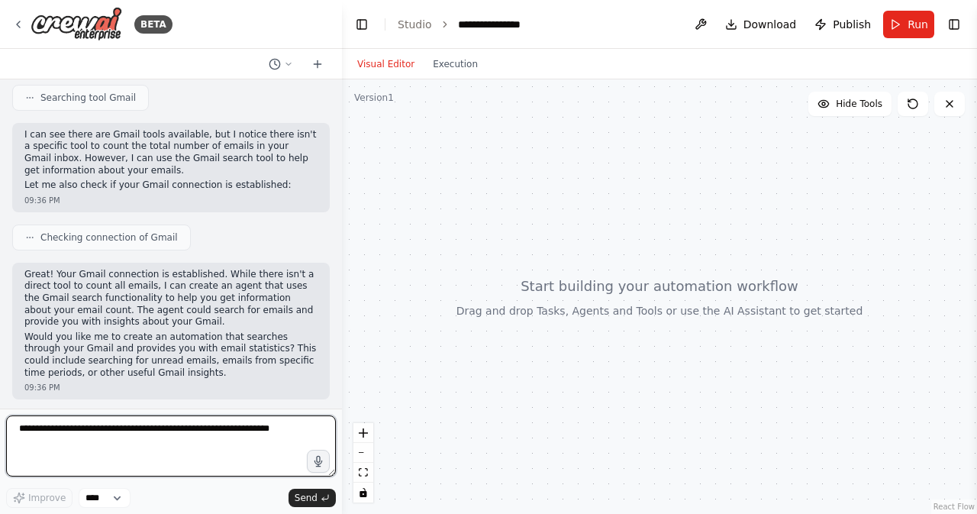
click at [168, 455] on textarea at bounding box center [171, 445] width 330 height 61
type textarea "**********"
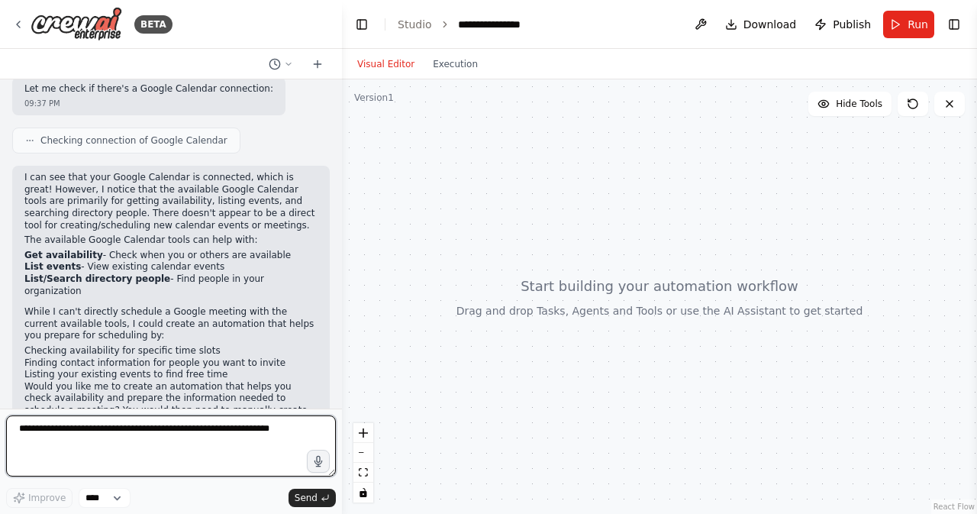
scroll to position [863, 0]
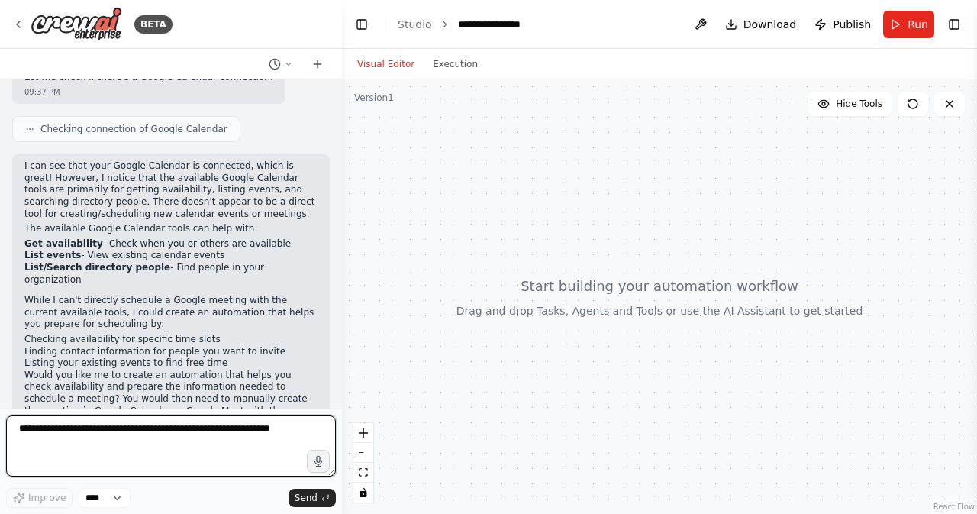
click at [209, 434] on textarea at bounding box center [171, 445] width 330 height 61
type textarea "***"
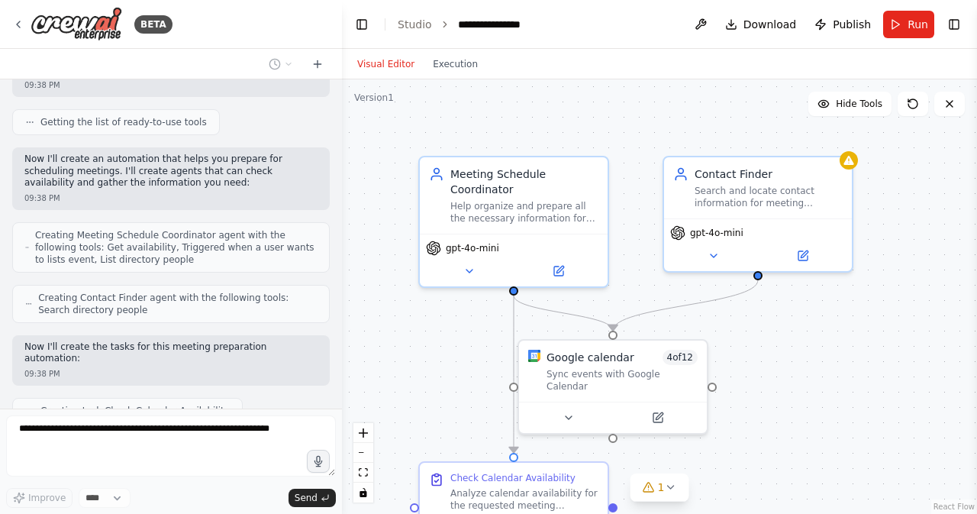
scroll to position [1406, 0]
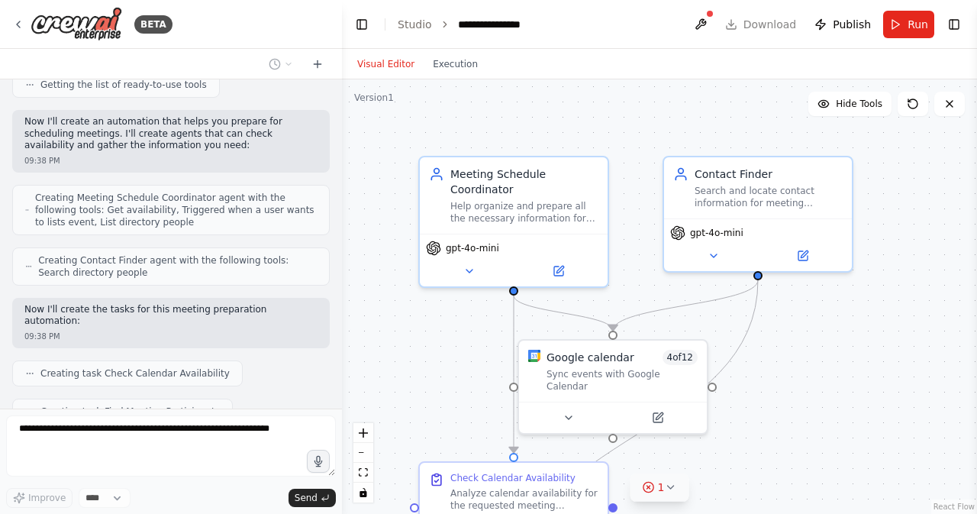
click at [665, 491] on icon at bounding box center [670, 487] width 12 height 12
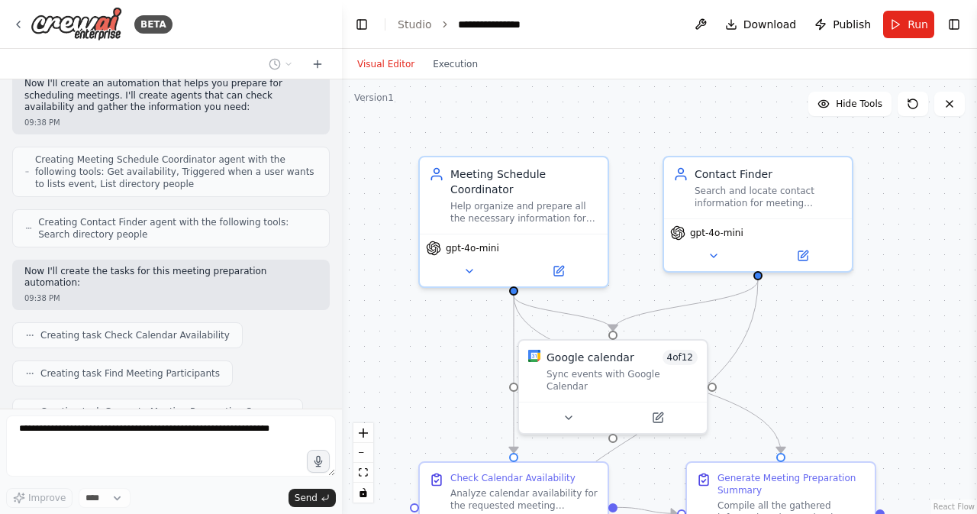
scroll to position [1532, 0]
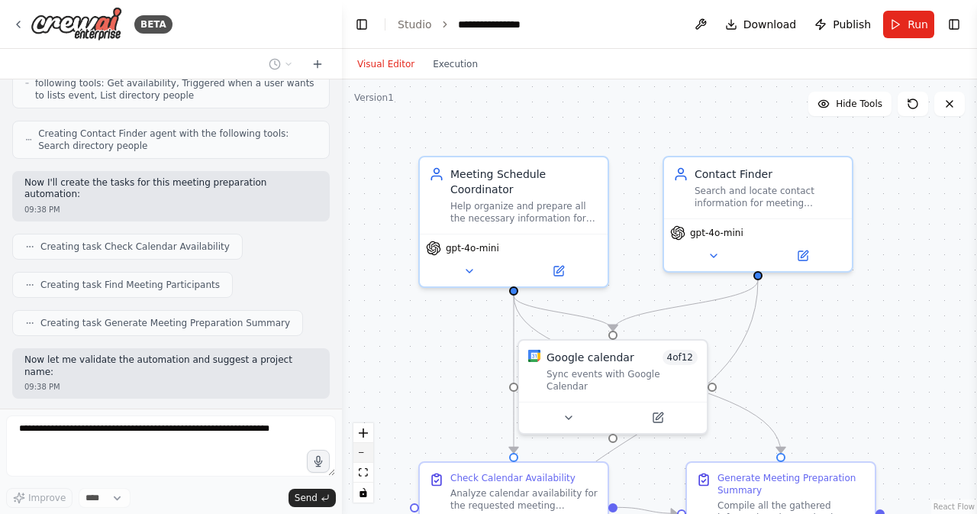
click at [365, 454] on button "zoom out" at bounding box center [363, 453] width 20 height 20
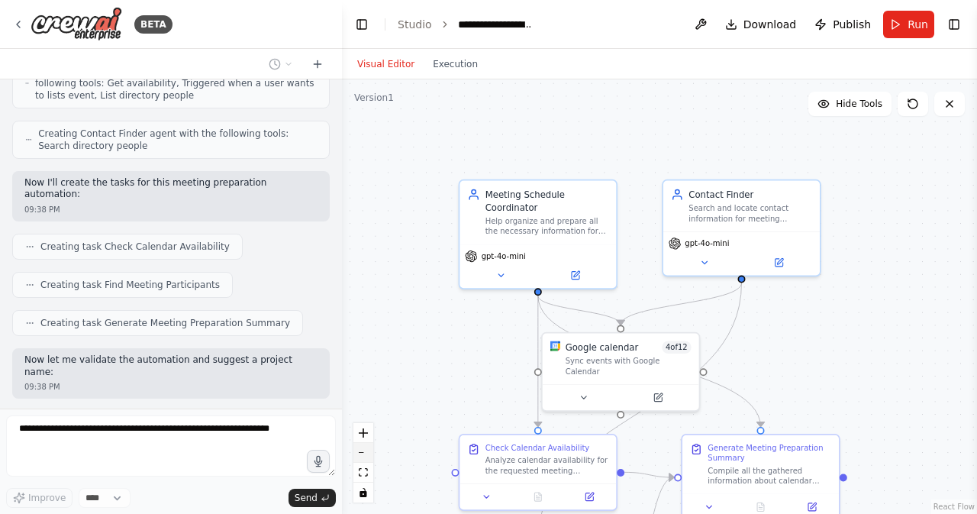
scroll to position [1570, 0]
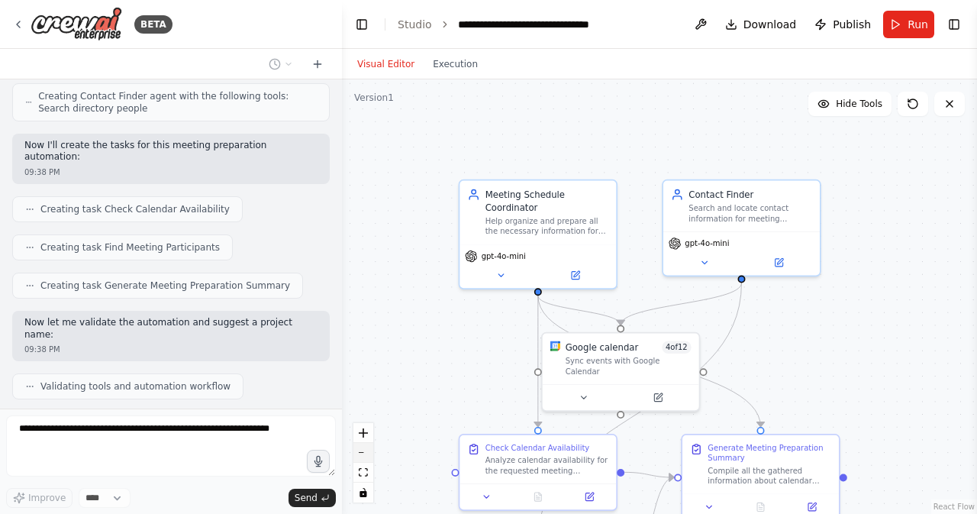
click at [365, 454] on button "zoom out" at bounding box center [363, 453] width 20 height 20
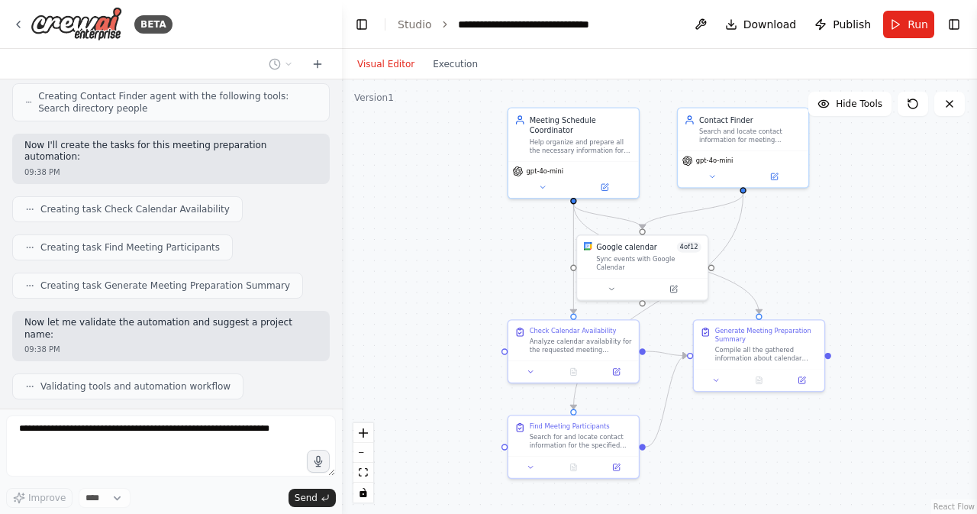
drag, startPoint x: 418, startPoint y: 475, endPoint x: 433, endPoint y: 383, distance: 92.8
click at [433, 383] on div ".deletable-edge-delete-btn { width: 20px; height: 20px; border: 0px solid #ffff…" at bounding box center [659, 296] width 635 height 434
click at [910, 27] on span "Run" at bounding box center [917, 24] width 21 height 15
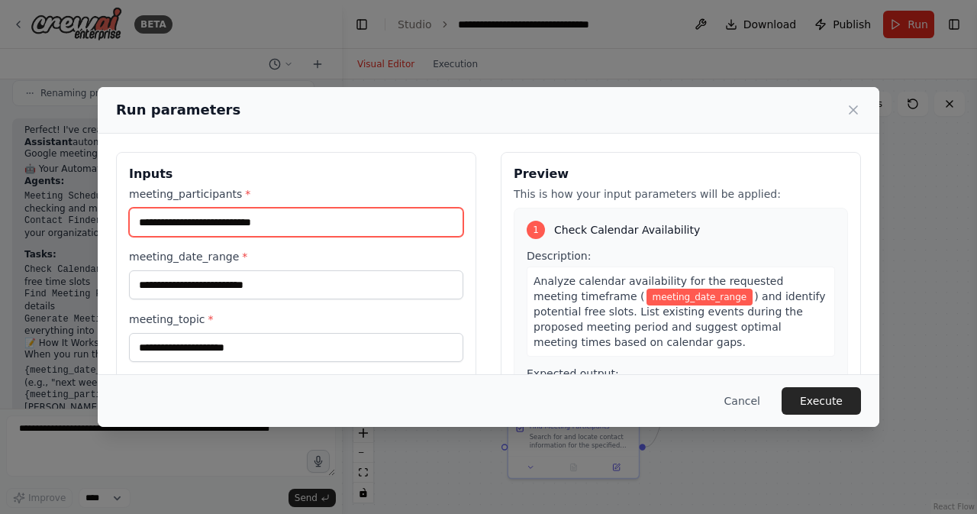
click at [212, 219] on input "meeting_participants *" at bounding box center [296, 222] width 334 height 29
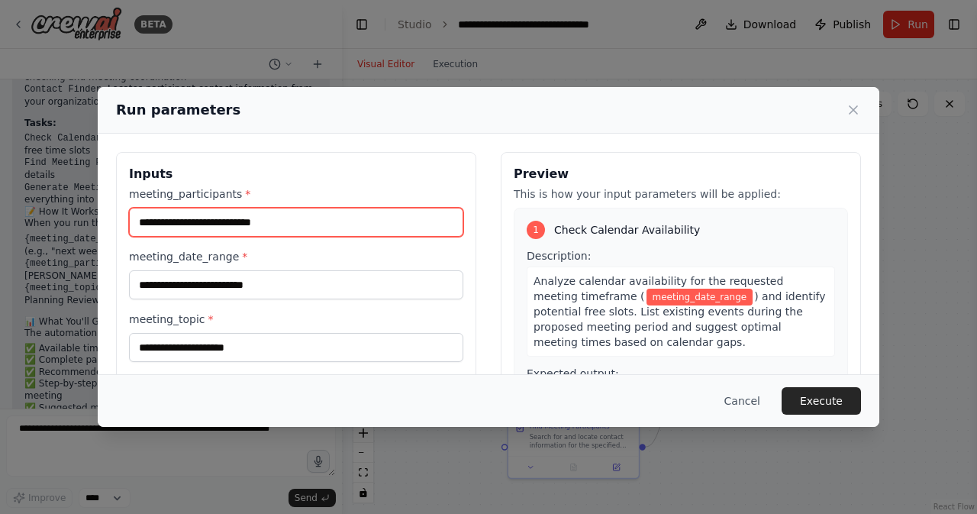
scroll to position [2044, 0]
type input "*"
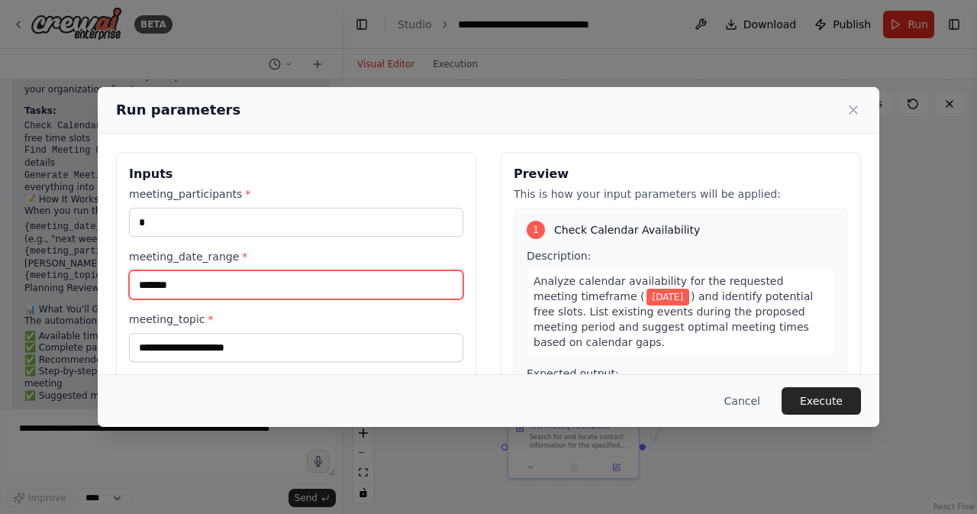
type input "*******"
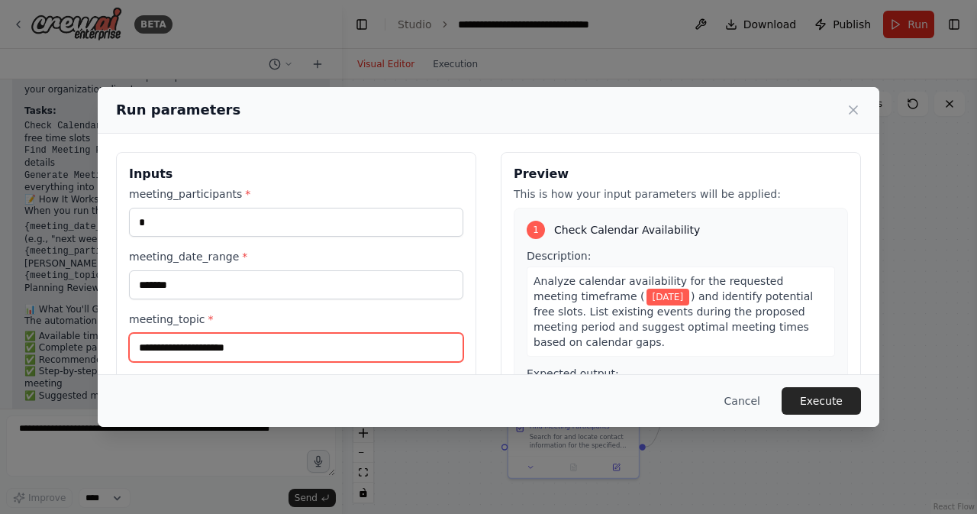
click at [184, 349] on input "meeting_topic *" at bounding box center [296, 347] width 334 height 29
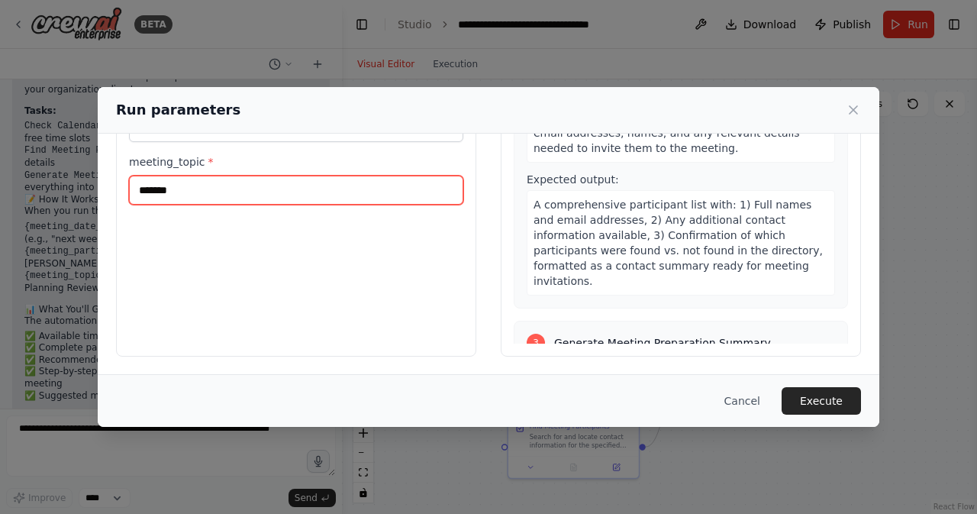
scroll to position [565, 0]
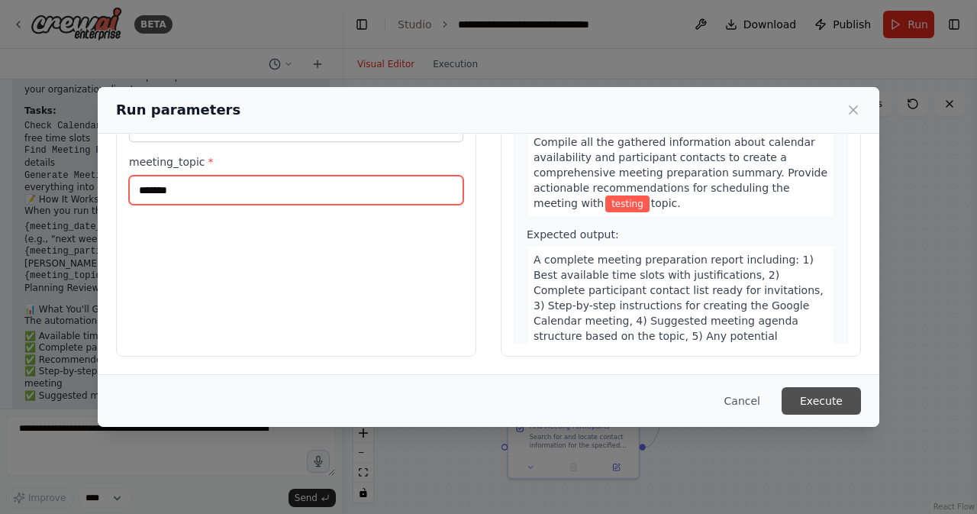
type input "*******"
click at [837, 398] on button "Execute" at bounding box center [820, 400] width 79 height 27
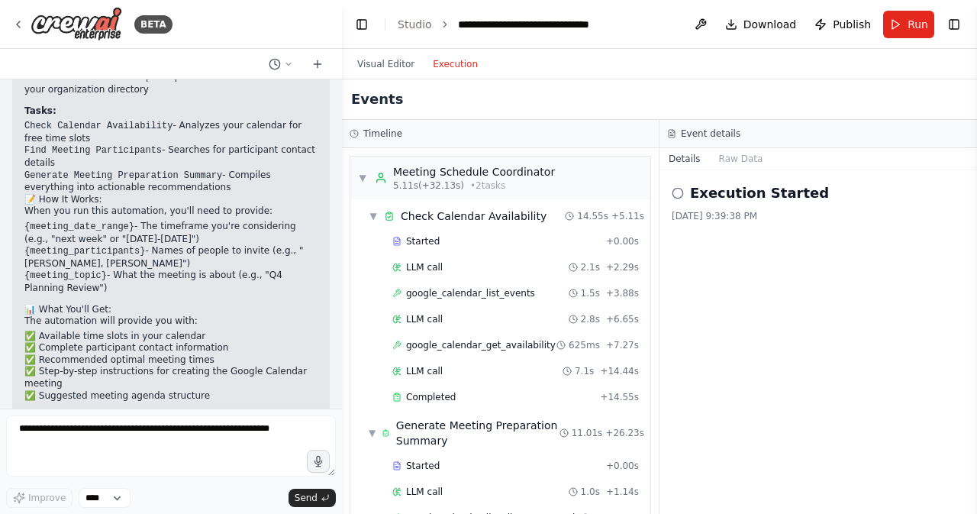
click at [450, 71] on button "Execution" at bounding box center [455, 64] width 63 height 18
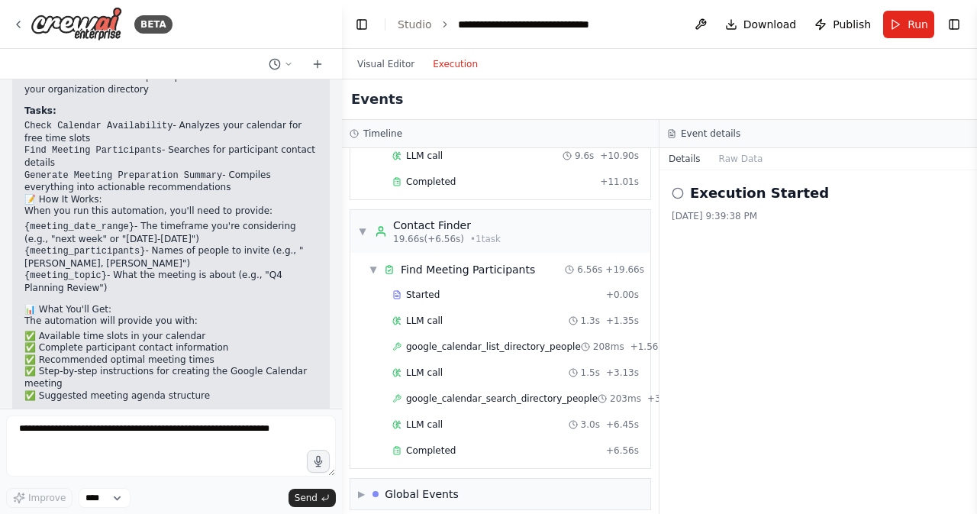
scroll to position [388, 0]
click at [421, 445] on div "Completed + 6.56s" at bounding box center [515, 449] width 257 height 23
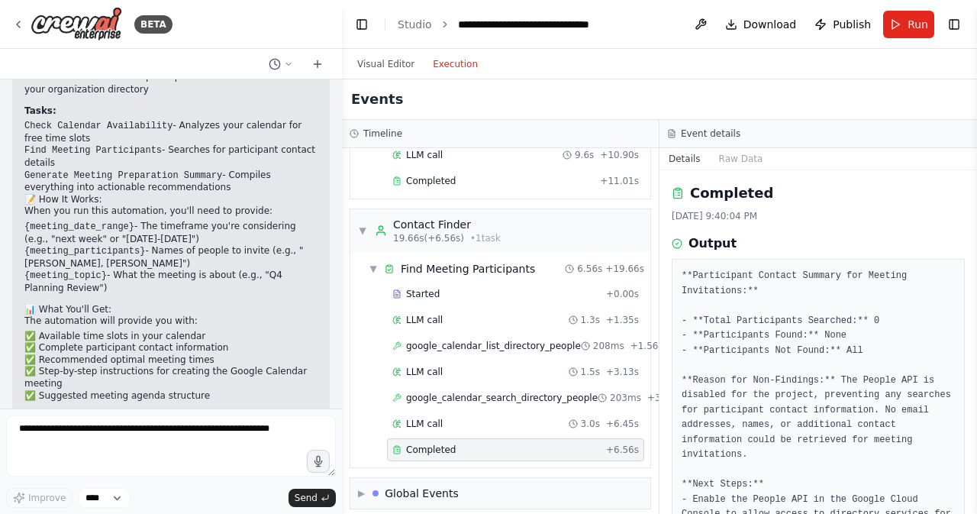
click at [972, 486] on button "Toggle Sidebar" at bounding box center [977, 257] width 12 height 514
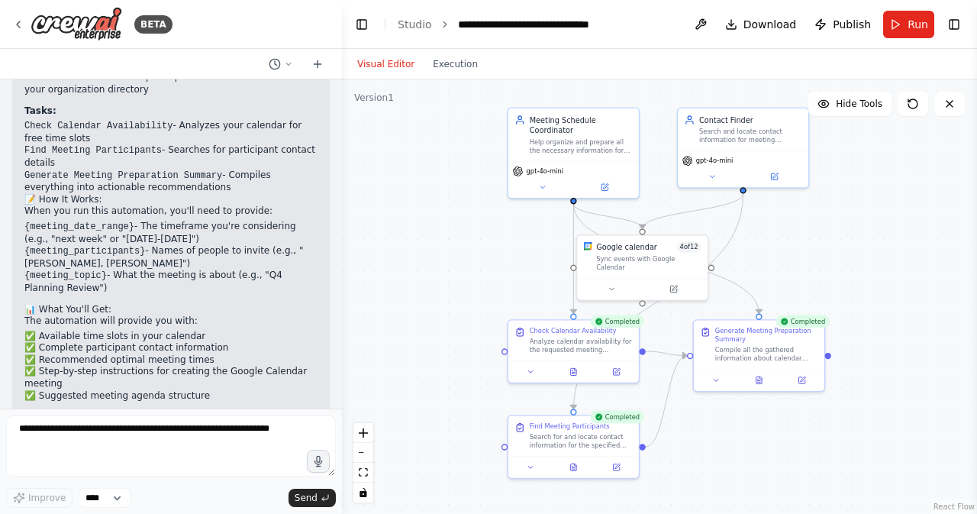
click at [378, 68] on button "Visual Editor" at bounding box center [386, 64] width 76 height 18
click at [762, 383] on button at bounding box center [758, 378] width 45 height 13
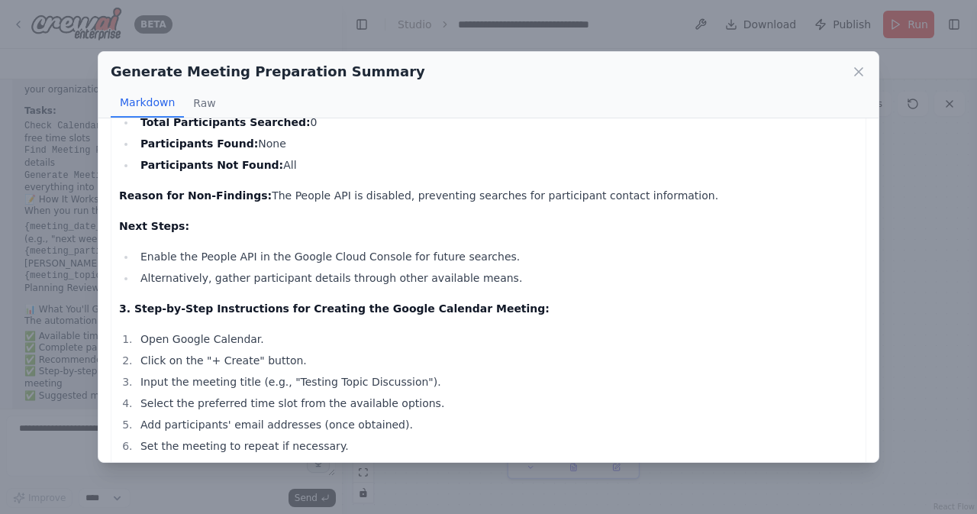
scroll to position [601, 0]
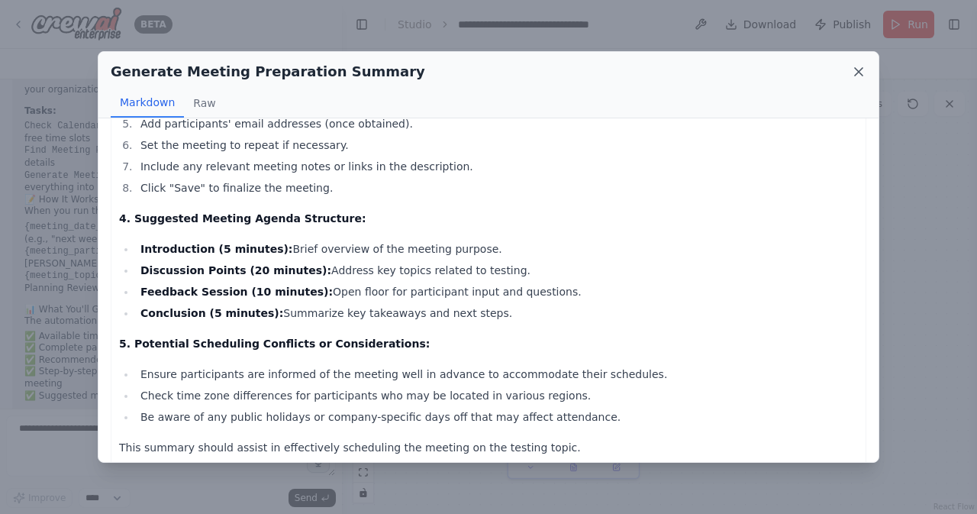
click at [856, 73] on icon at bounding box center [859, 72] width 8 height 8
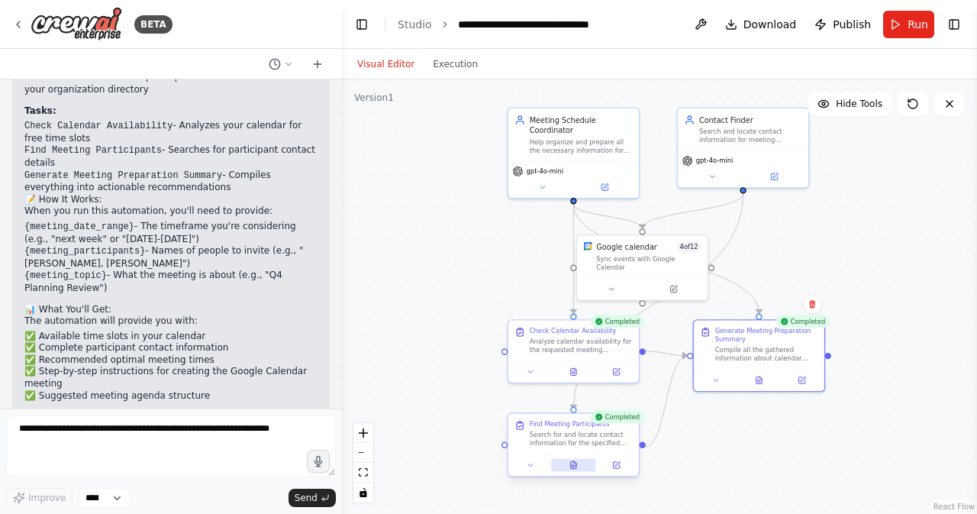
click at [576, 469] on button at bounding box center [573, 465] width 45 height 13
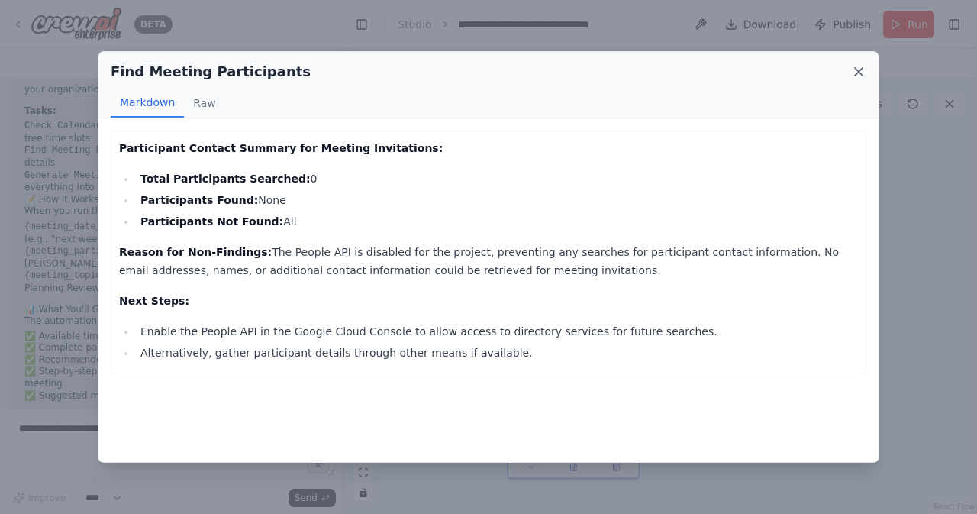
click at [864, 75] on icon at bounding box center [858, 71] width 15 height 15
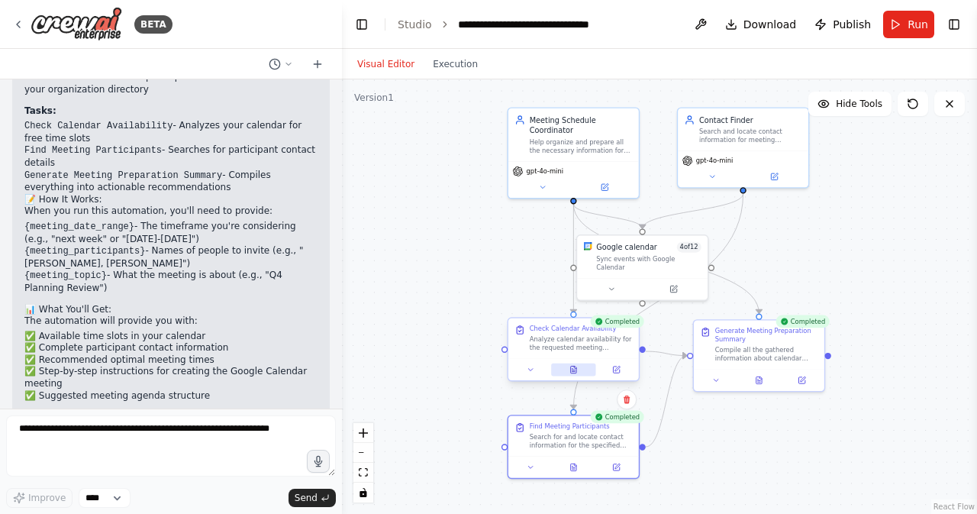
click at [571, 374] on button at bounding box center [573, 369] width 45 height 13
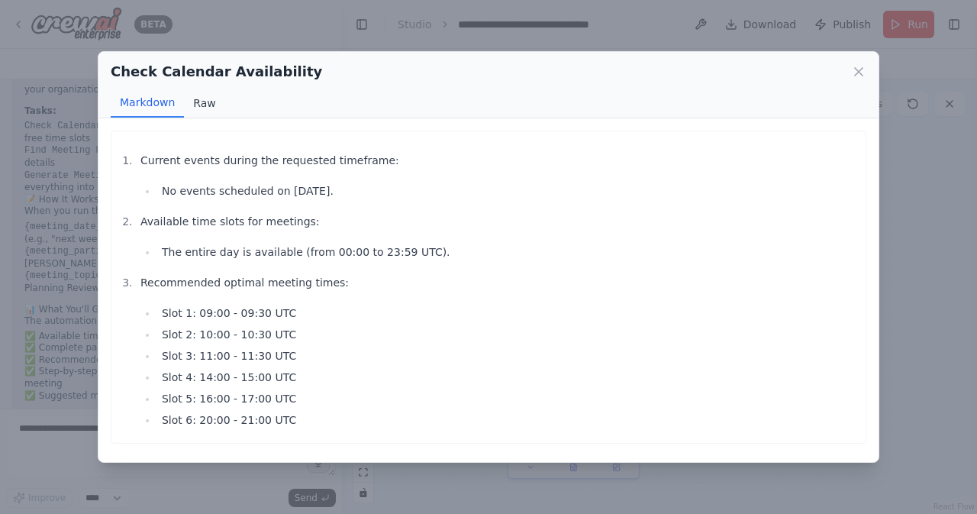
click at [198, 103] on button "Raw" at bounding box center [204, 103] width 40 height 29
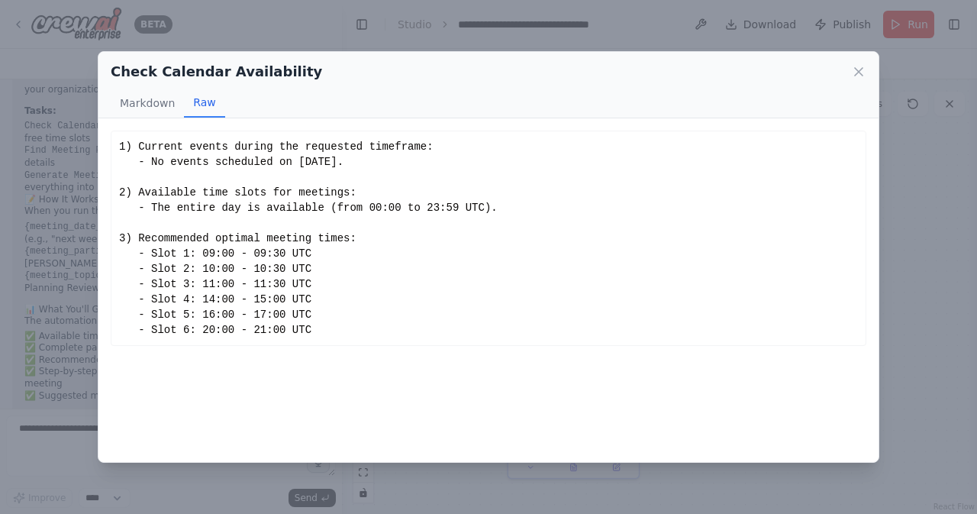
click at [198, 103] on button "Raw" at bounding box center [204, 103] width 40 height 29
click at [858, 71] on icon at bounding box center [859, 72] width 8 height 8
